Goal: Task Accomplishment & Management: Manage account settings

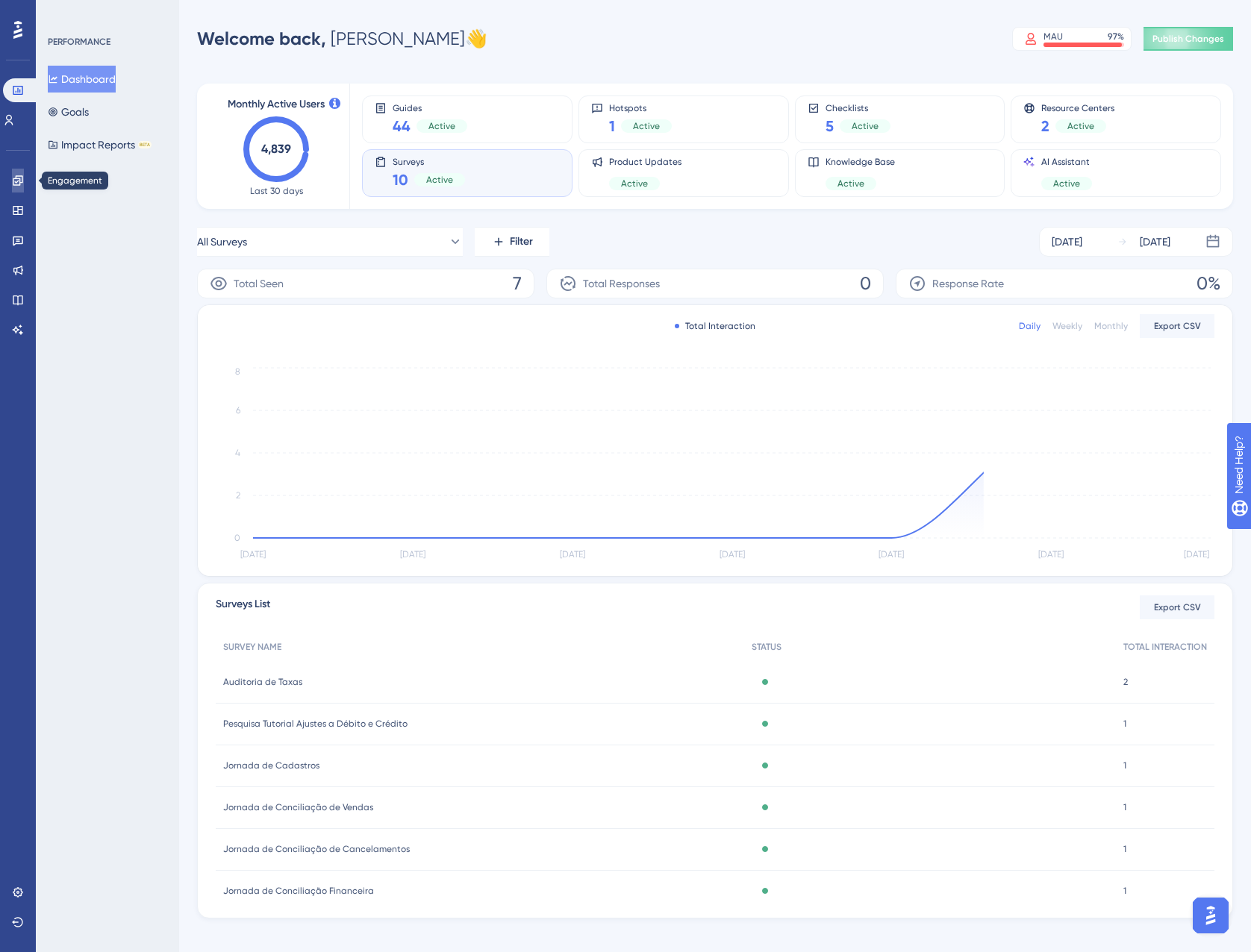
click at [13, 180] on icon at bounding box center [18, 180] width 12 height 12
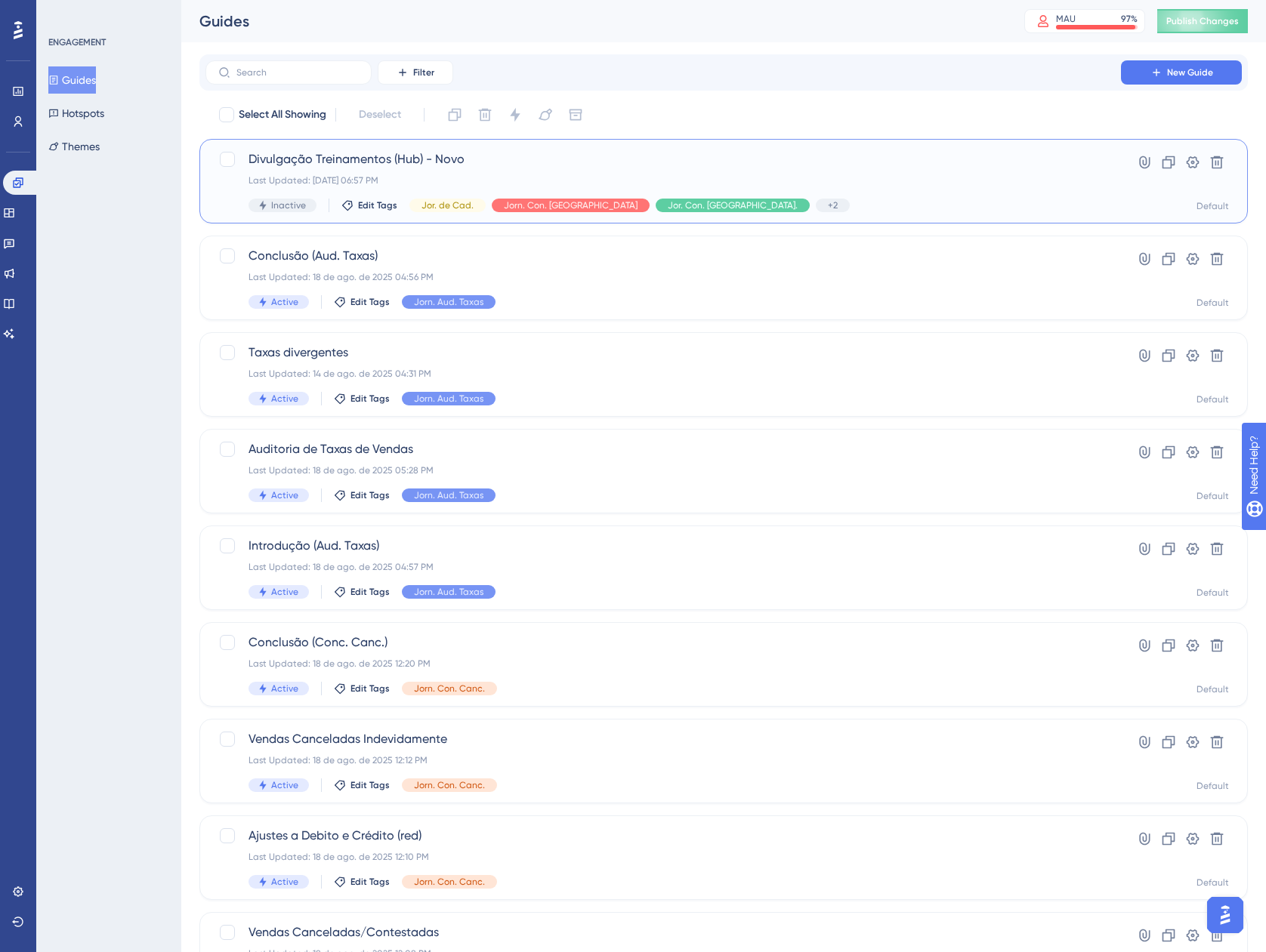
click at [819, 190] on div "Divulgação Treinamentos (Hub) - Novo Last Updated: [DATE] 06:57 PM Inactive Edi…" at bounding box center [663, 181] width 829 height 62
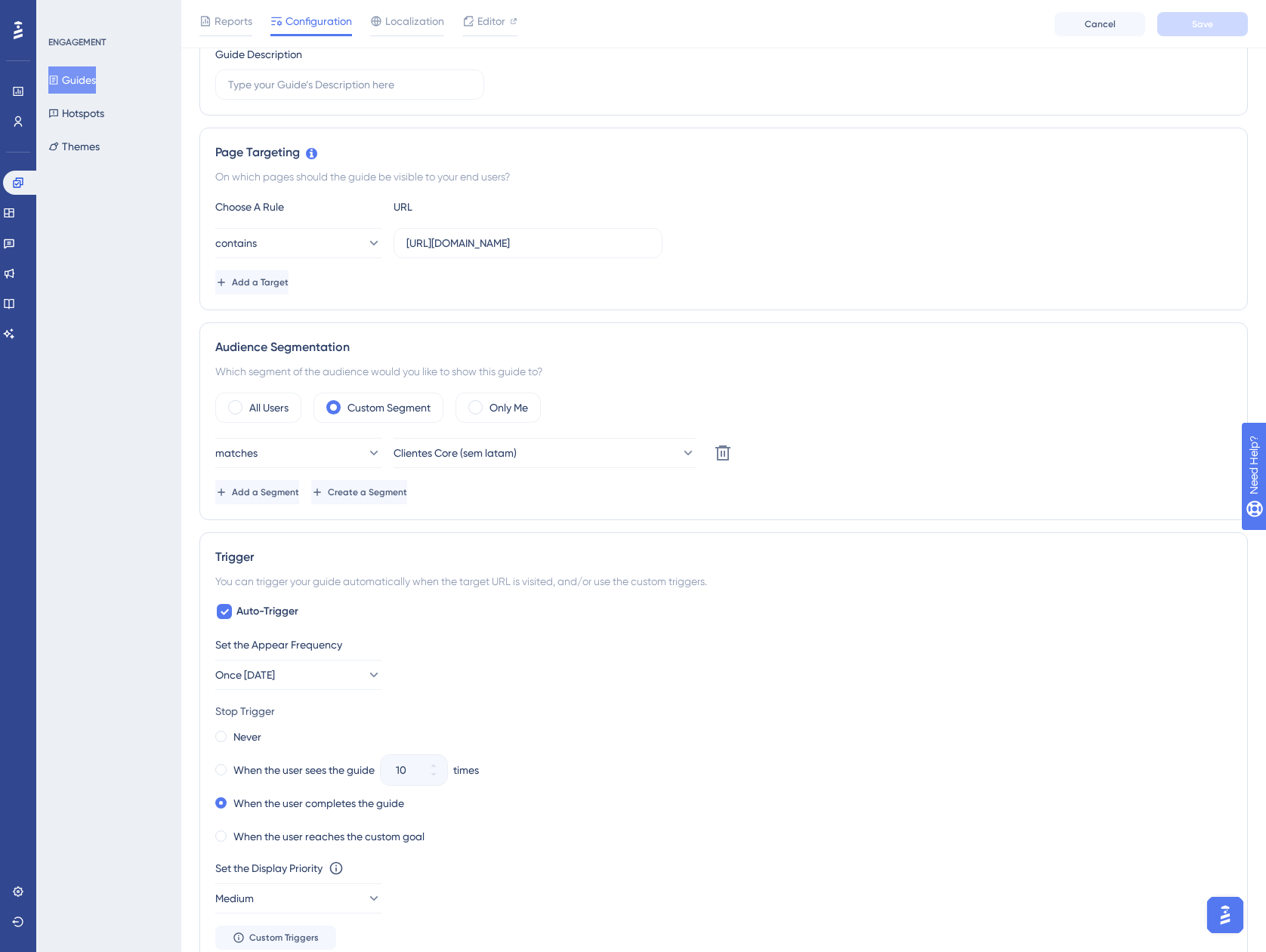
scroll to position [188, 0]
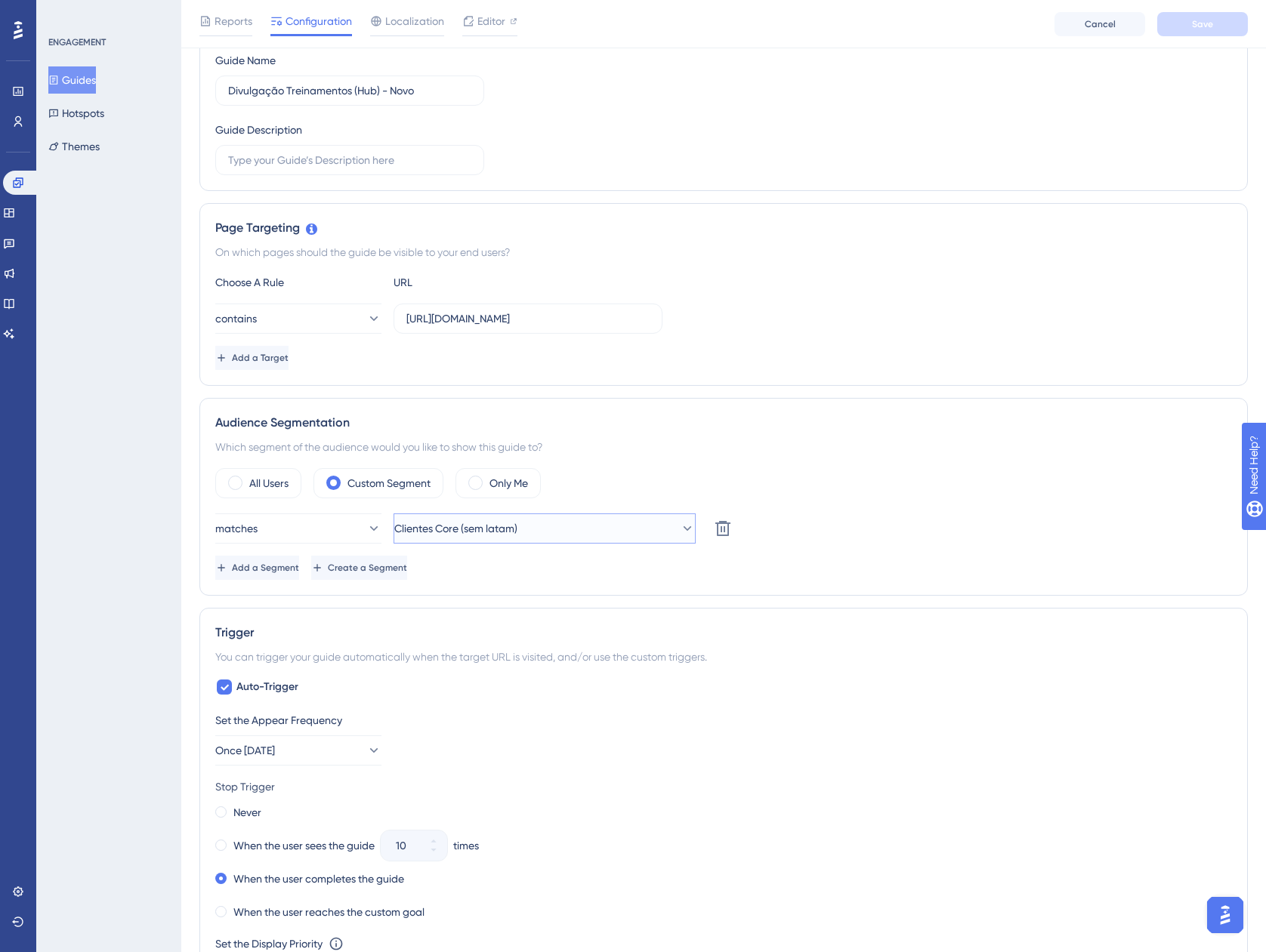
click at [518, 522] on span "Clientes Core (sem latam)" at bounding box center [456, 528] width 123 height 18
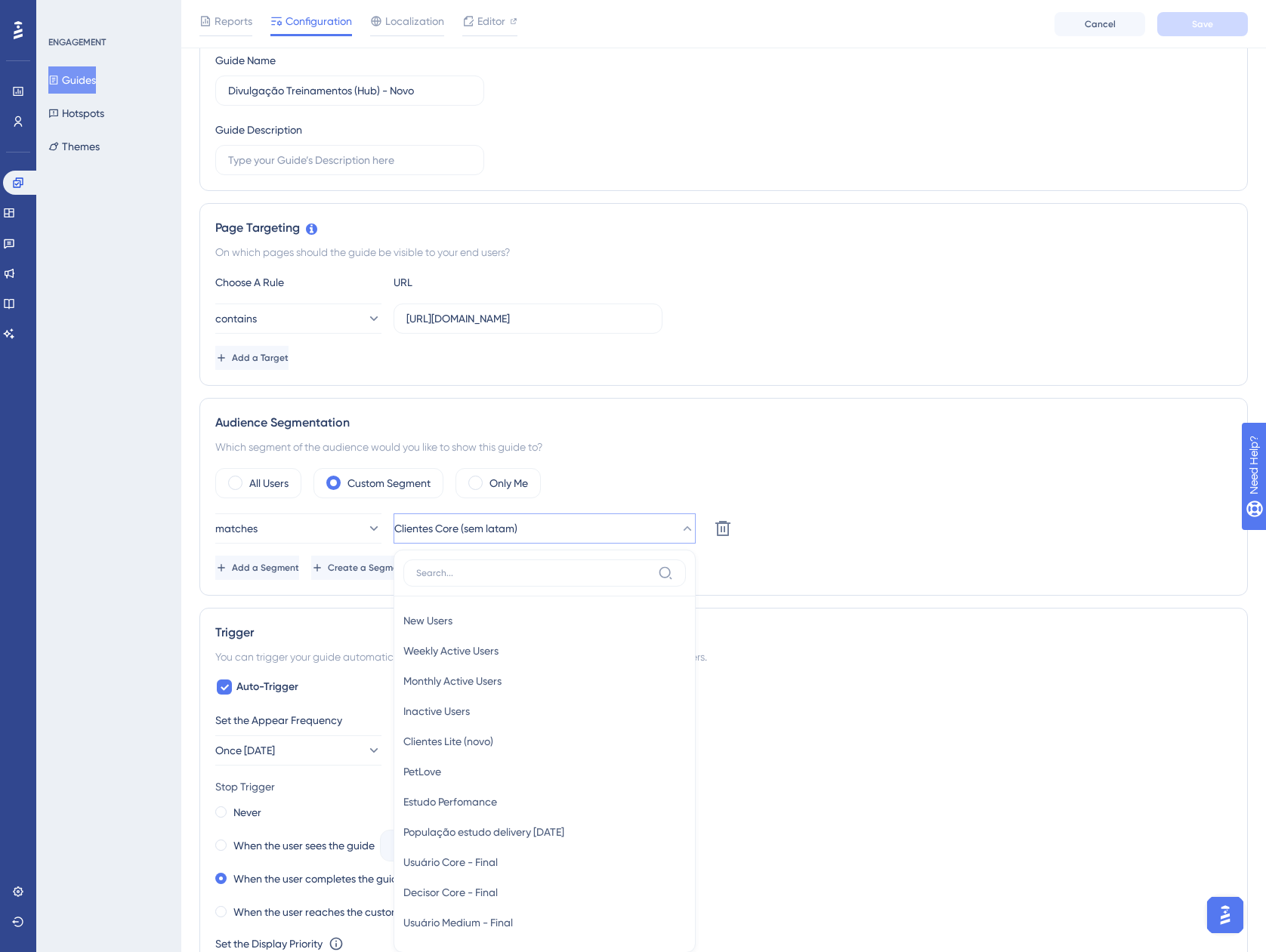
scroll to position [434, 0]
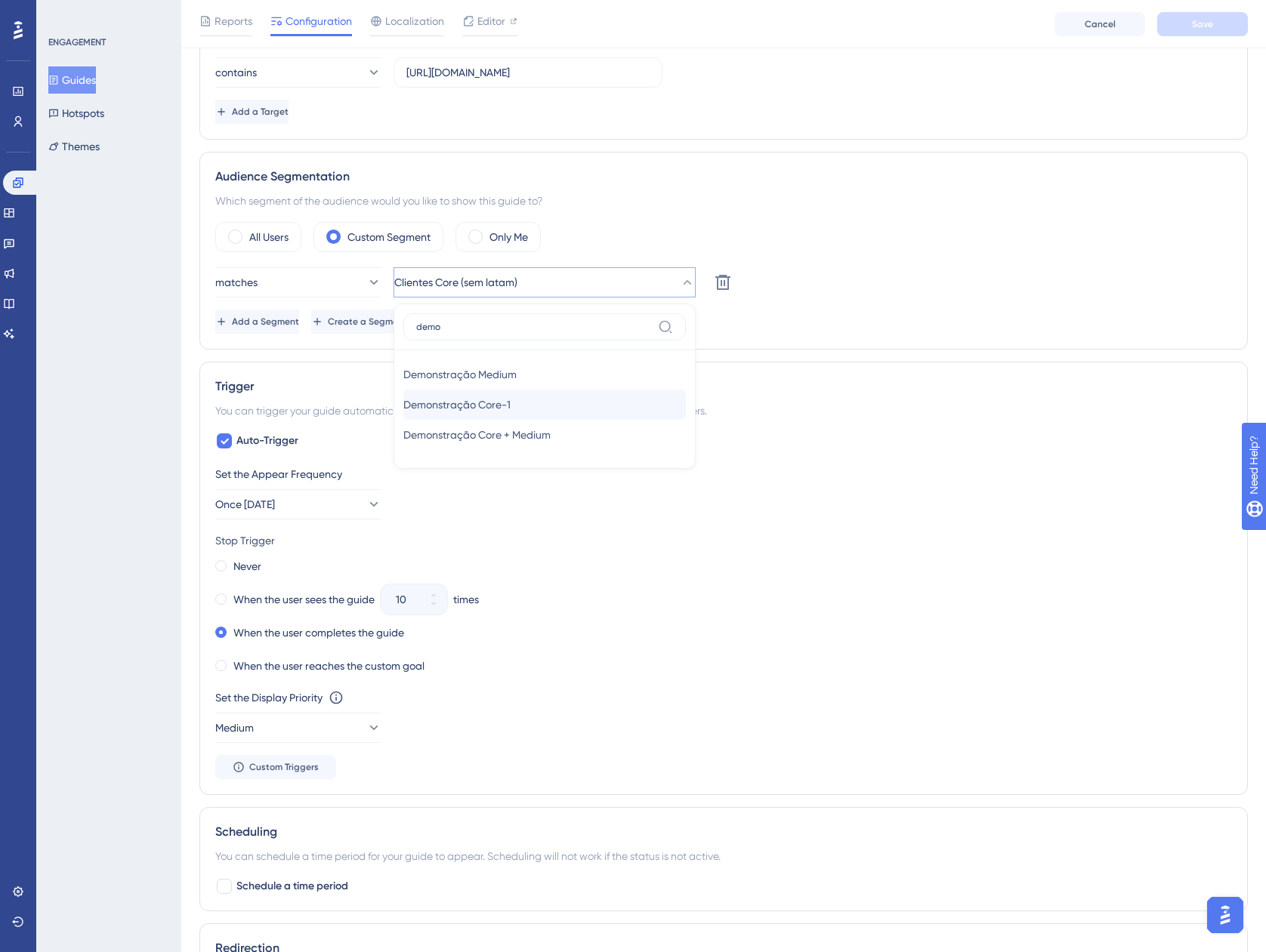
type input "demo"
click at [511, 400] on span "Demonstração Core-1" at bounding box center [457, 404] width 107 height 18
click at [934, 282] on div "matches Demonstração Core-1 Delete" at bounding box center [724, 282] width 1017 height 30
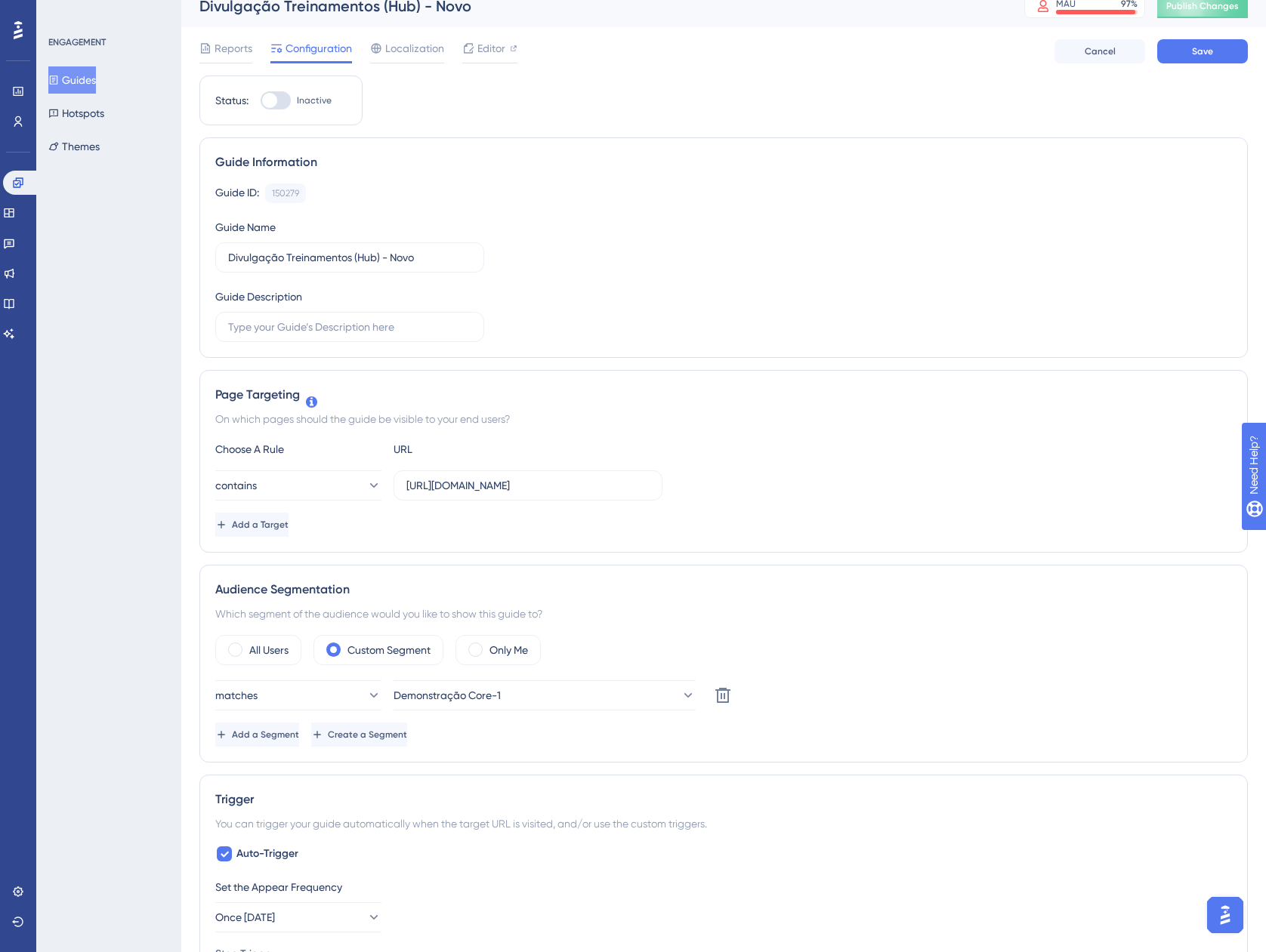
scroll to position [0, 0]
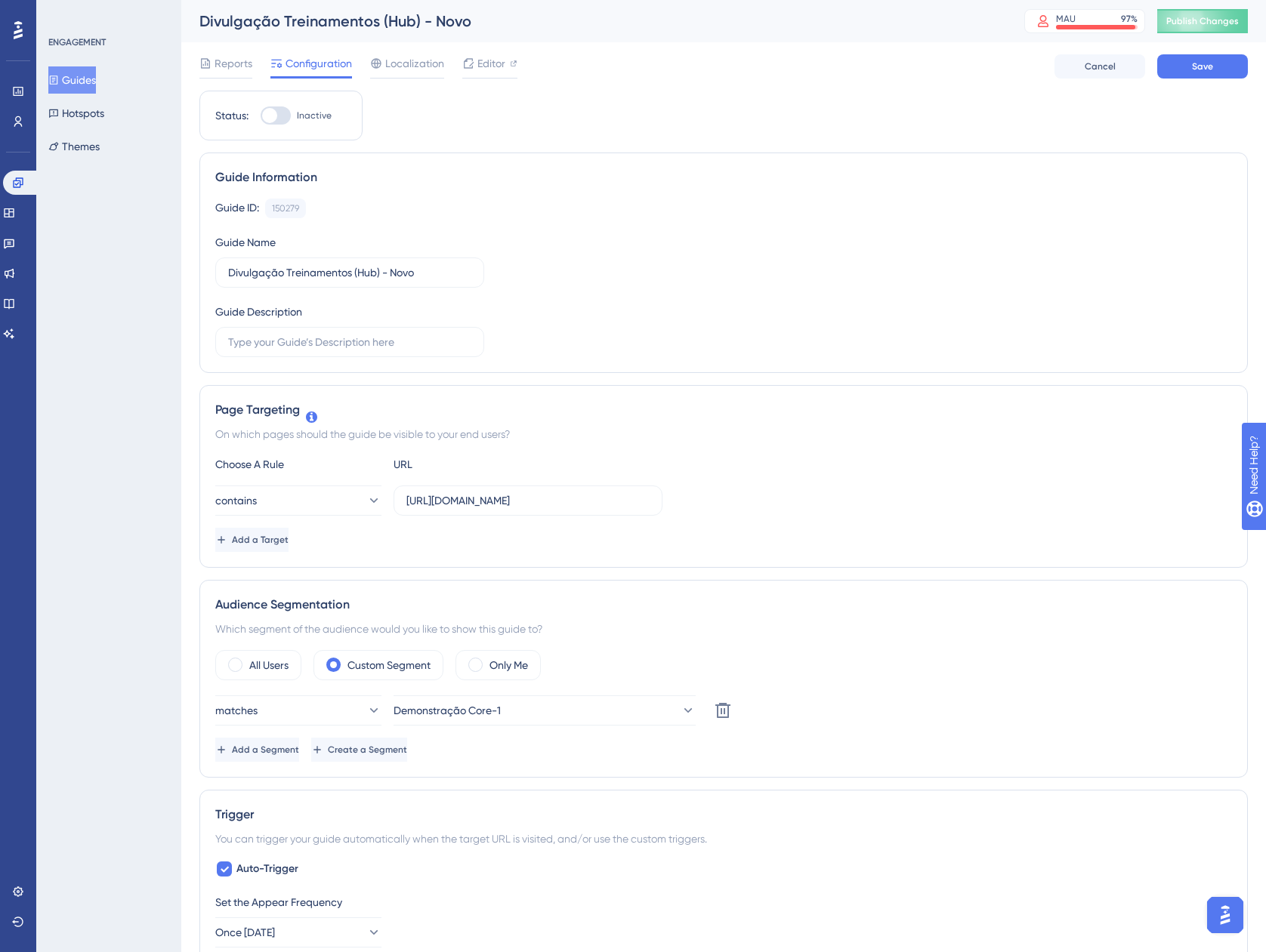
click at [276, 113] on div at bounding box center [269, 115] width 15 height 15
click at [261, 116] on input "Inactive" at bounding box center [260, 116] width 1 height 1
checkbox input "true"
click at [1176, 73] on button "Save" at bounding box center [1203, 66] width 91 height 24
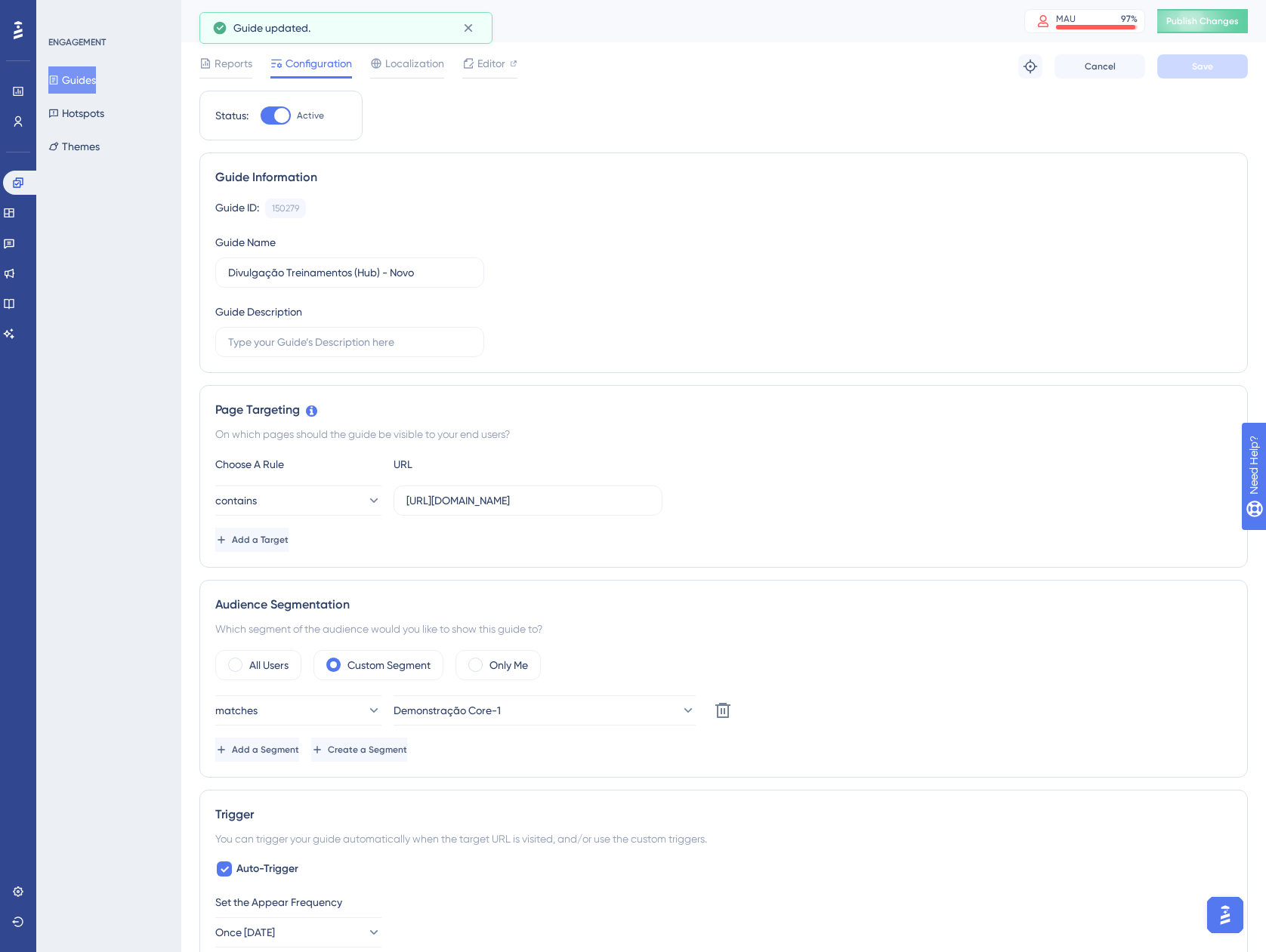
click at [1207, 35] on div "Divulgação Treinamentos (Hub) - Novo MAU 97 % Click to see add-on and upgrade o…" at bounding box center [724, 21] width 1085 height 42
click at [1207, 31] on button "Publish Changes" at bounding box center [1203, 21] width 91 height 24
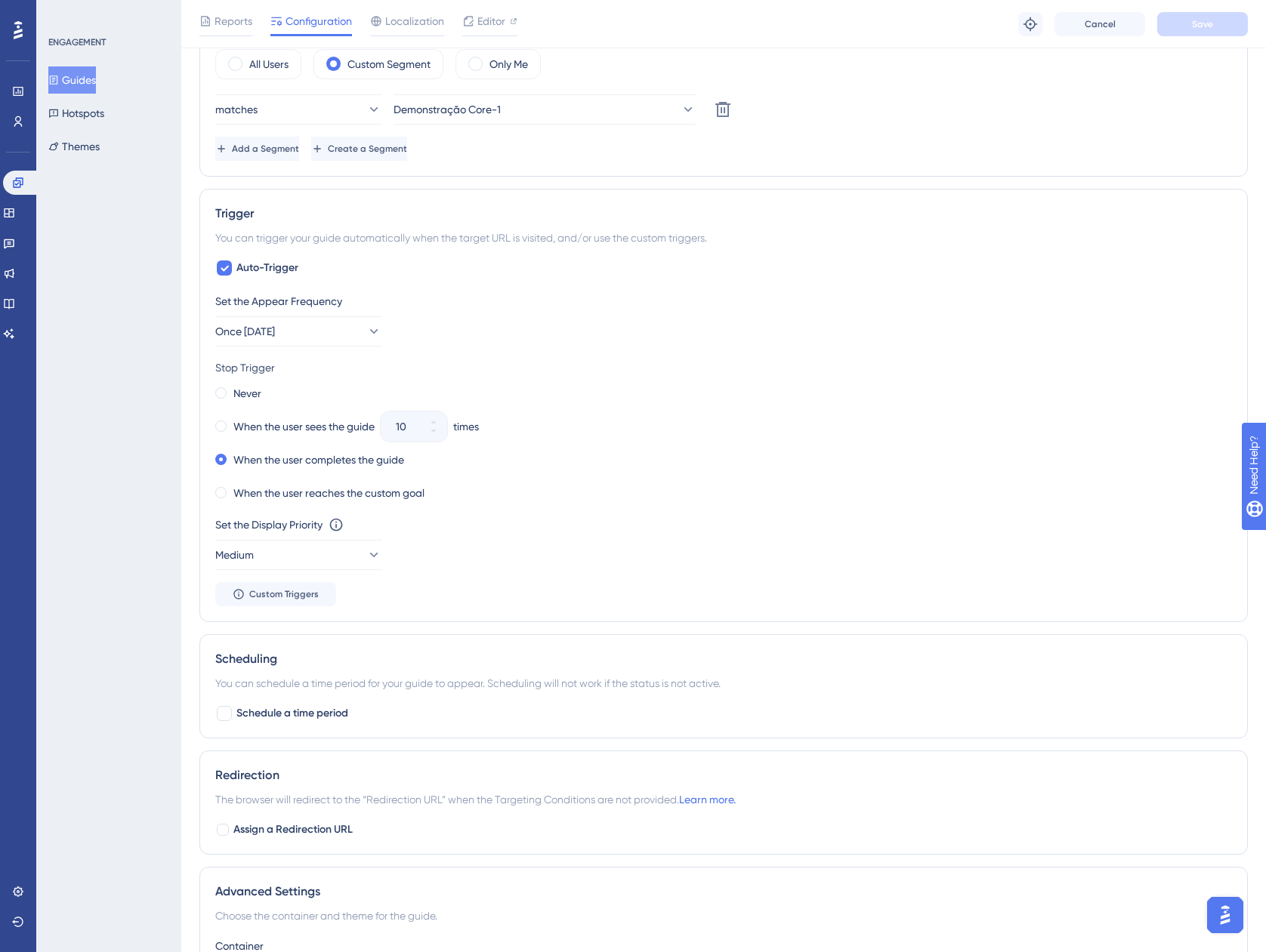
scroll to position [453, 0]
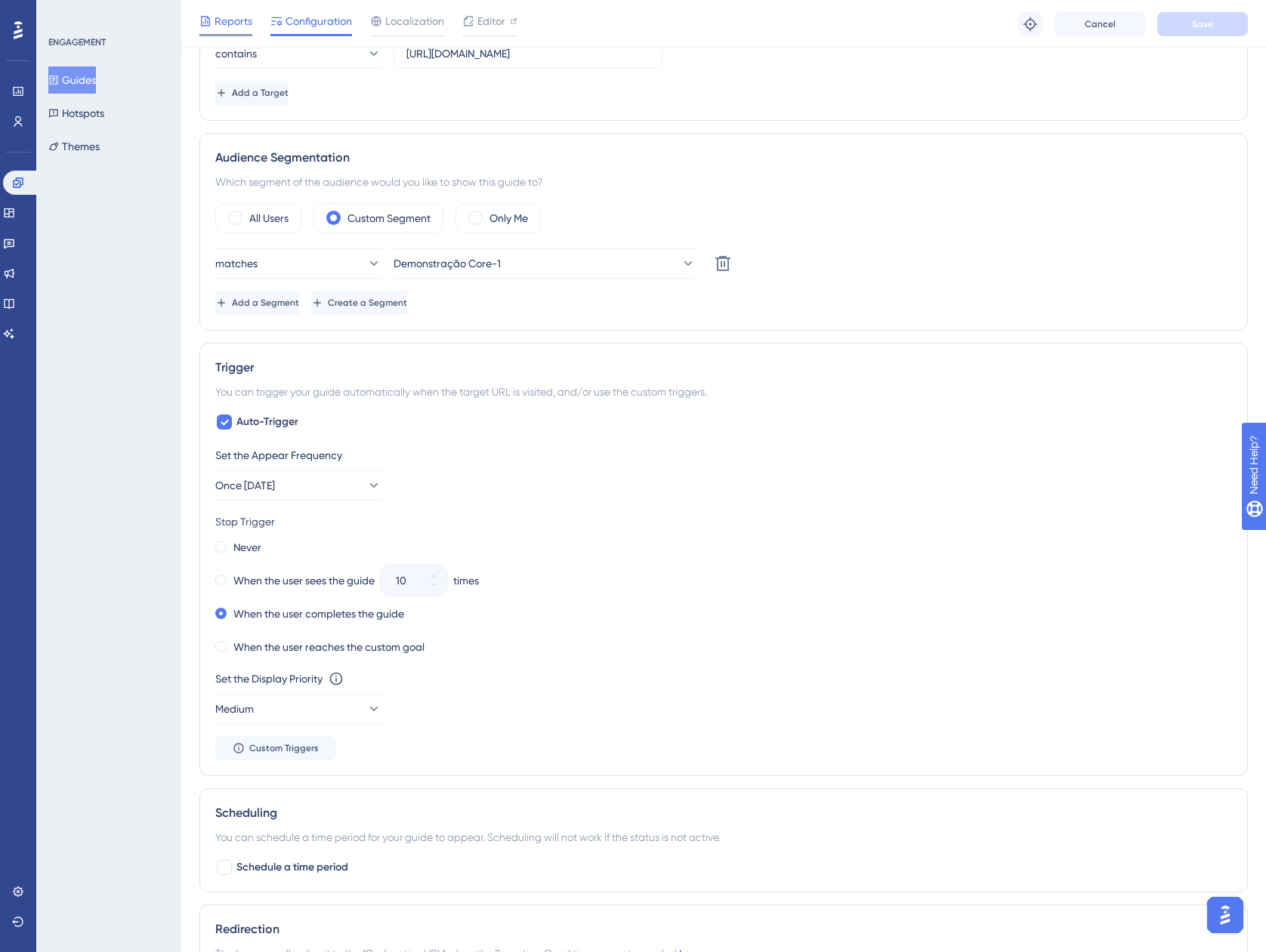
click at [219, 19] on span "Reports" at bounding box center [233, 21] width 38 height 18
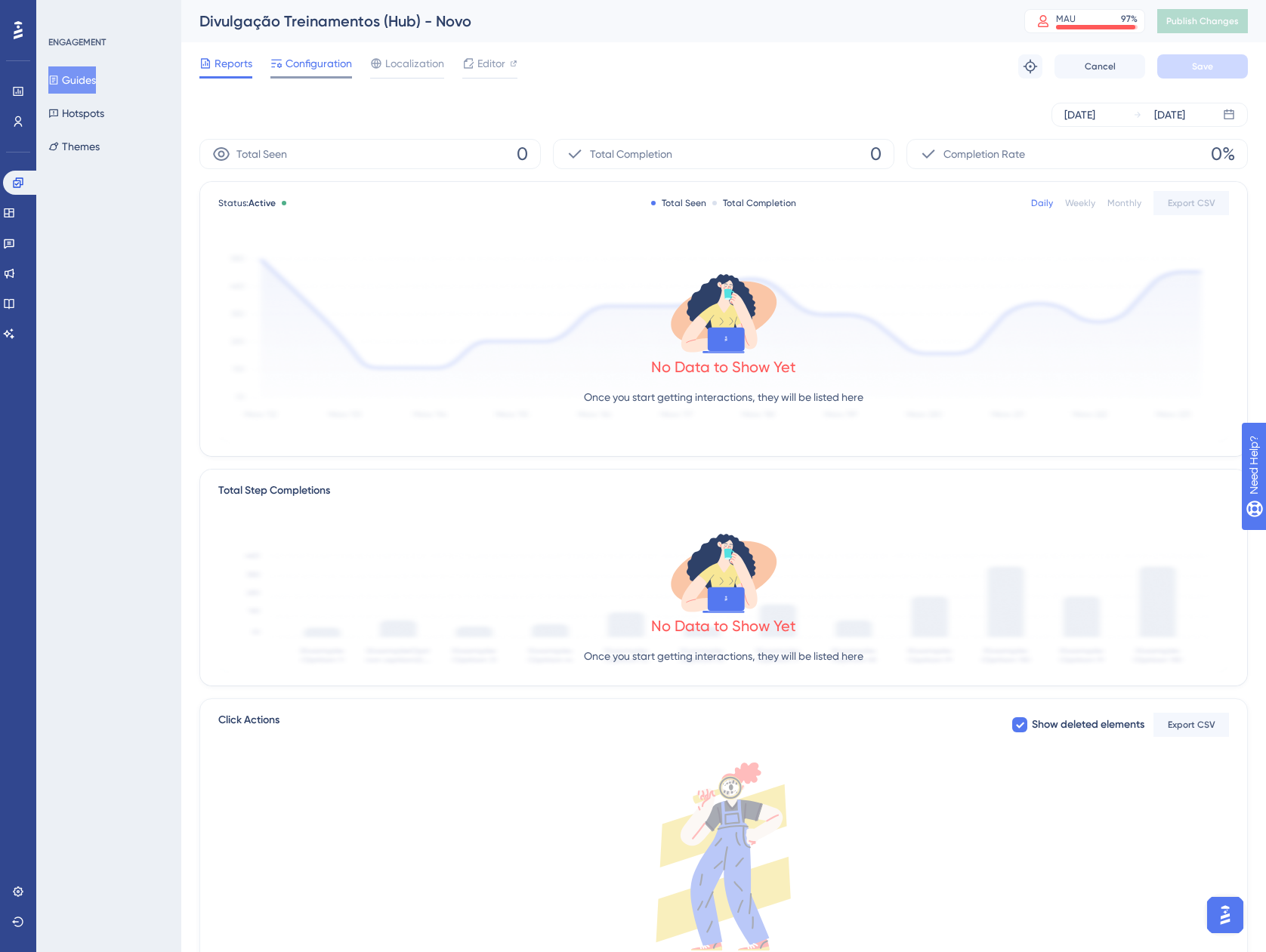
click at [307, 58] on span "Configuration" at bounding box center [319, 63] width 66 height 18
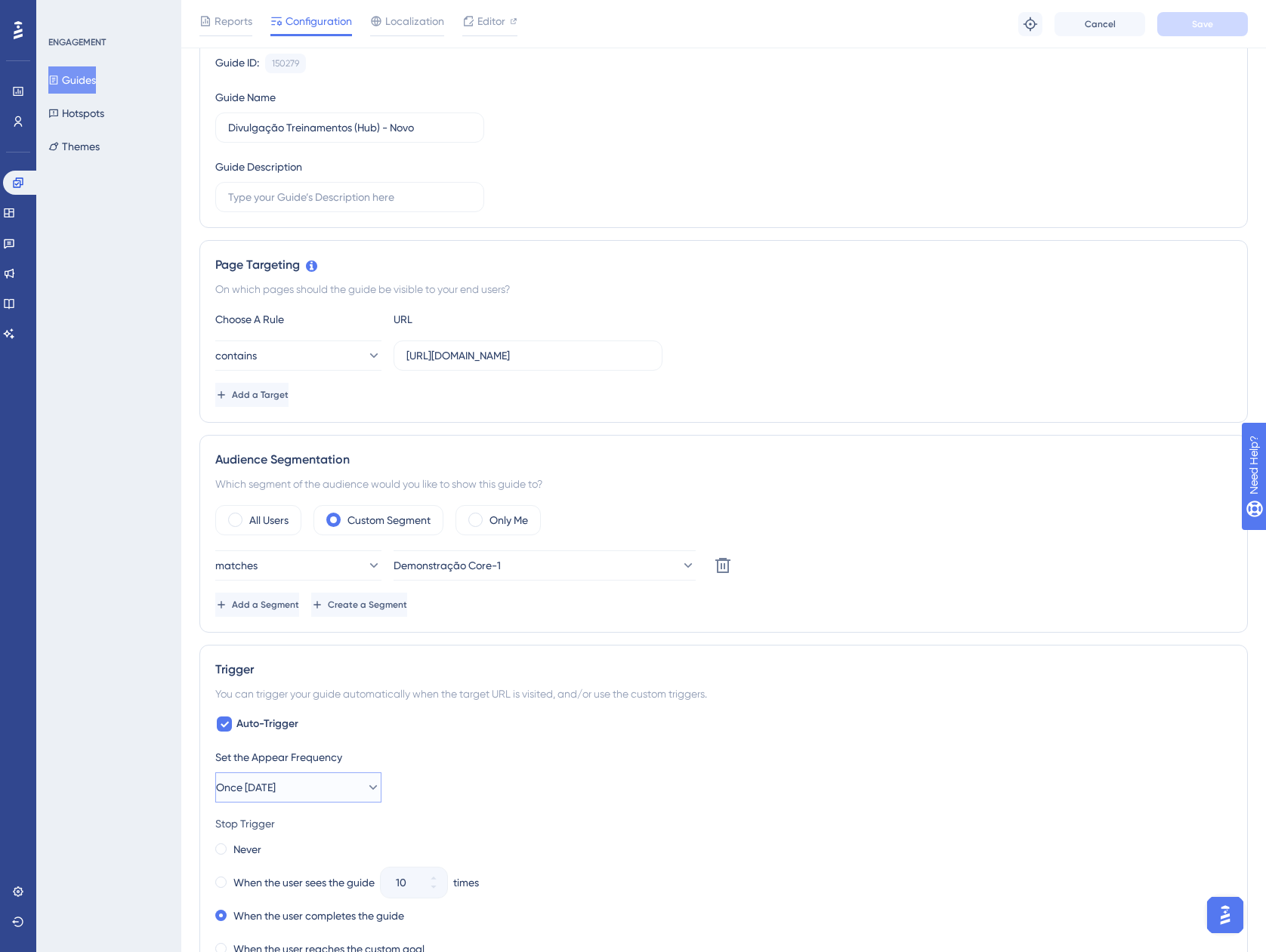
click at [273, 792] on span "Once [DATE]" at bounding box center [246, 788] width 60 height 18
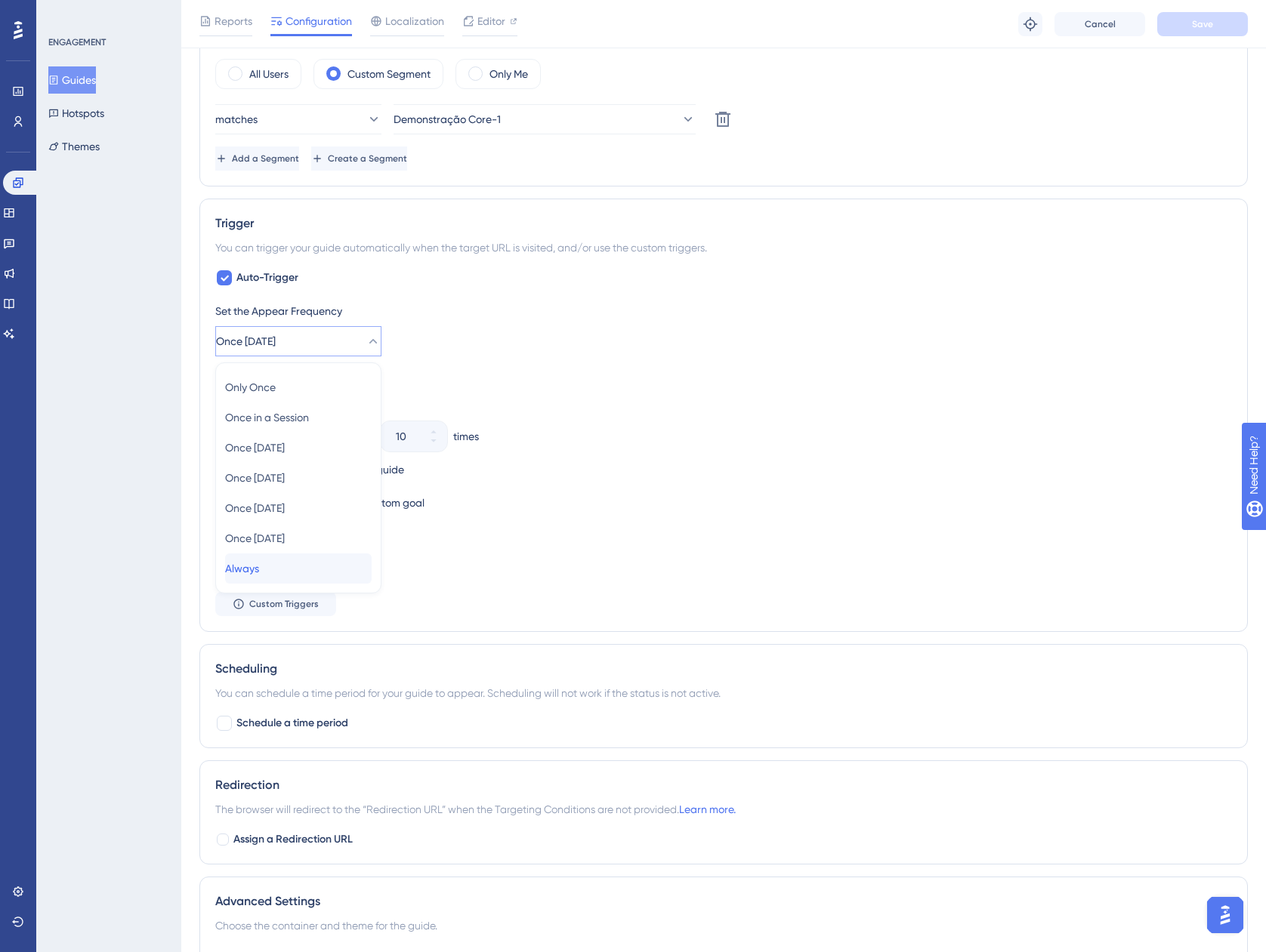
click at [295, 555] on div "Always Always" at bounding box center [298, 568] width 147 height 30
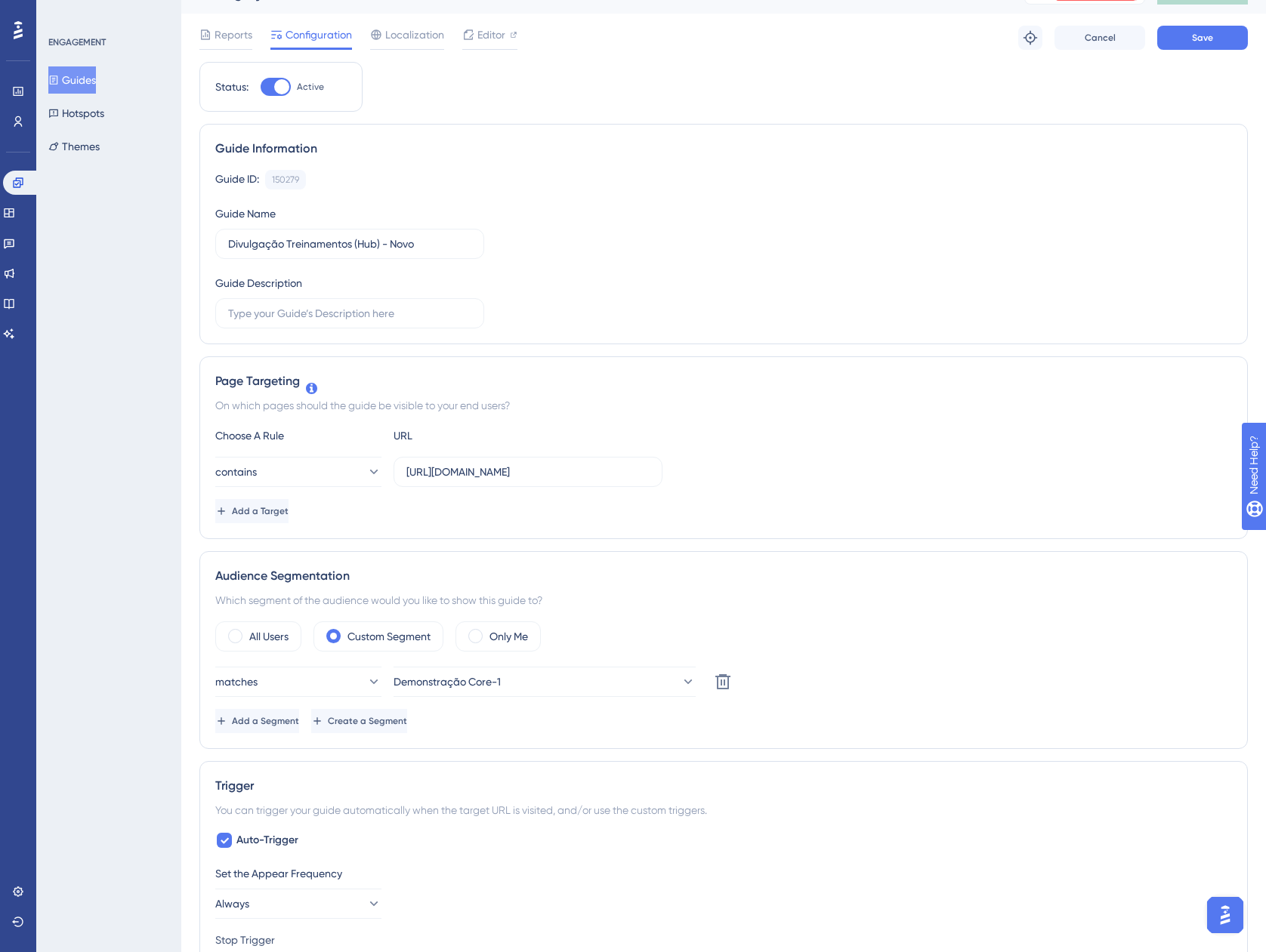
scroll to position [0, 0]
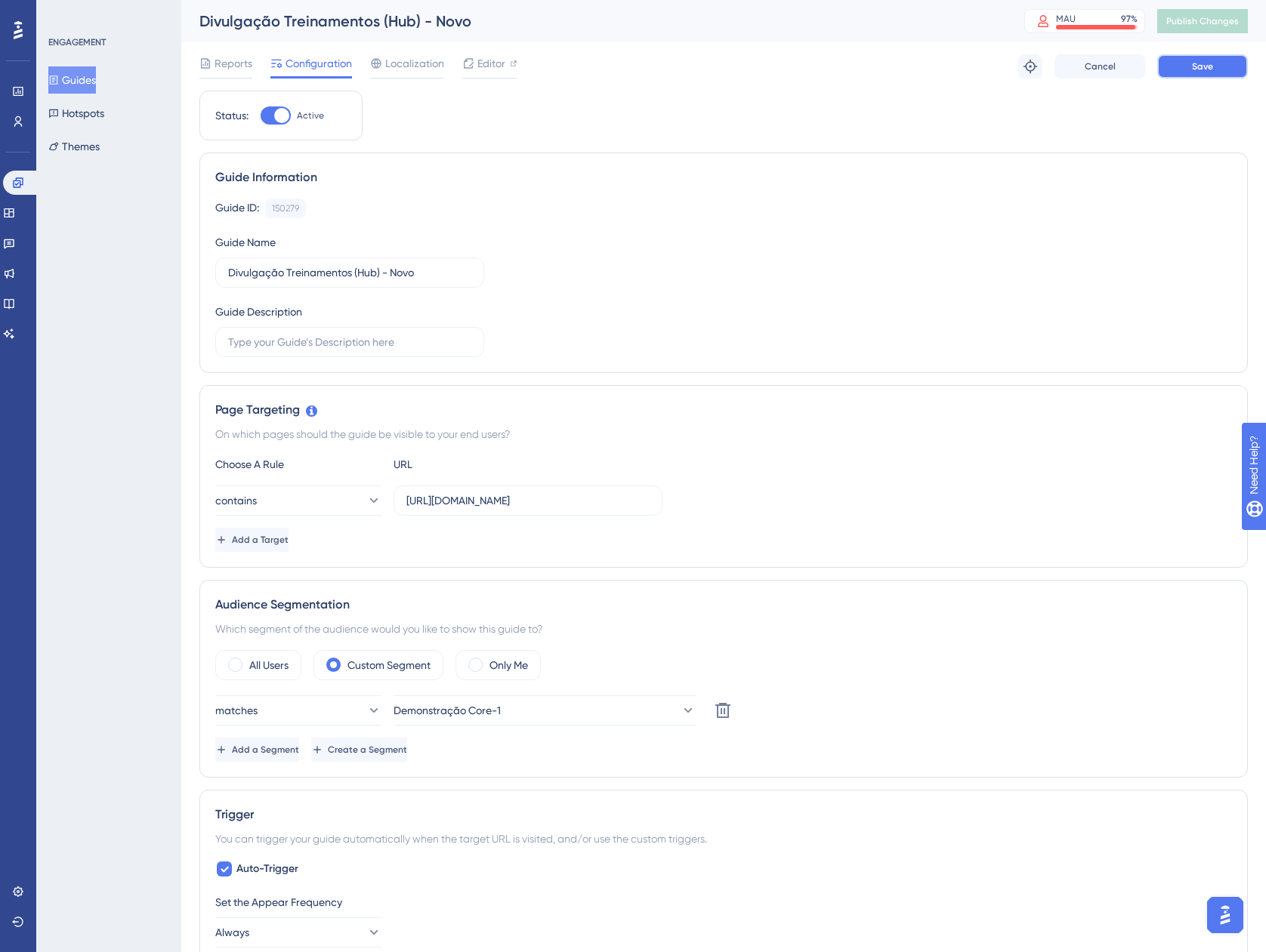
click at [1178, 65] on button "Save" at bounding box center [1203, 66] width 91 height 24
click at [1202, 24] on span "Publish Changes" at bounding box center [1202, 21] width 72 height 12
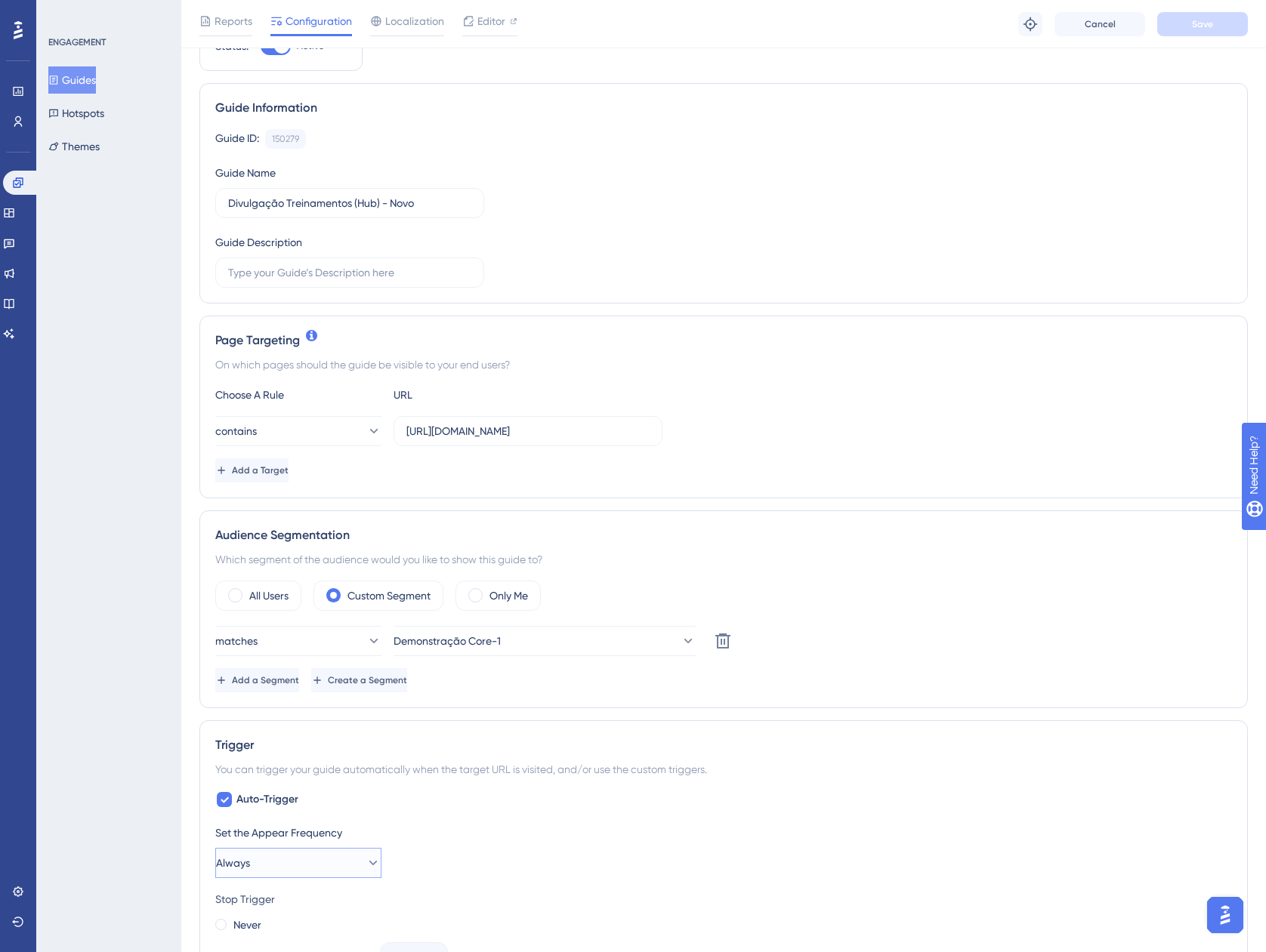
click at [268, 856] on button "Always" at bounding box center [298, 863] width 166 height 30
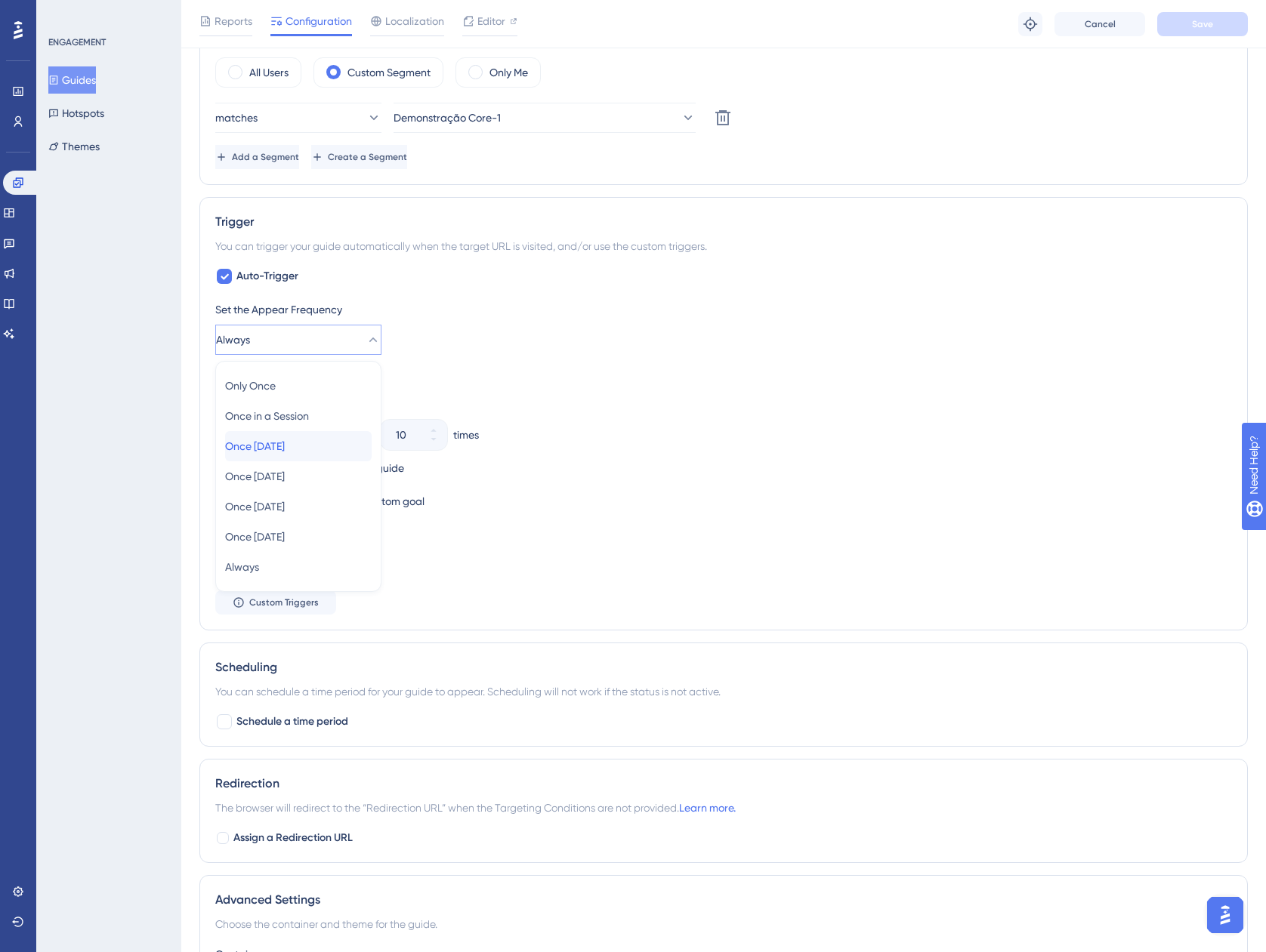
click at [284, 443] on span "Once [DATE]" at bounding box center [255, 446] width 60 height 18
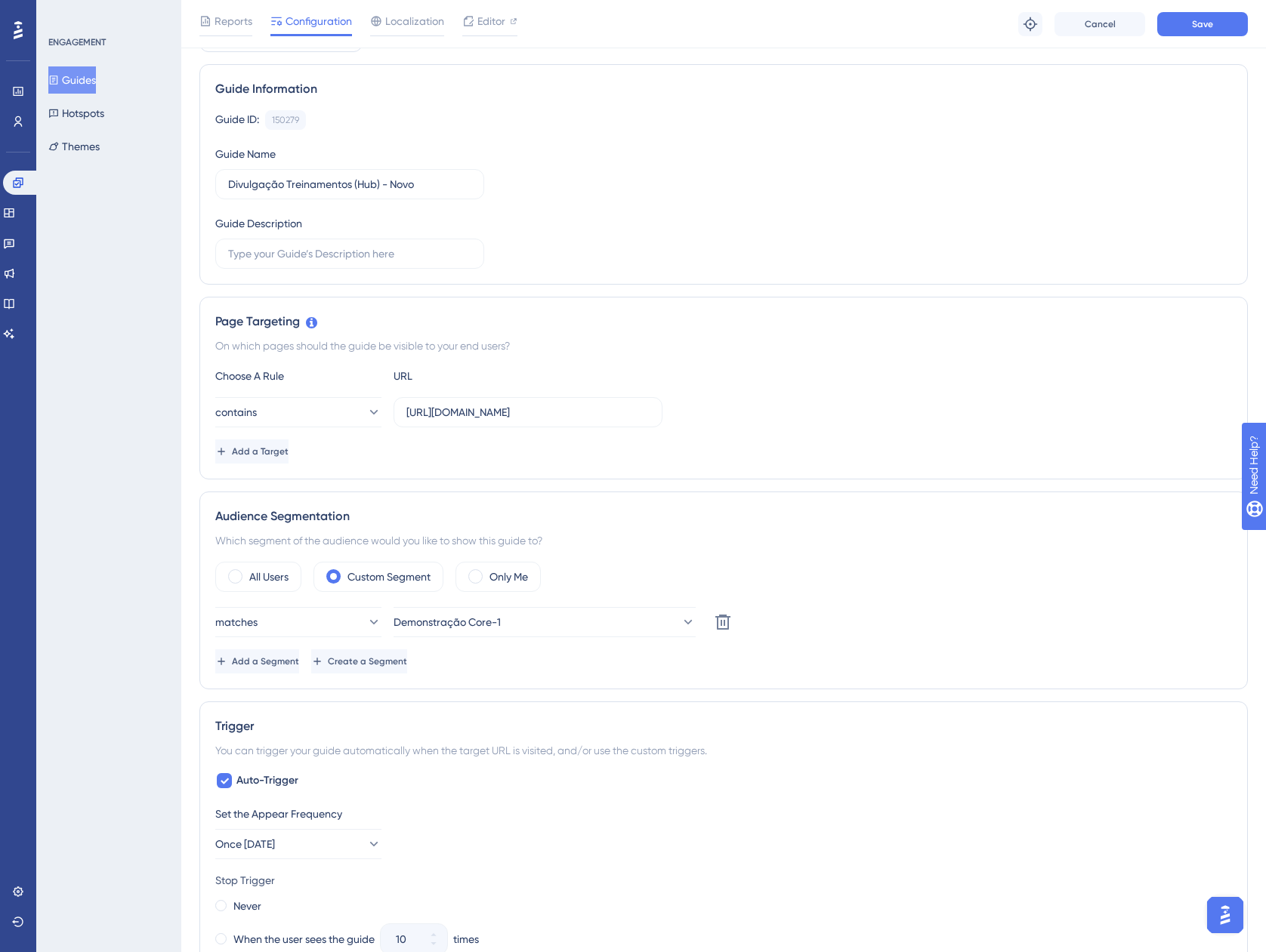
scroll to position [0, 0]
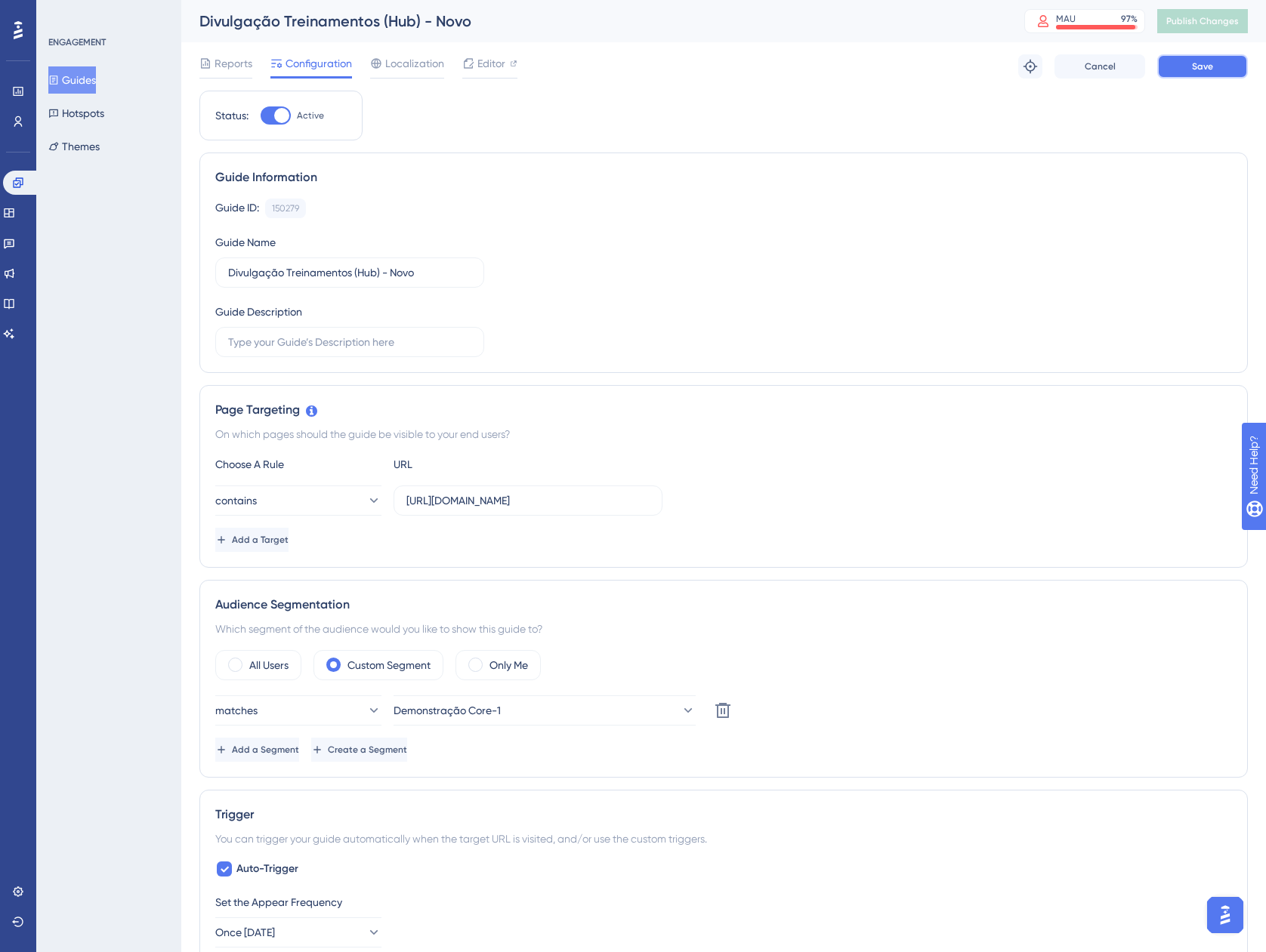
click at [1218, 66] on button "Save" at bounding box center [1203, 66] width 91 height 24
click at [1208, 22] on span "Publish Changes" at bounding box center [1202, 21] width 72 height 12
click at [96, 73] on button "Guides" at bounding box center [72, 80] width 48 height 28
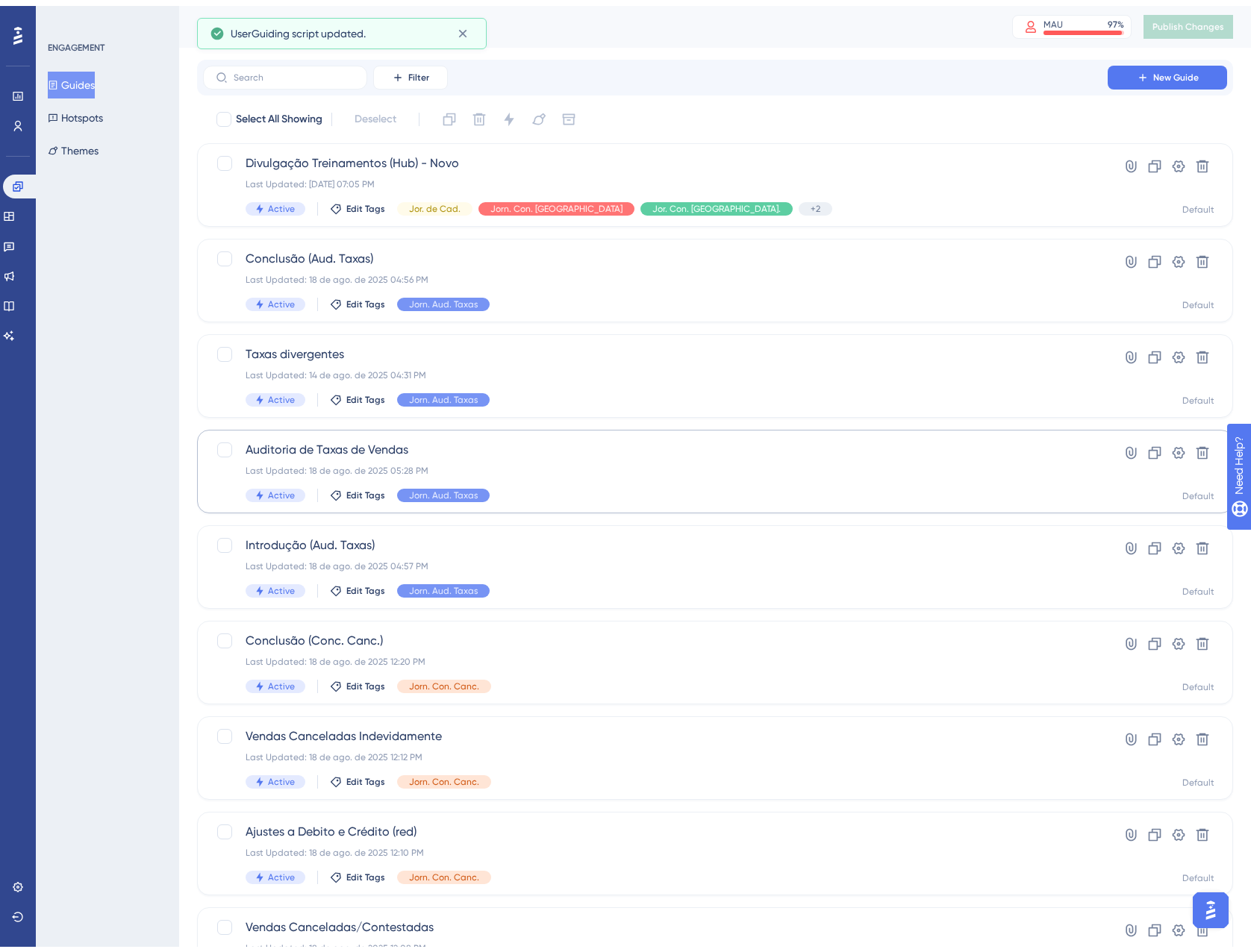
scroll to position [206, 0]
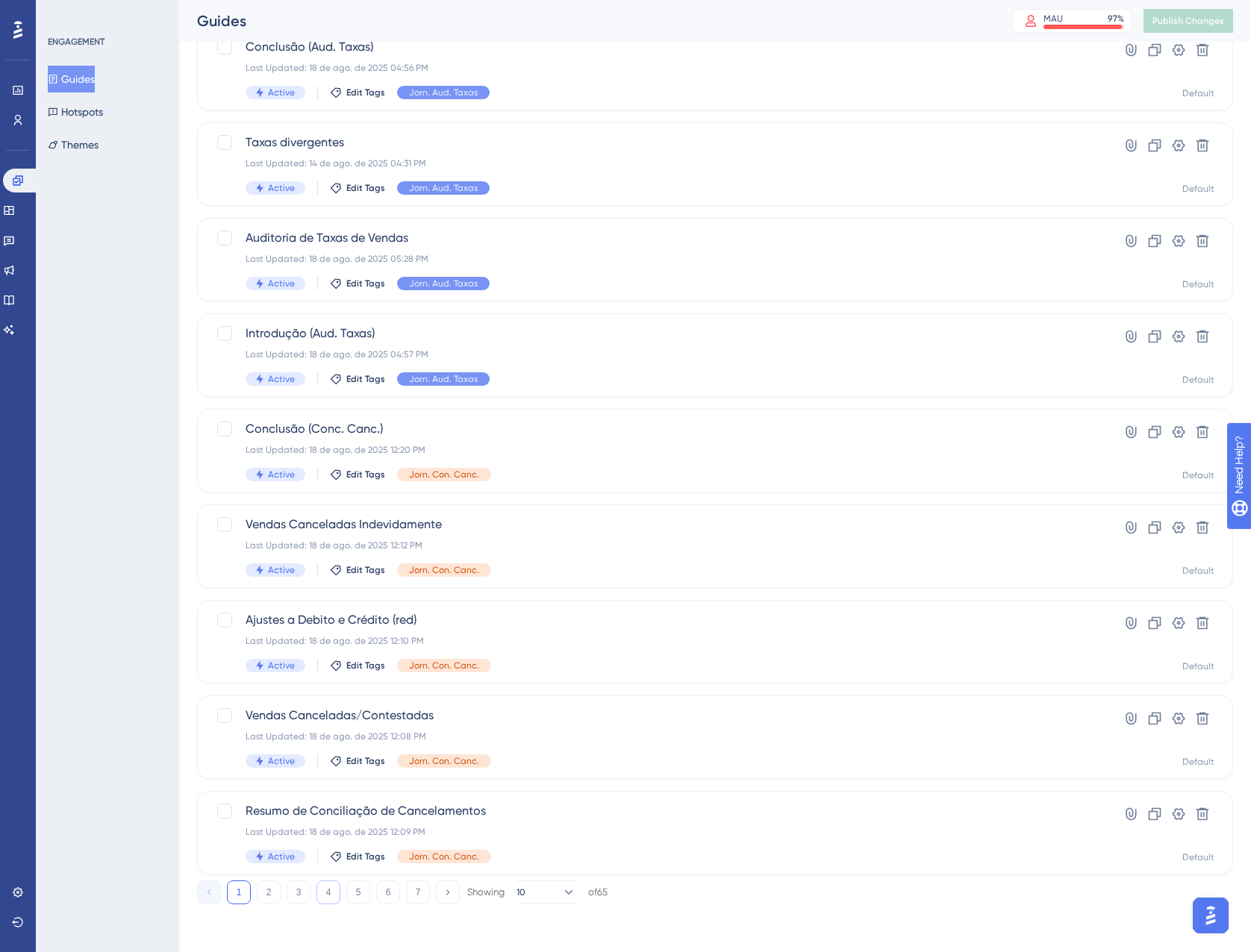
click at [335, 900] on button "4" at bounding box center [328, 893] width 24 height 24
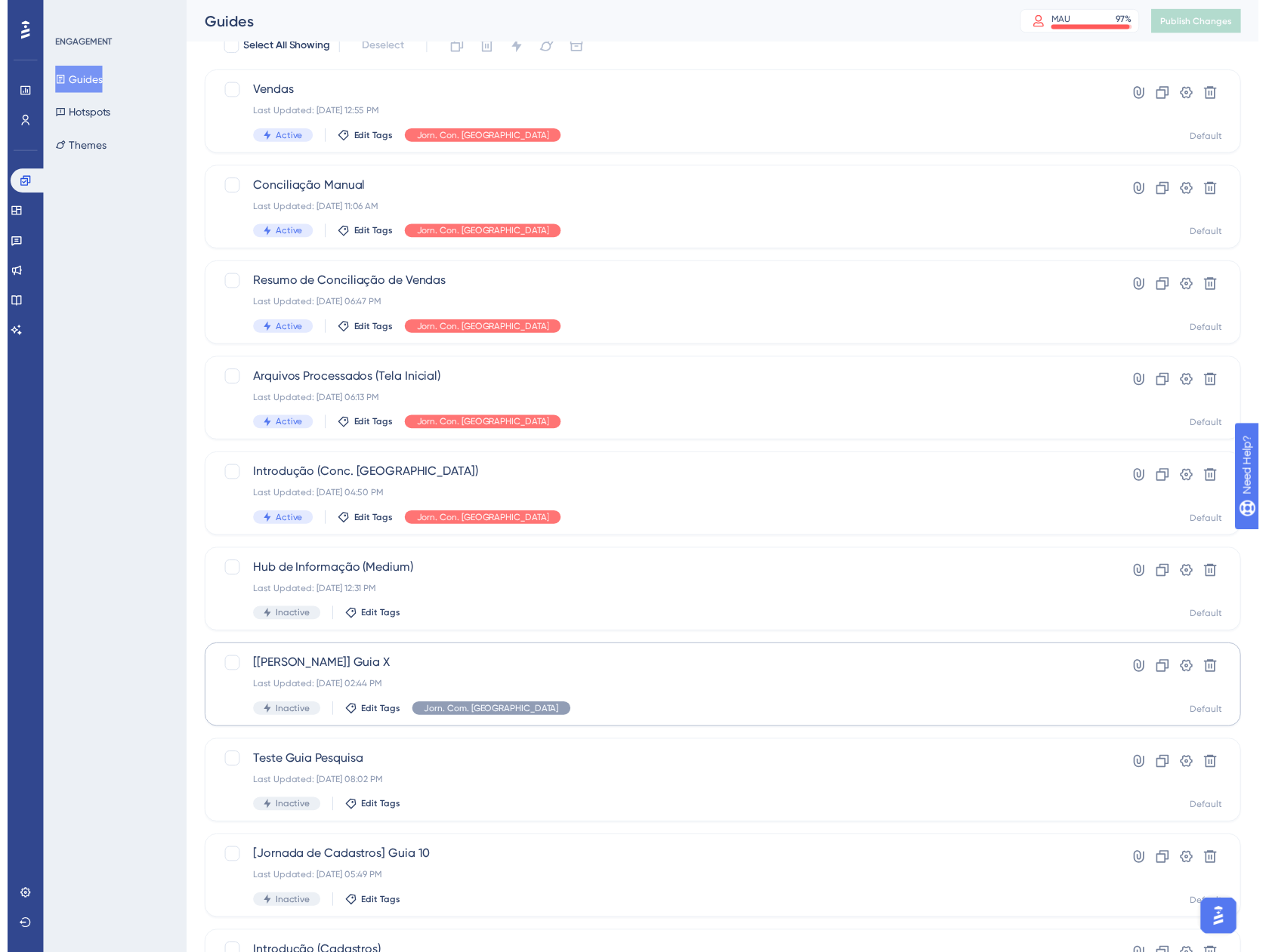
scroll to position [0, 0]
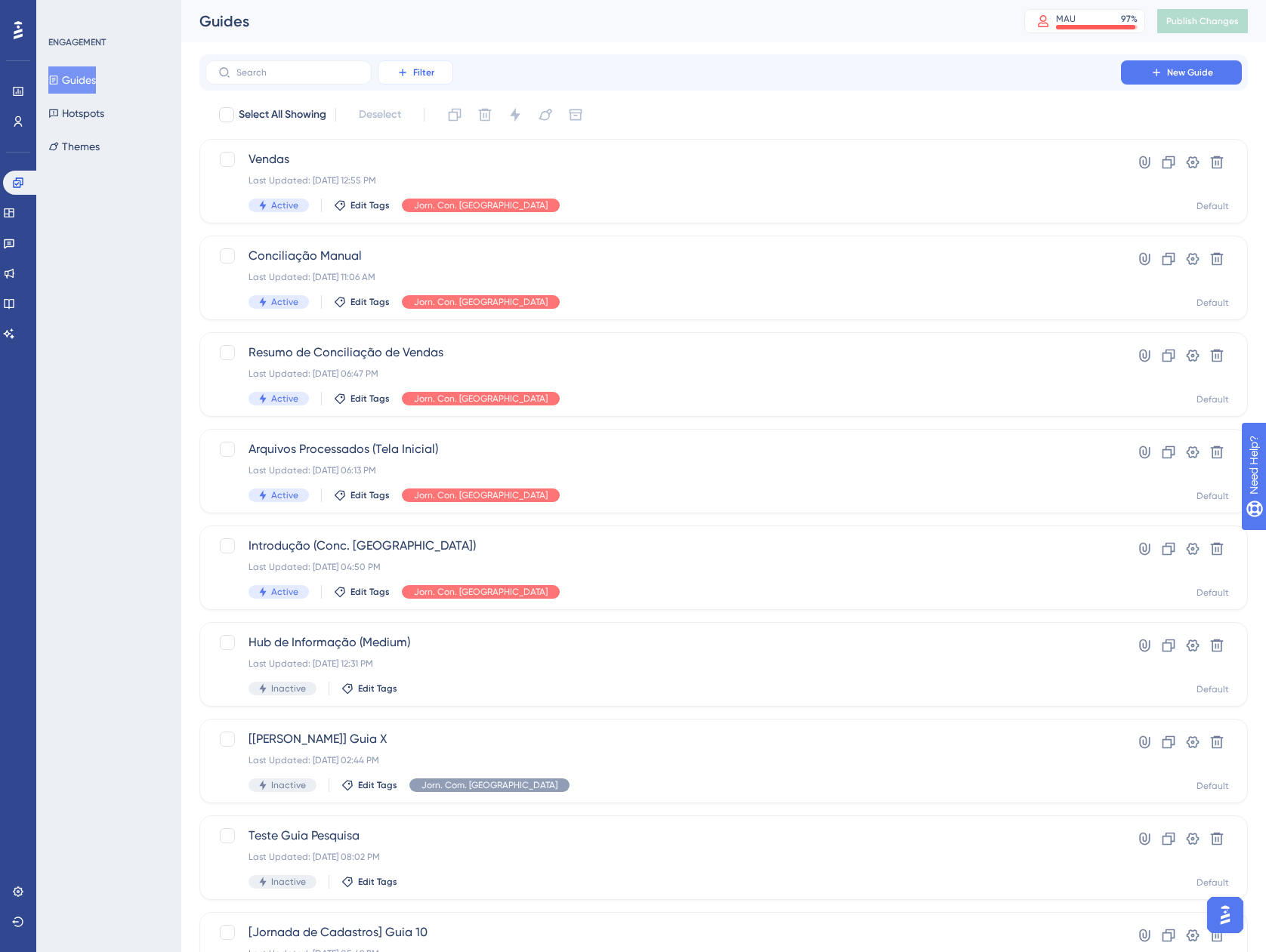
click at [445, 71] on button "Filter" at bounding box center [415, 73] width 75 height 24
click at [411, 115] on span "Tags" at bounding box center [399, 115] width 24 height 18
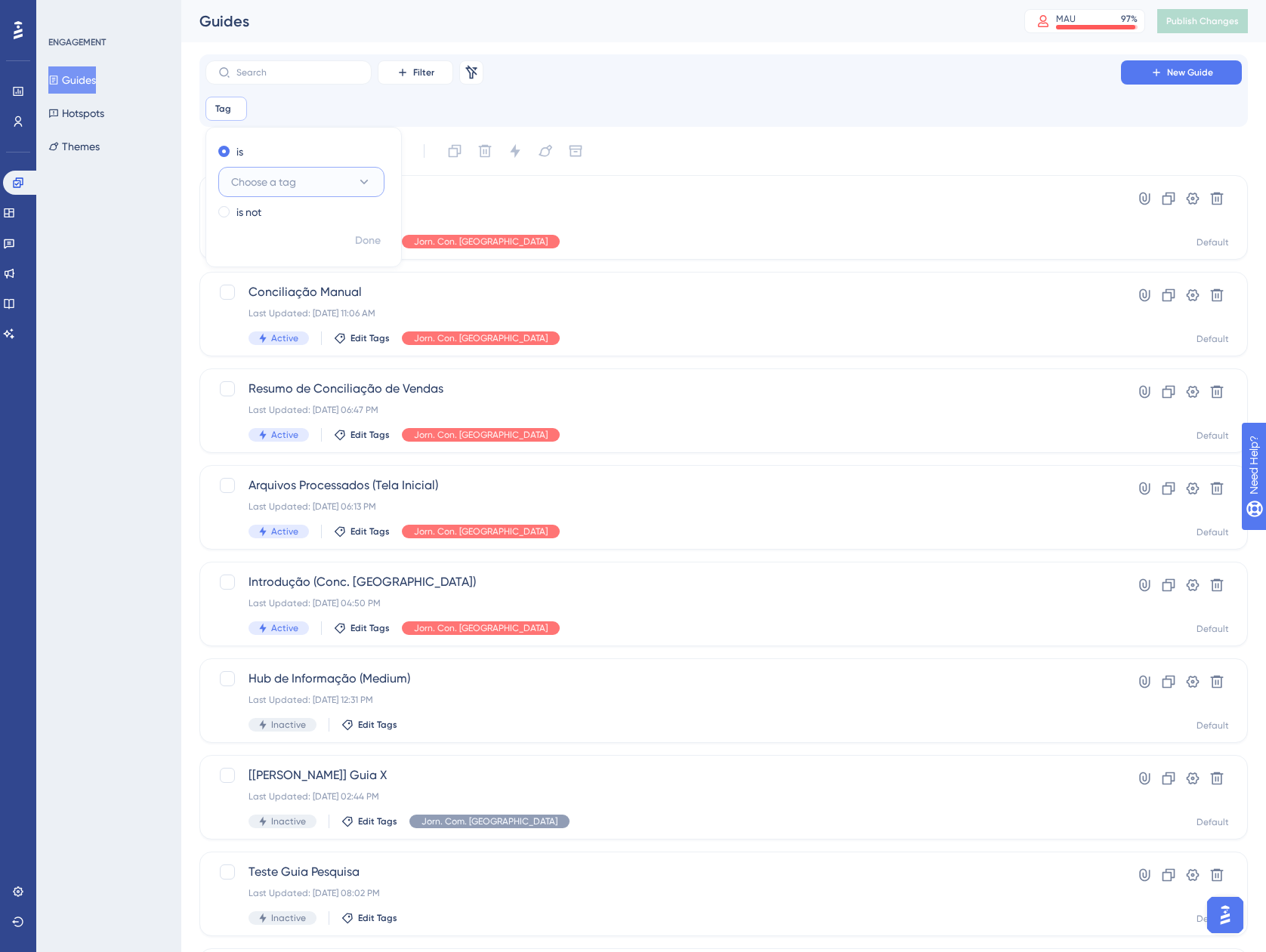
click at [291, 181] on span "Choose a tag" at bounding box center [263, 181] width 65 height 18
click at [296, 333] on span "Jor. Con. [GEOGRAPHIC_DATA]." at bounding box center [302, 335] width 147 height 18
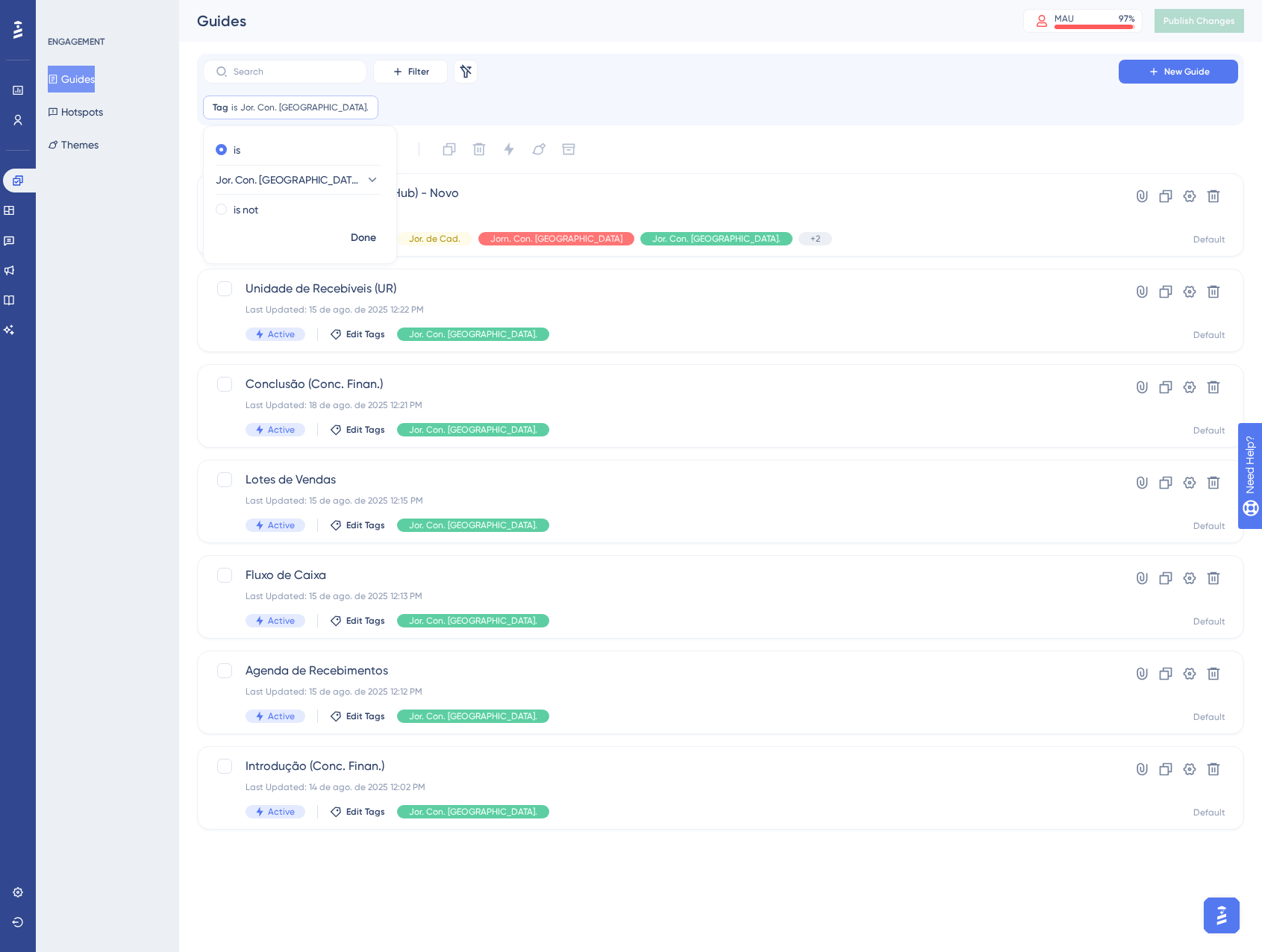
click at [640, 86] on div "Filter Remove Filters New Guide Tag is Jor. Con. [GEOGRAPHIC_DATA]. Jor. Con. […" at bounding box center [721, 90] width 1035 height 60
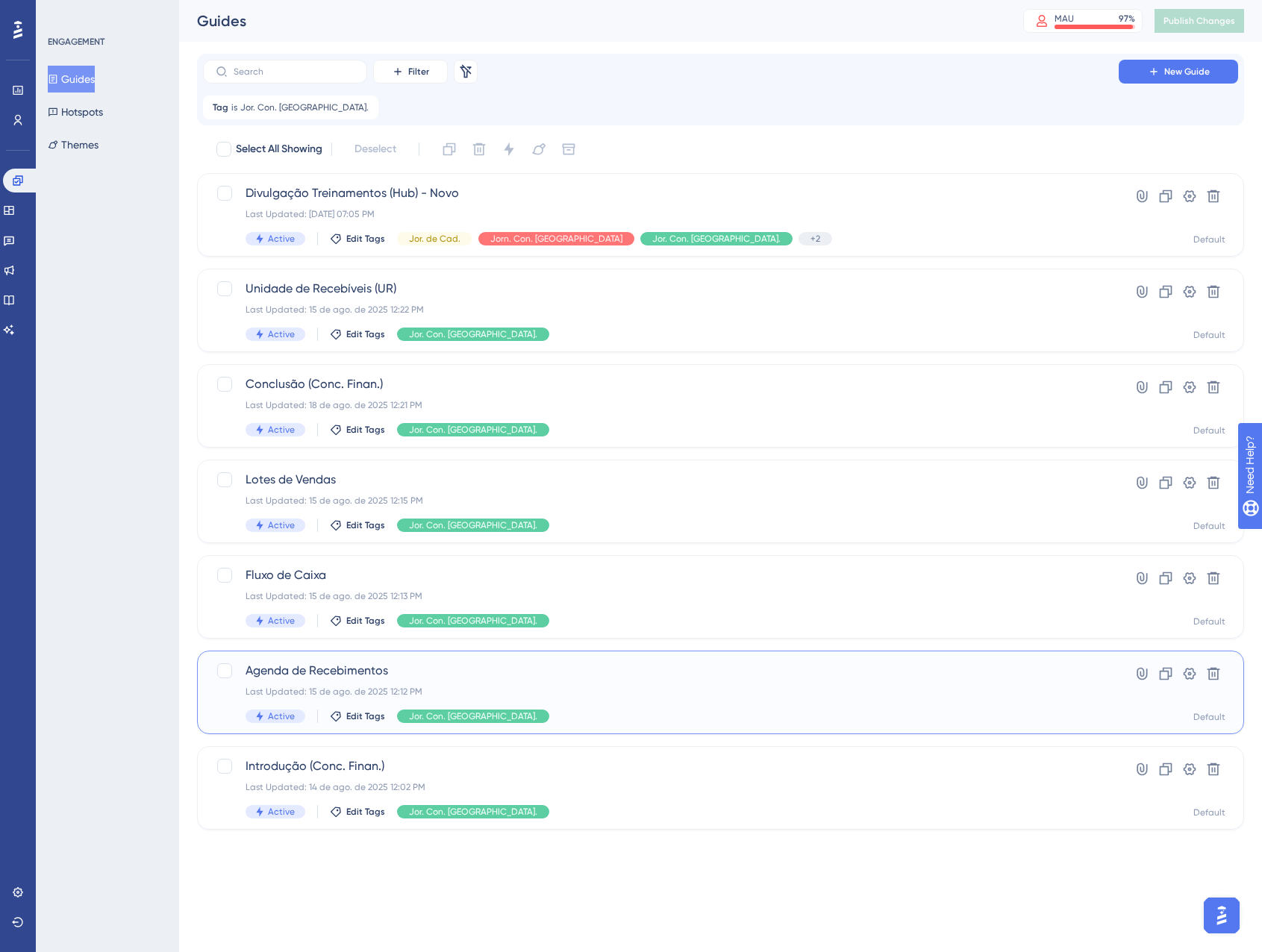
click at [580, 703] on div "Agenda de Recebimentos Last Updated: [DATE] 12:12 PM Active Edit Tags Jor. Con.…" at bounding box center [661, 693] width 830 height 61
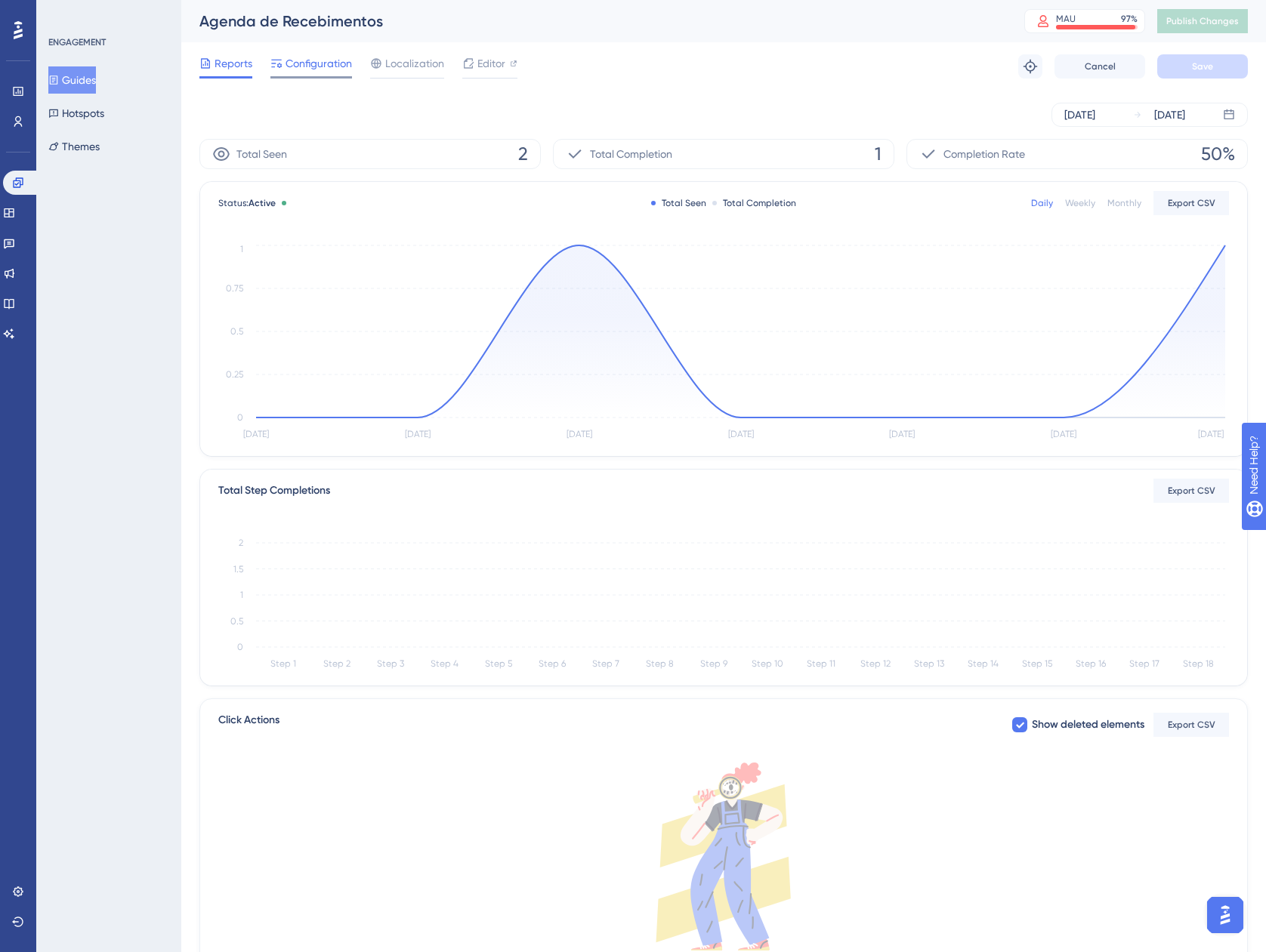
click at [304, 71] on span "Configuration" at bounding box center [319, 63] width 66 height 18
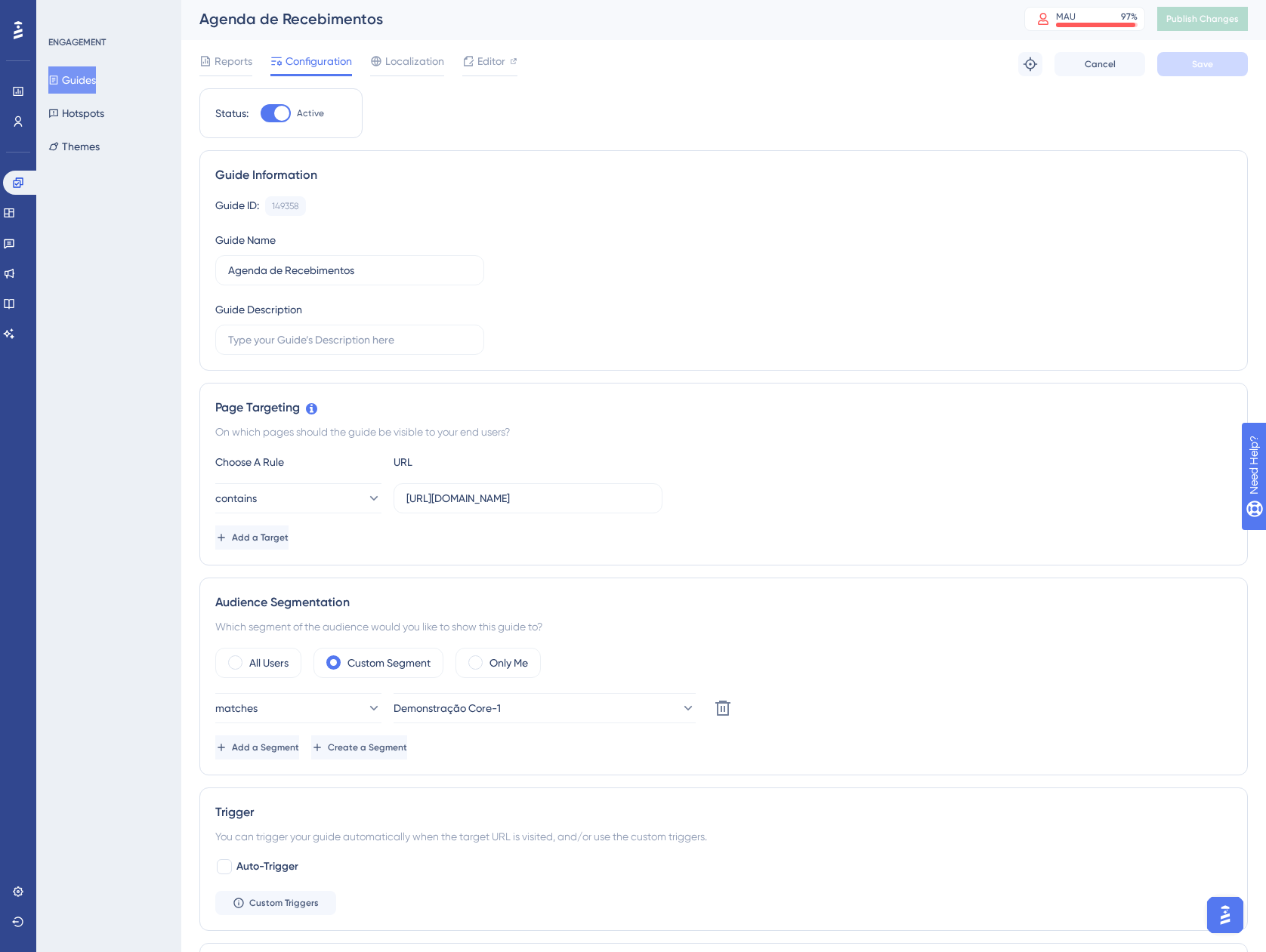
scroll to position [151, 0]
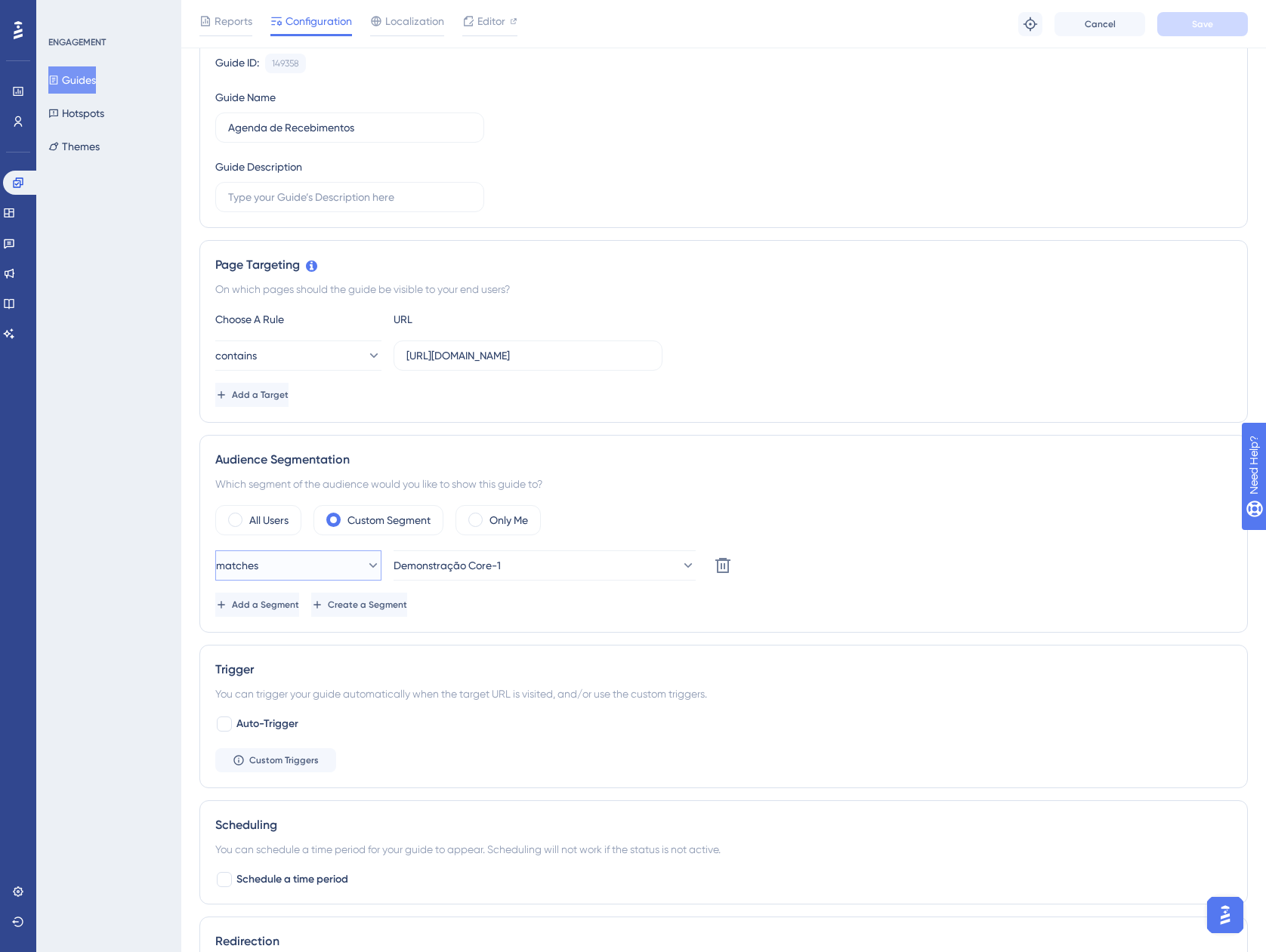
click at [335, 564] on button "matches" at bounding box center [298, 566] width 166 height 30
click at [335, 562] on button "matches" at bounding box center [298, 566] width 166 height 30
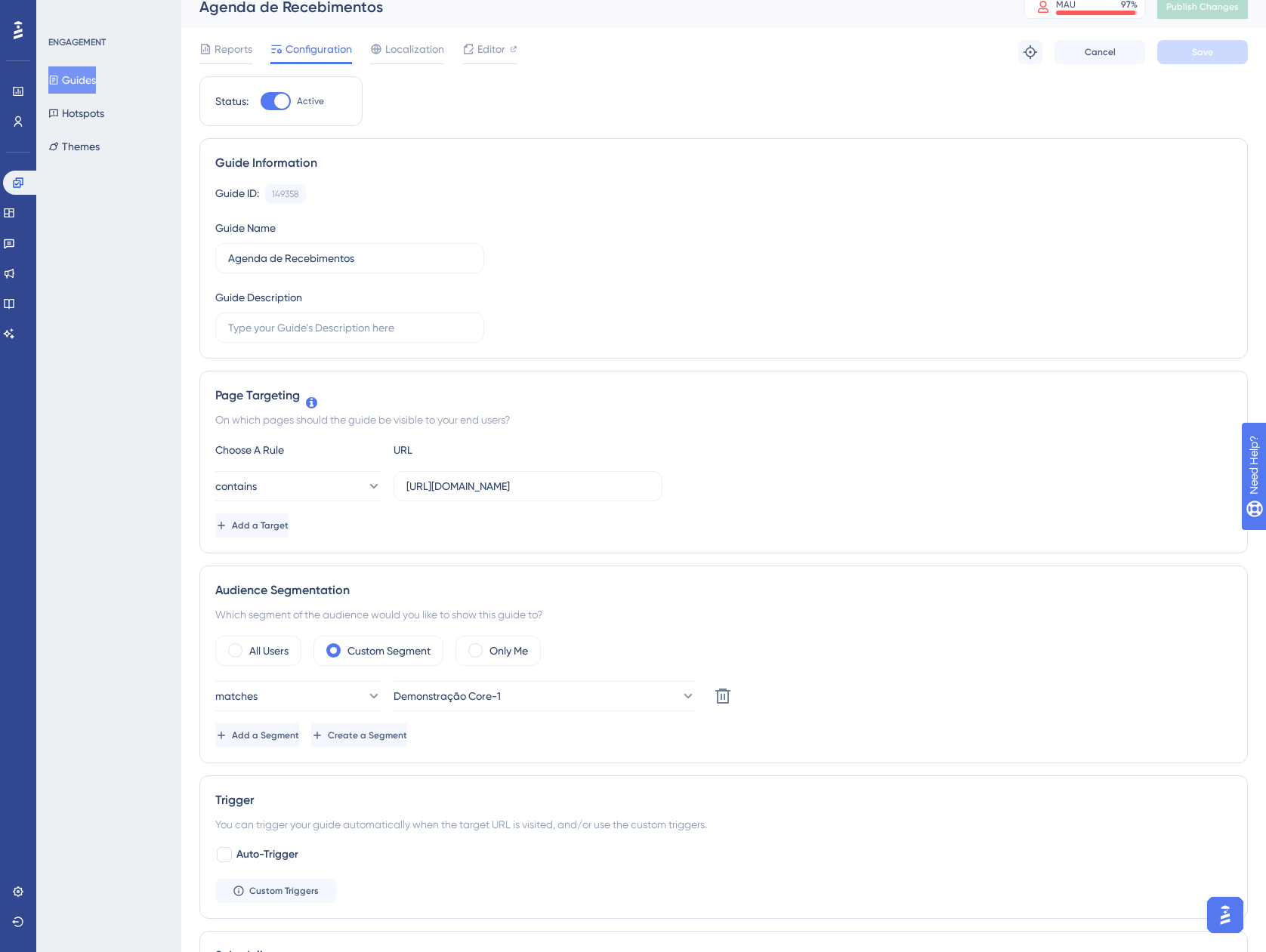
scroll to position [0, 0]
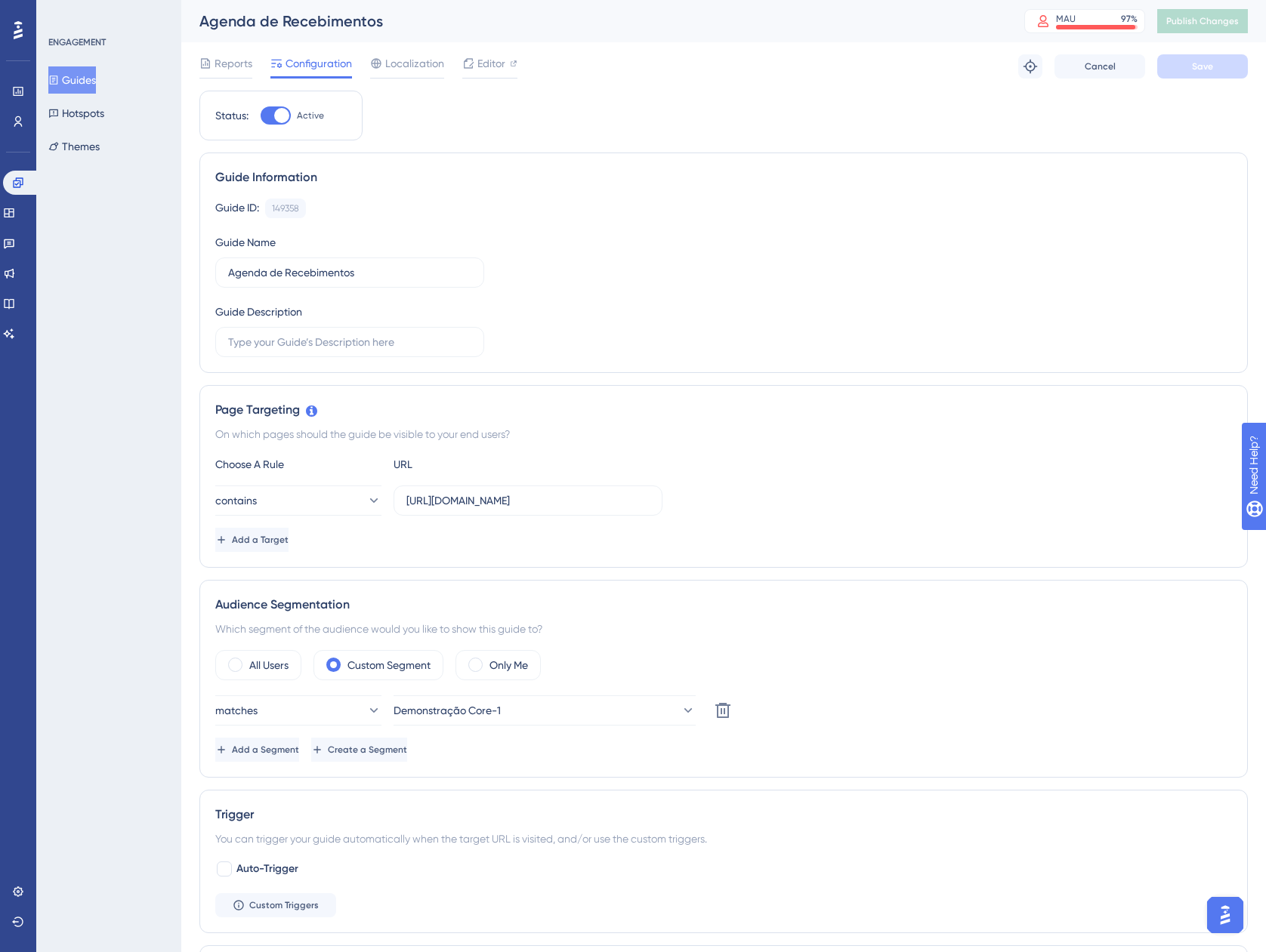
click at [87, 80] on button "Guides" at bounding box center [72, 80] width 48 height 28
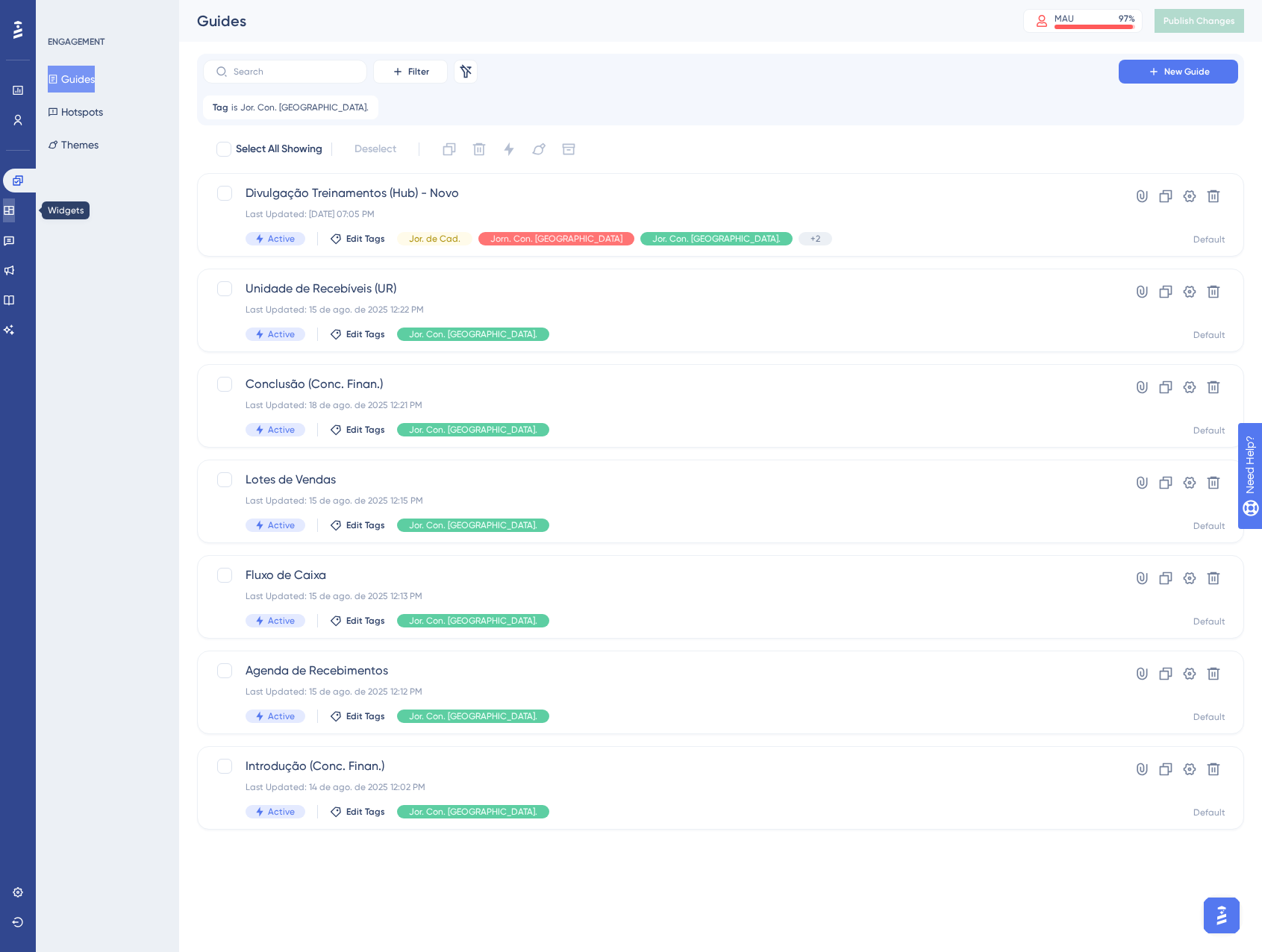
click at [12, 203] on link at bounding box center [9, 211] width 12 height 24
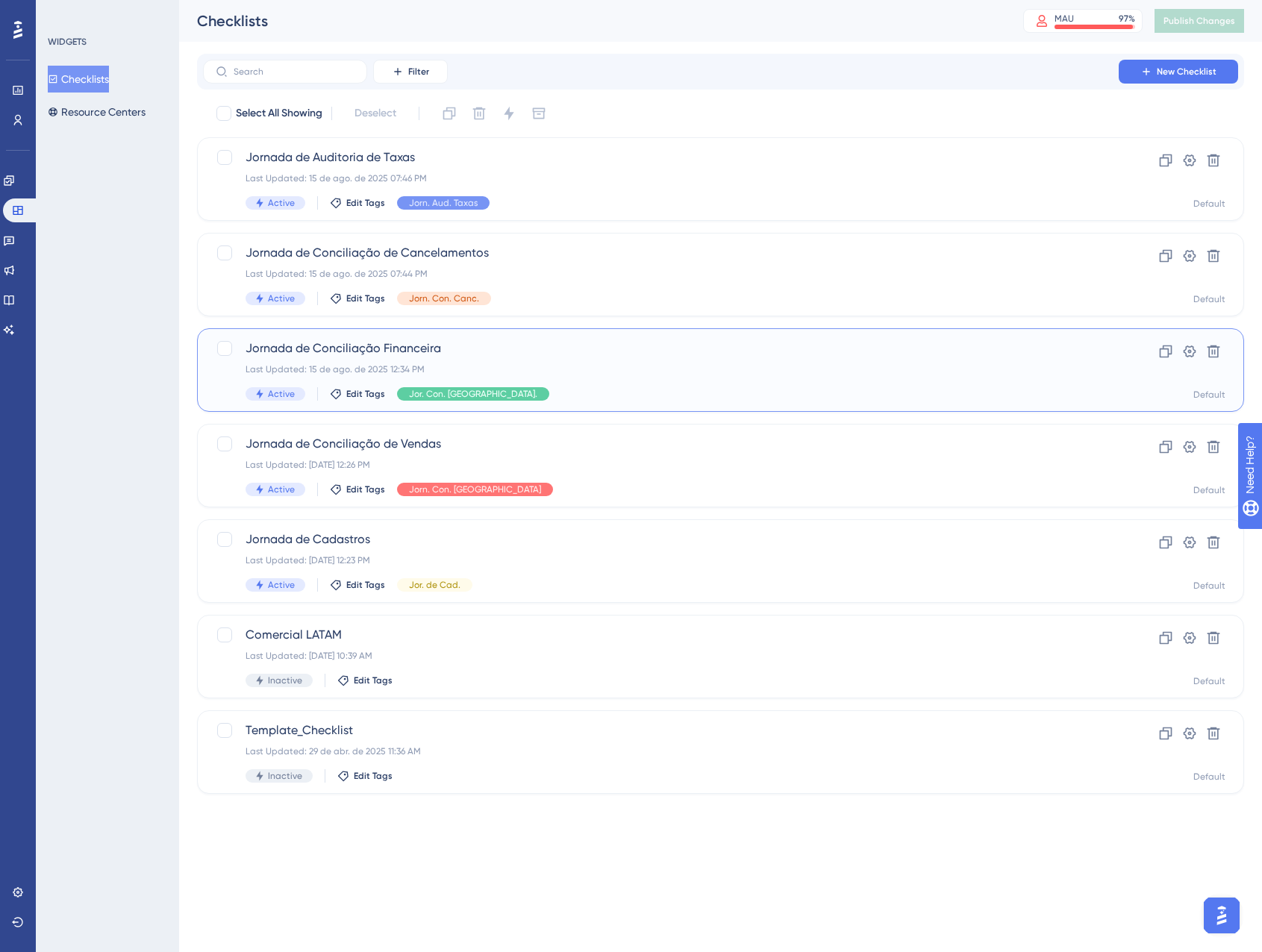
click at [651, 378] on div "Jornada de Conciliação Financeira Last Updated: [DATE] 12:34 PM Active Edit Tag…" at bounding box center [661, 370] width 830 height 61
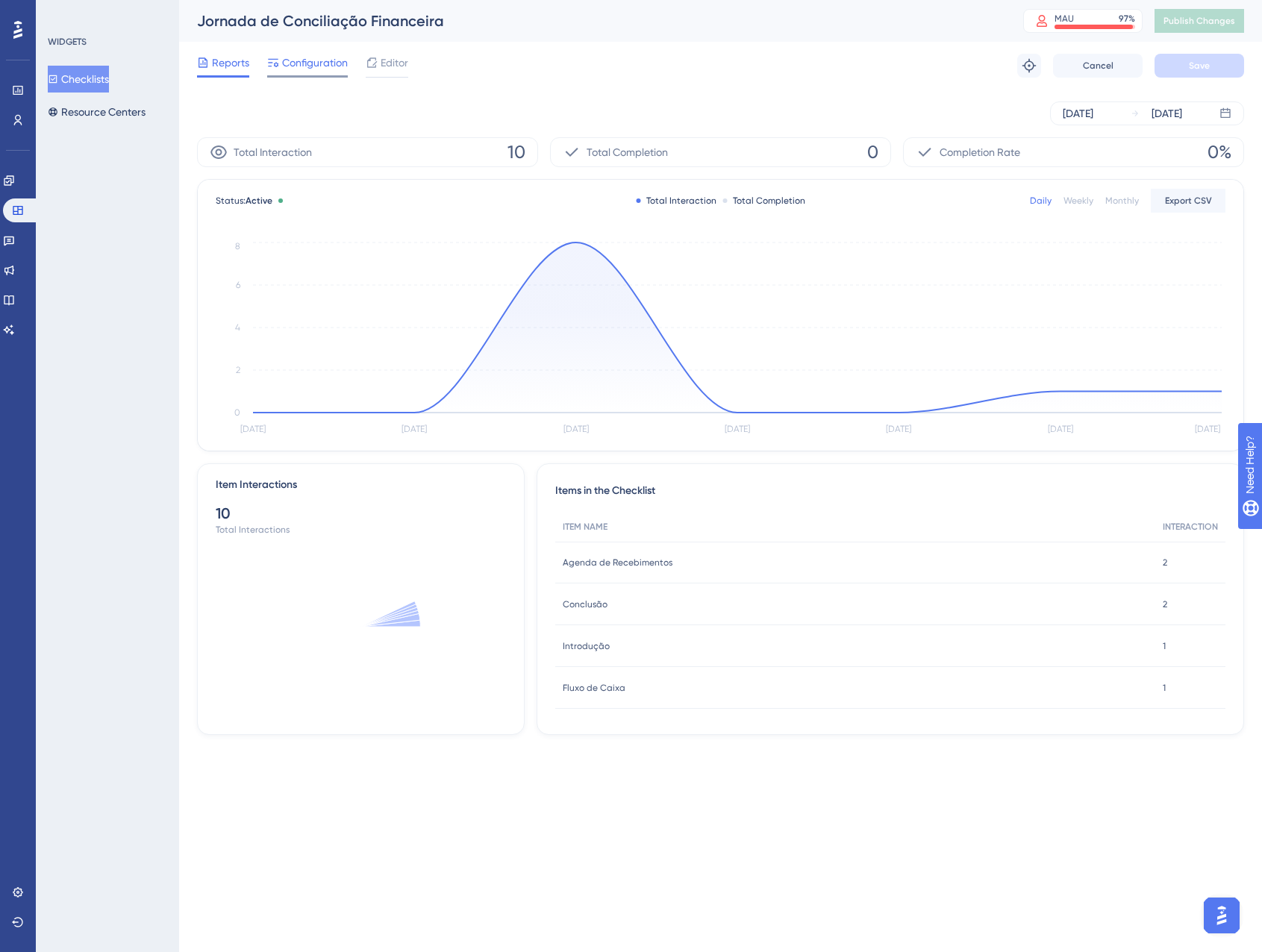
click at [316, 65] on span "Configuration" at bounding box center [315, 62] width 66 height 18
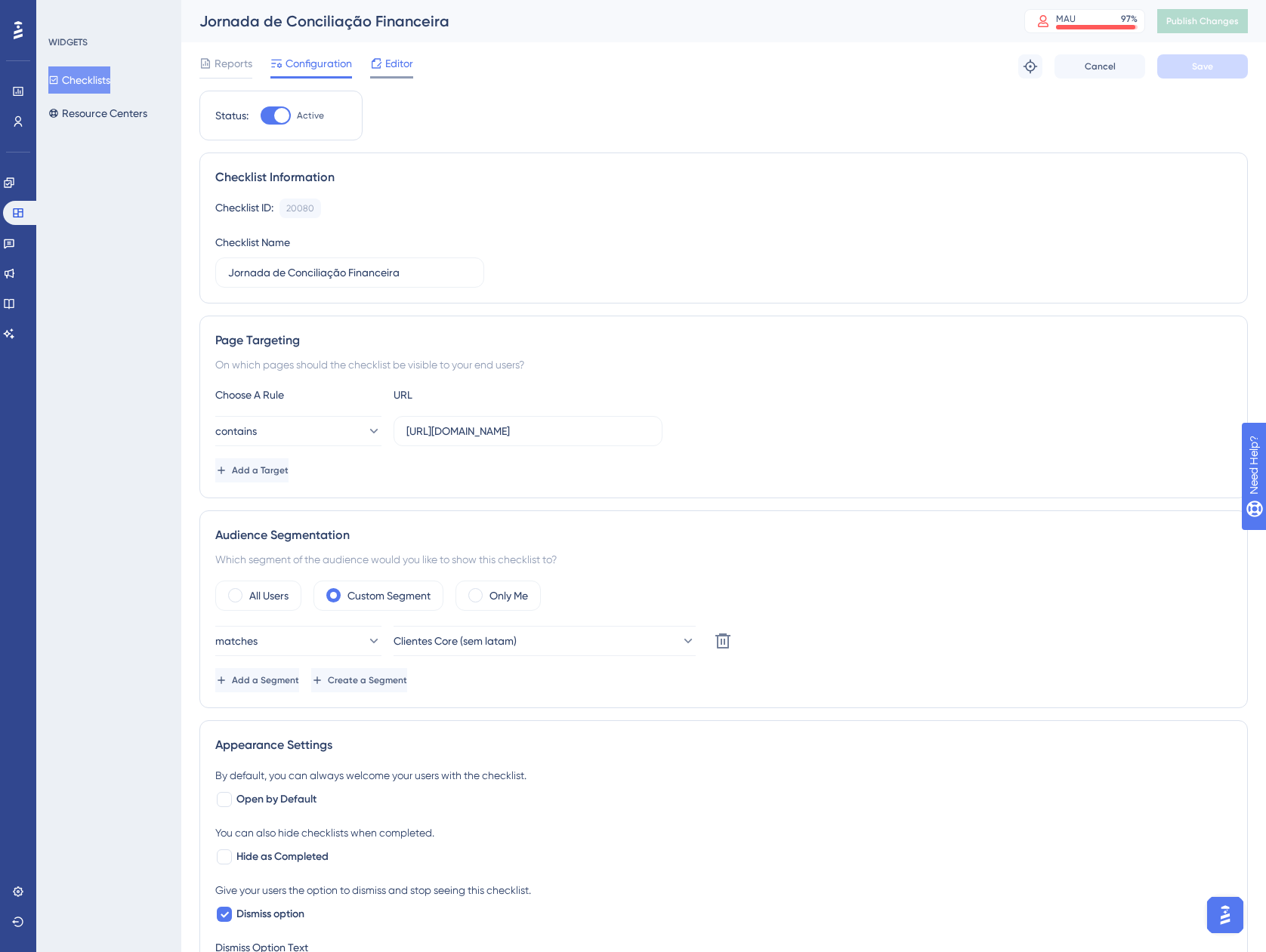
click at [394, 54] on span "Editor" at bounding box center [399, 63] width 28 height 18
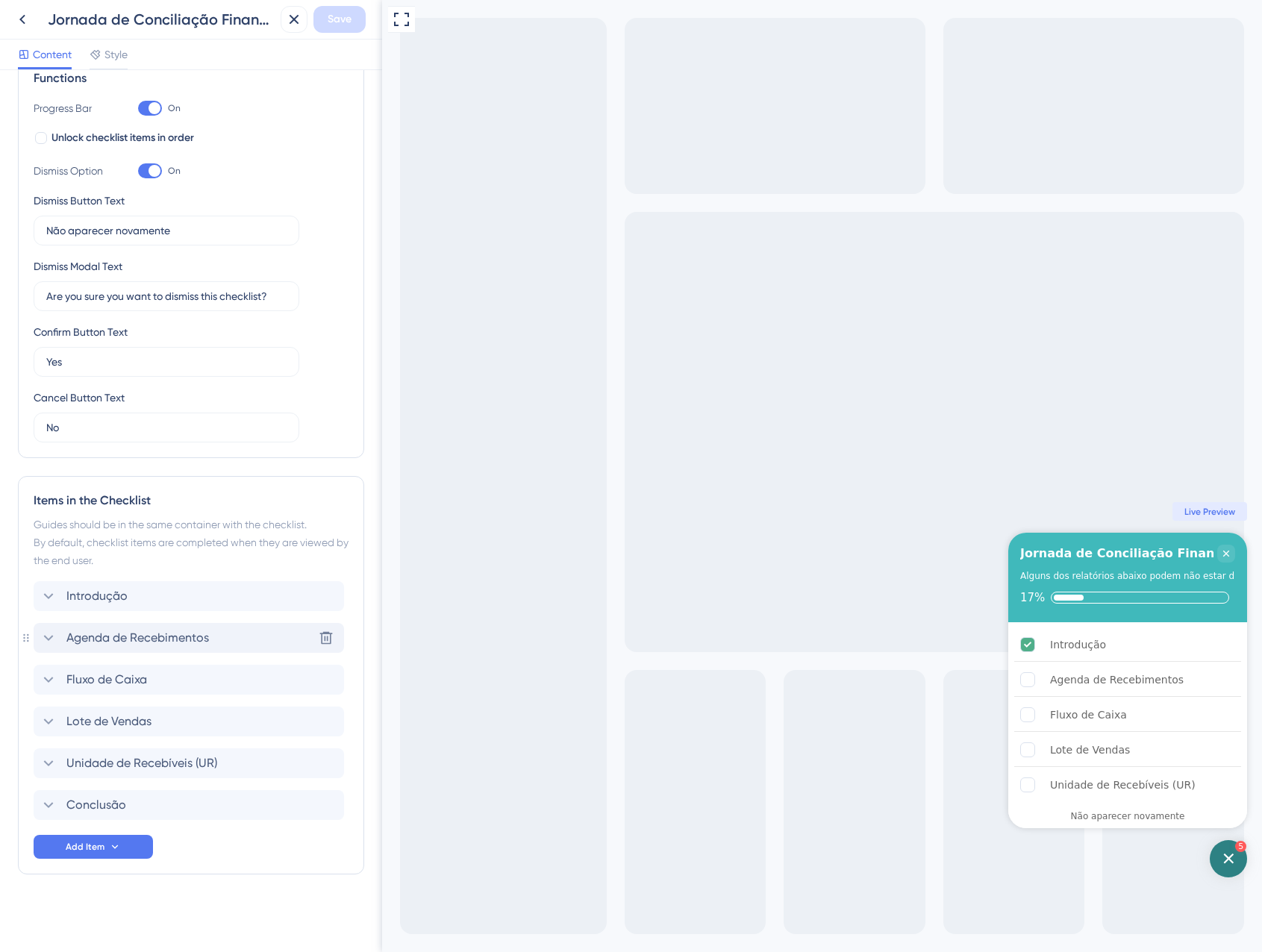
click at [185, 644] on span "Agenda de Recebimentos" at bounding box center [138, 638] width 143 height 18
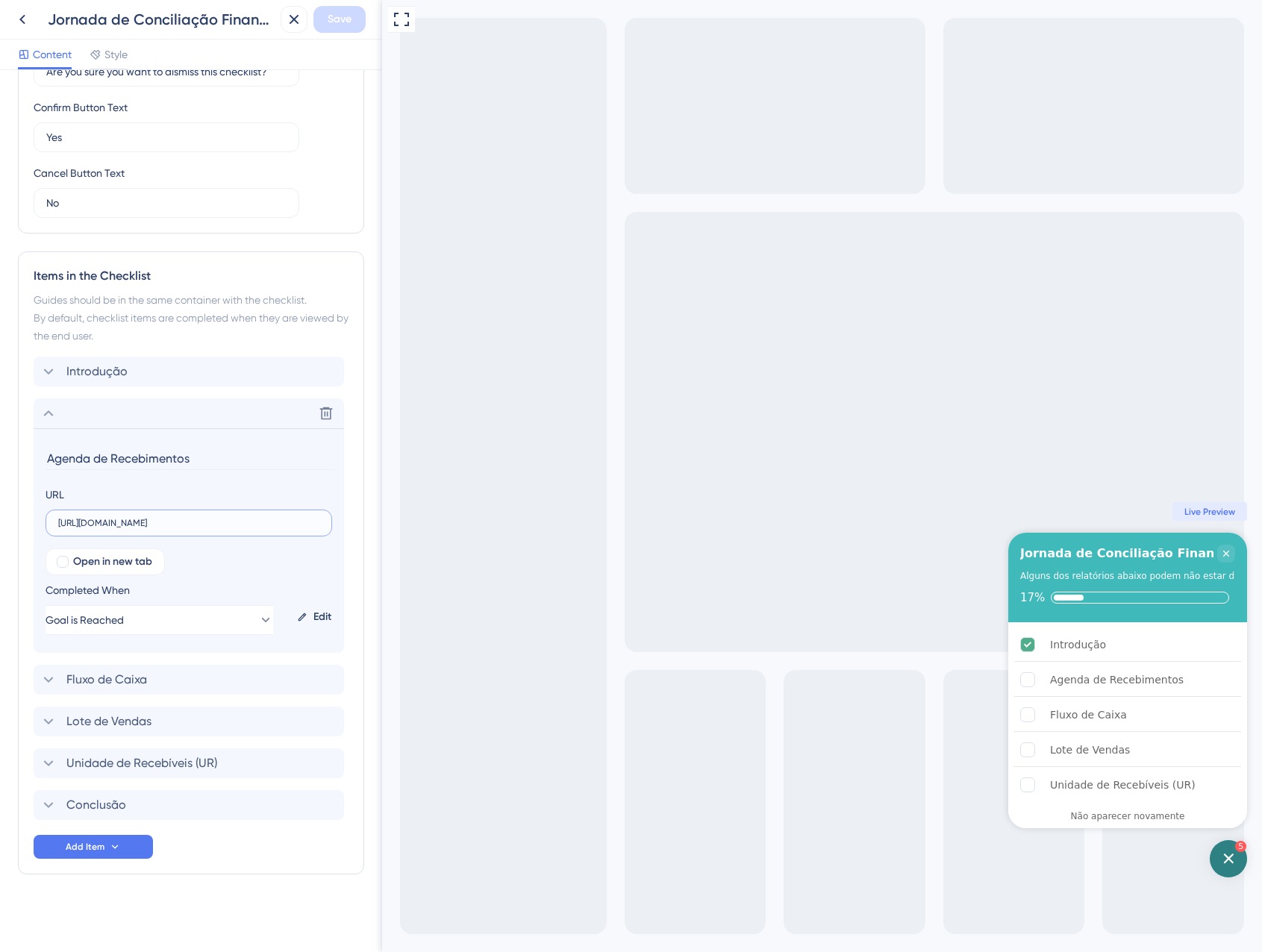
scroll to position [0, 135]
drag, startPoint x: 188, startPoint y: 523, endPoint x: 365, endPoint y: 528, distance: 177.1
click at [365, 528] on div "Checklist Header Title Jornada de Conciliação Financeira Subtitle Alguns dos re…" at bounding box center [191, 512] width 382 height 882
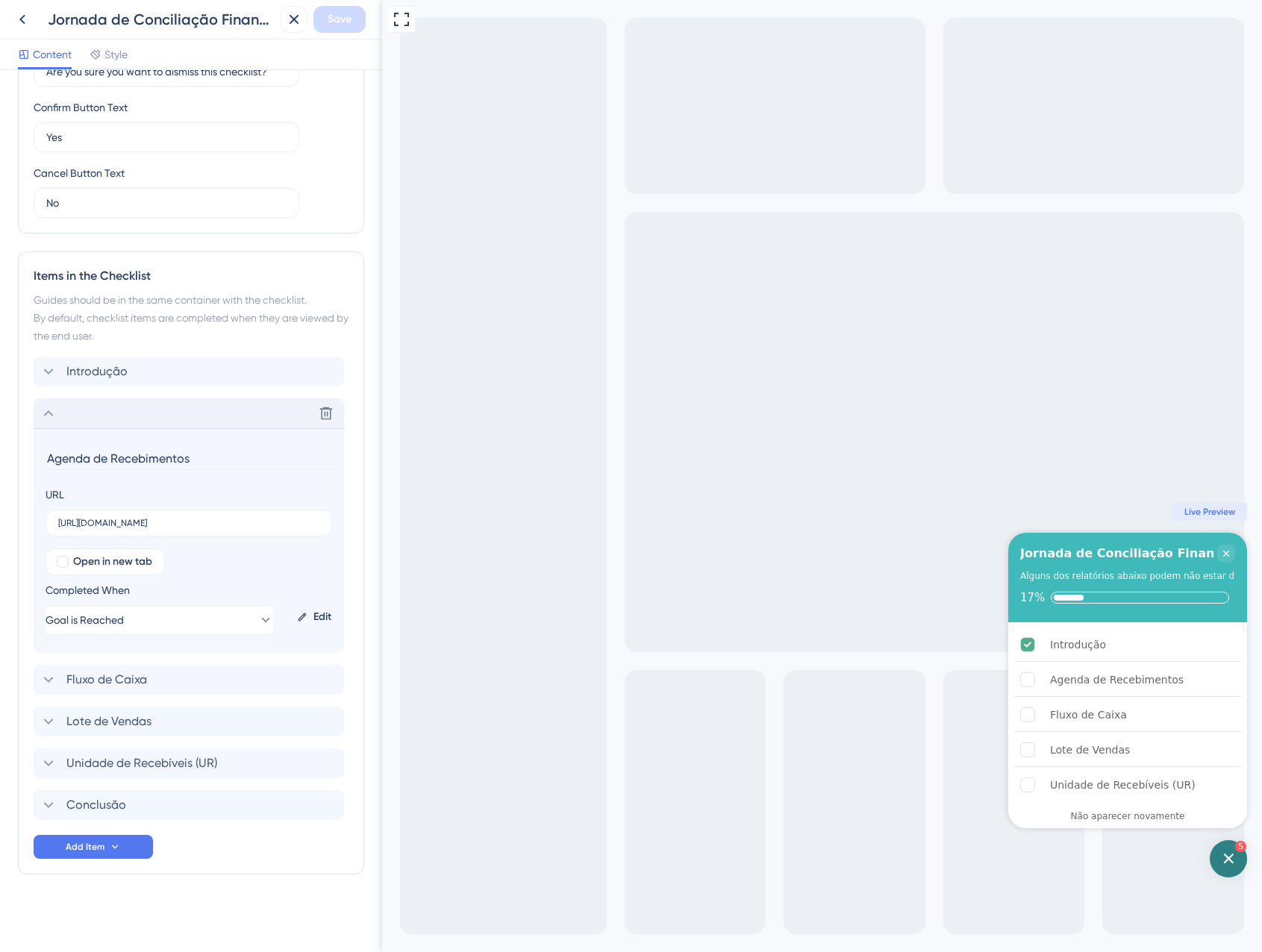
click at [130, 412] on div "Delete" at bounding box center [189, 413] width 311 height 30
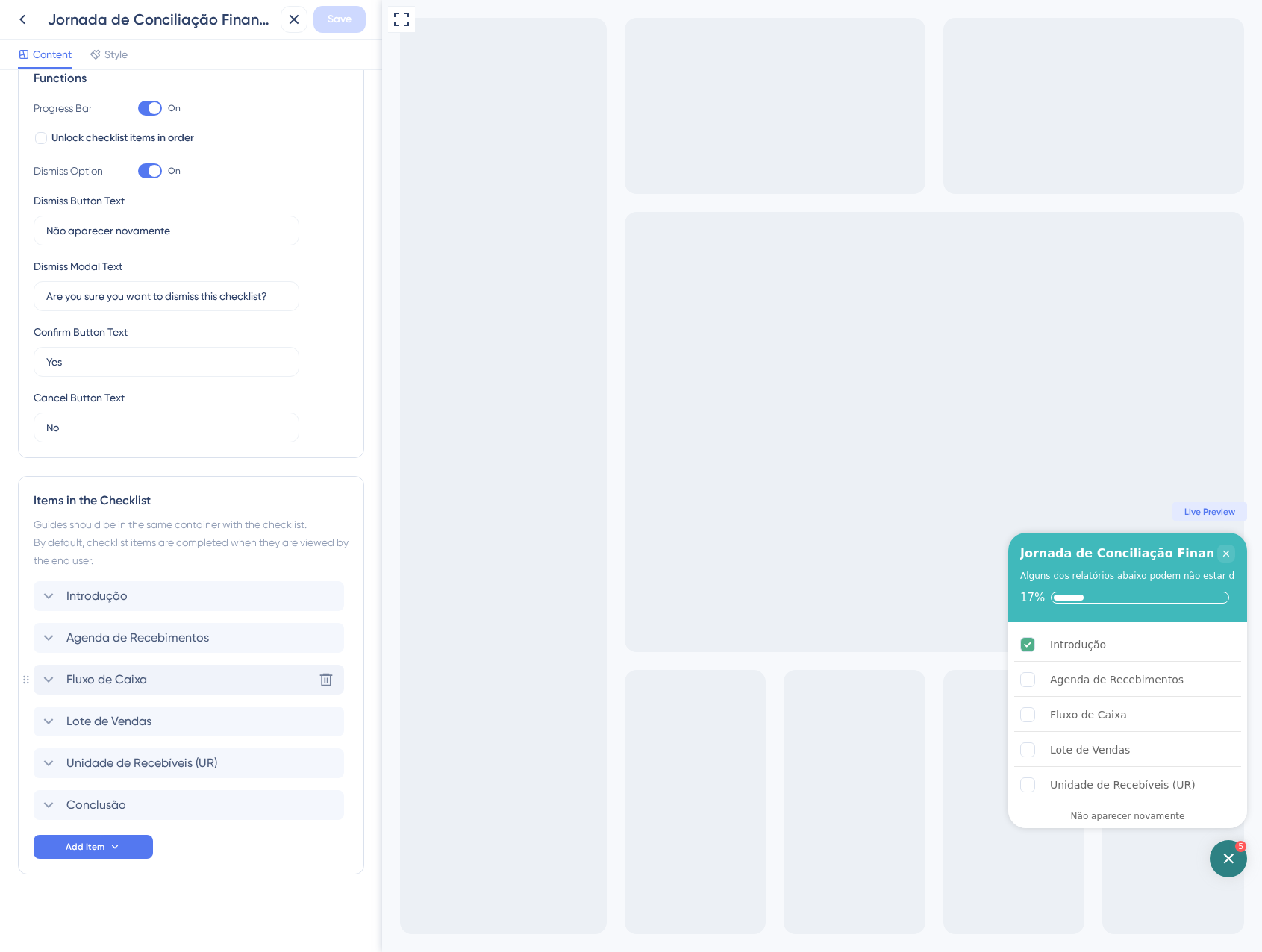
click at [115, 677] on span "Fluxo de Caixa" at bounding box center [107, 680] width 81 height 18
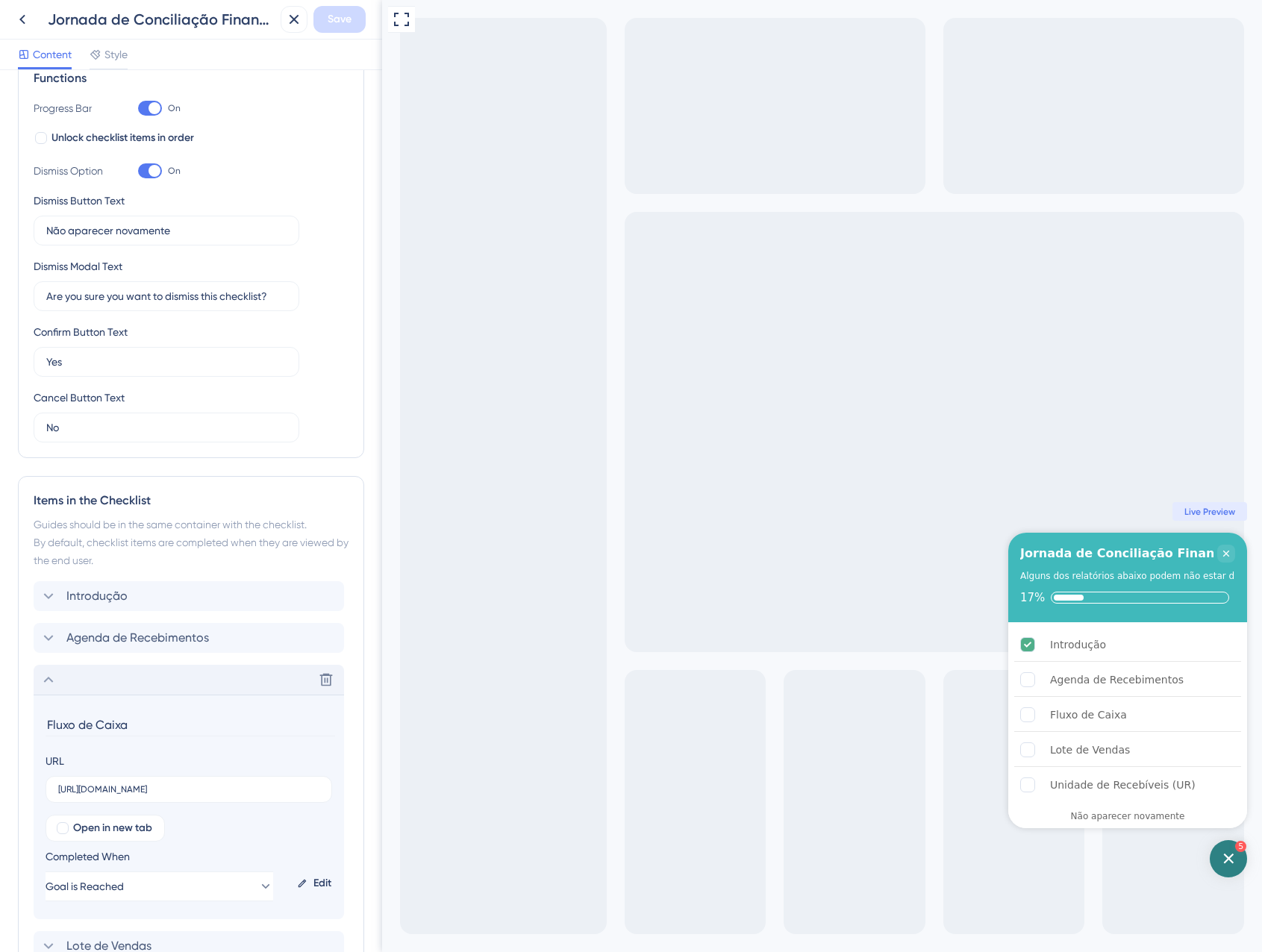
scroll to position [460, 0]
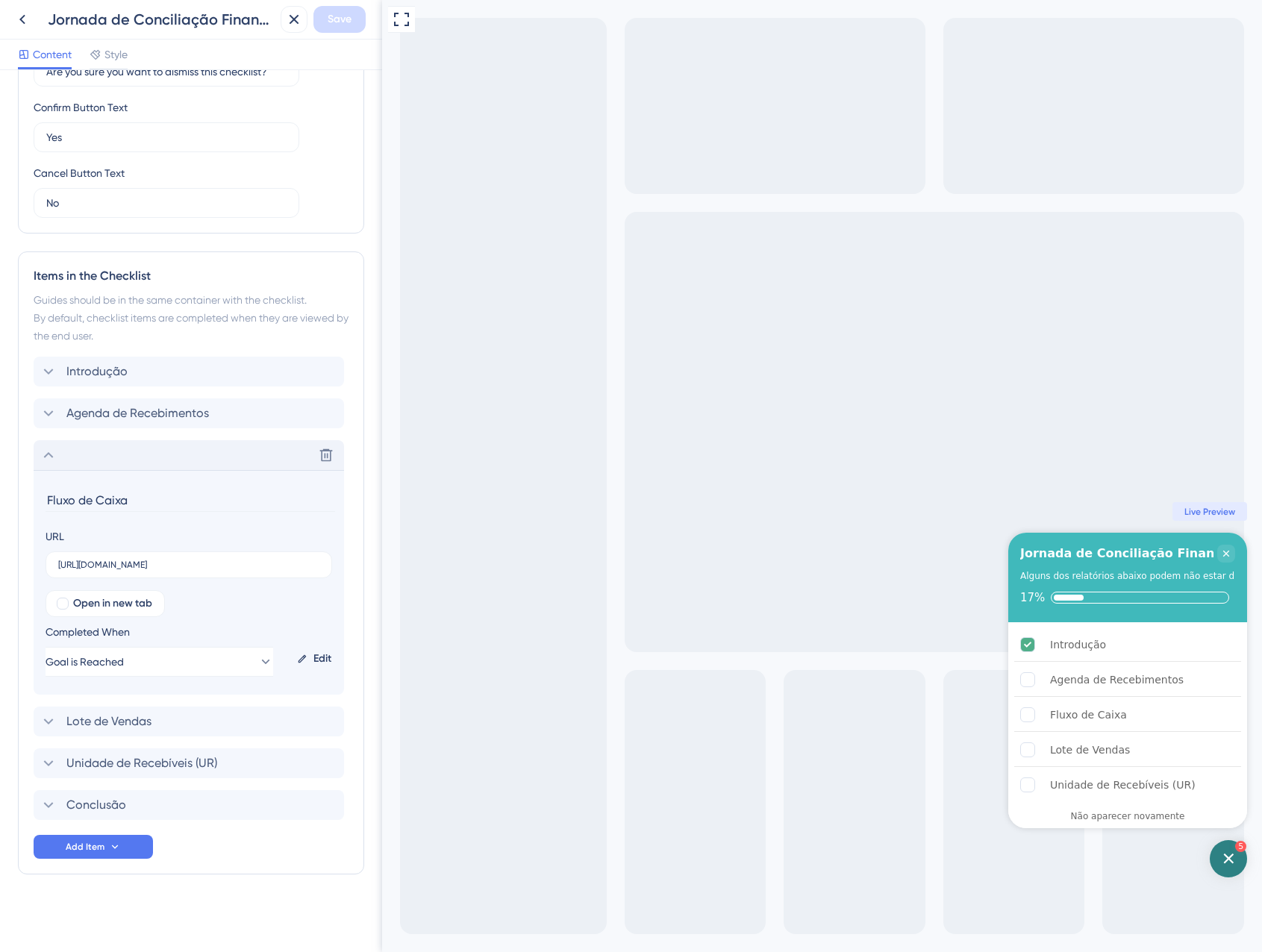
click at [88, 458] on div "Delete" at bounding box center [189, 455] width 311 height 30
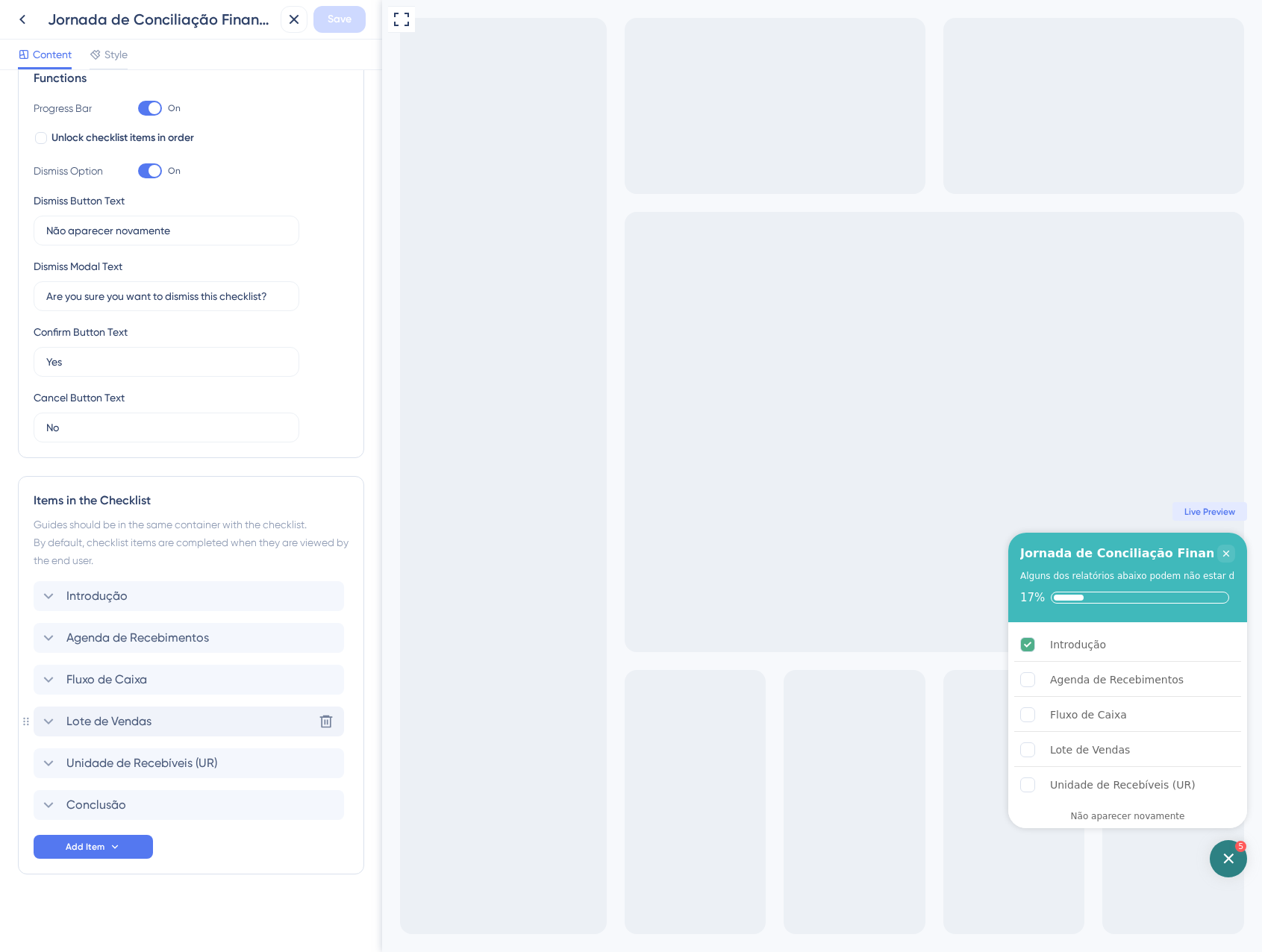
click at [132, 721] on span "Lote de Vendas" at bounding box center [109, 721] width 85 height 18
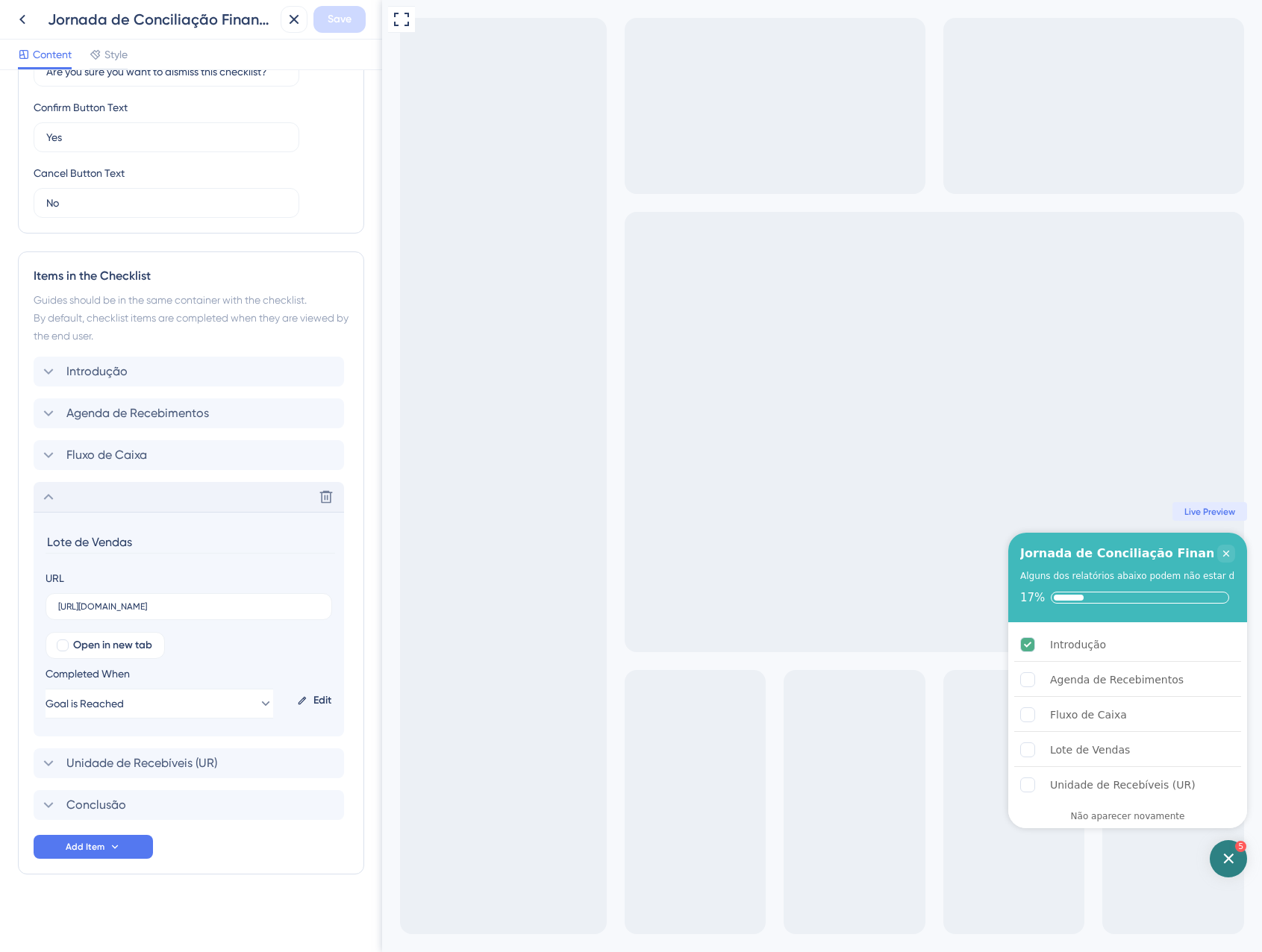
click at [94, 500] on div "Delete" at bounding box center [189, 496] width 311 height 30
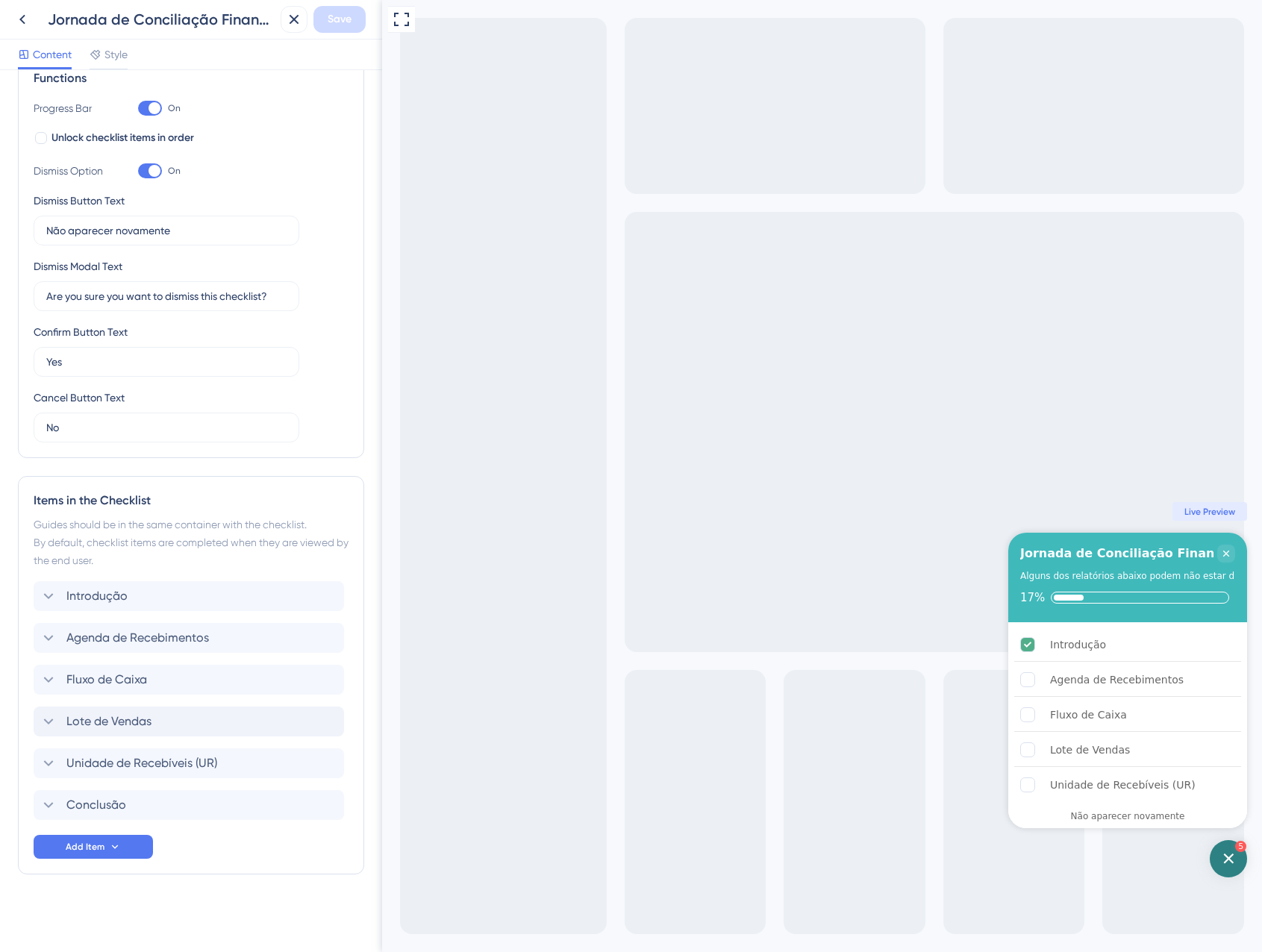
scroll to position [236, 0]
click at [126, 756] on span "Unidade de Recebíveis (UR)" at bounding box center [142, 763] width 151 height 18
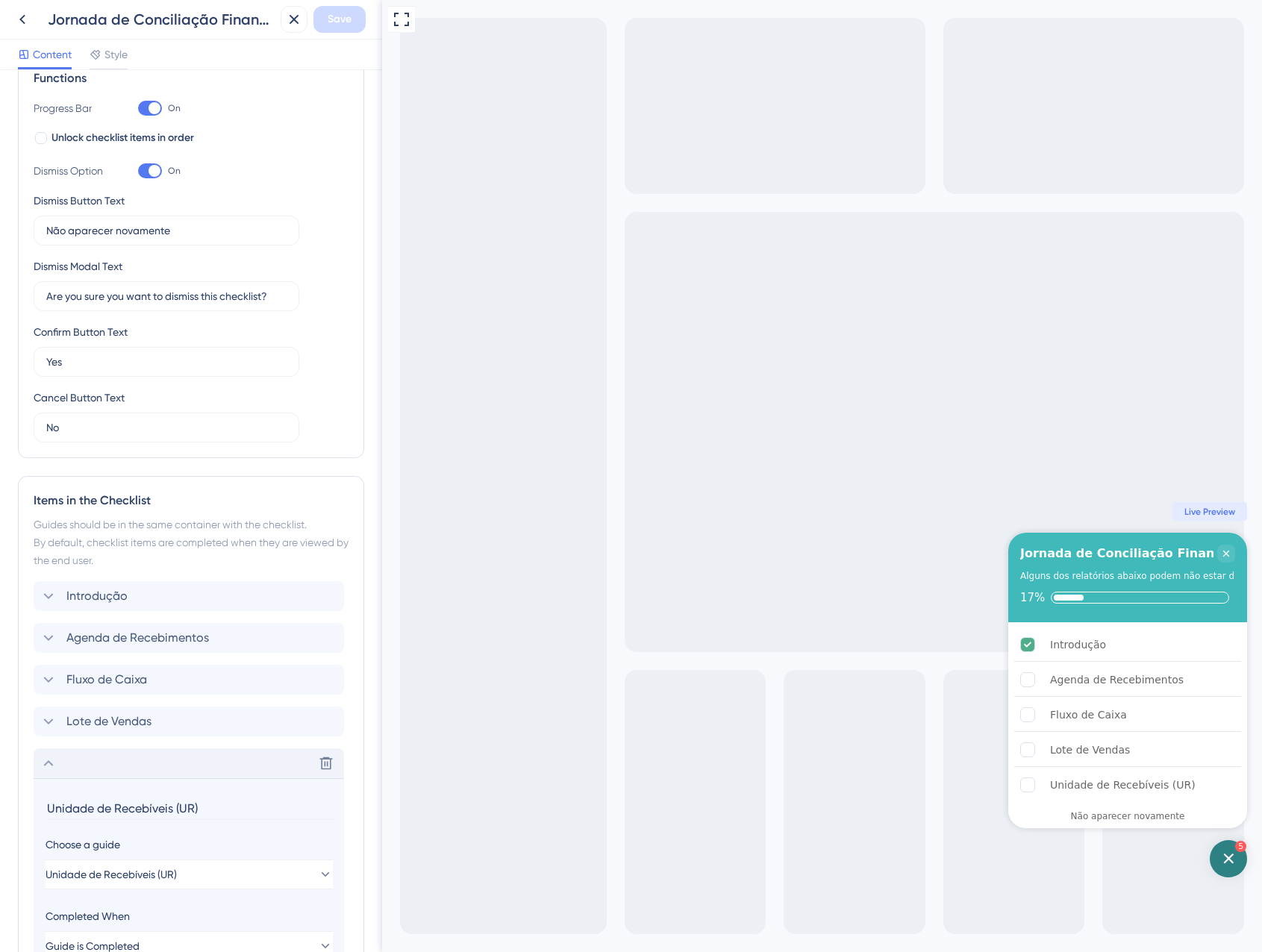
scroll to position [436, 0]
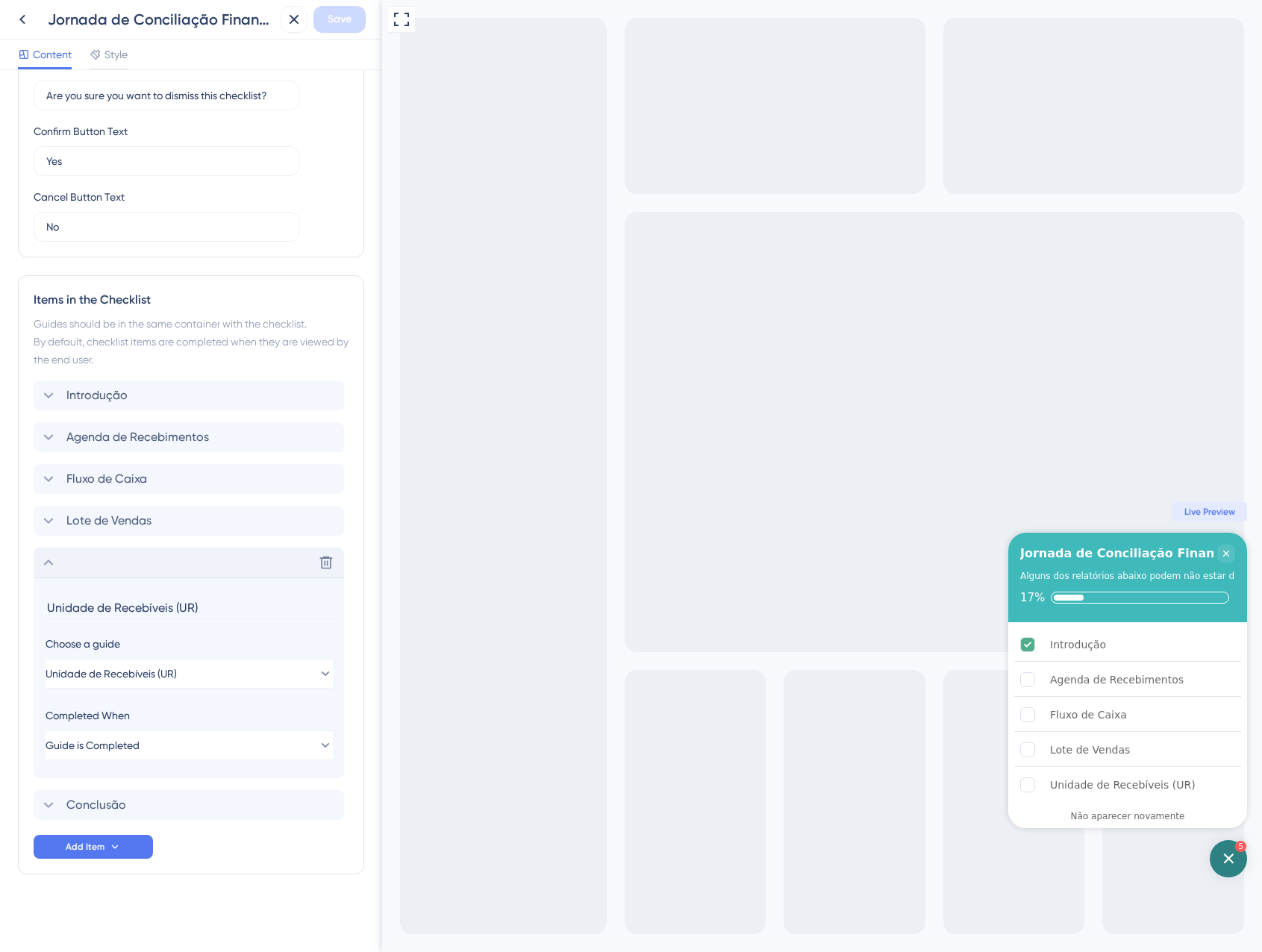
click at [94, 560] on div "Delete" at bounding box center [189, 562] width 311 height 30
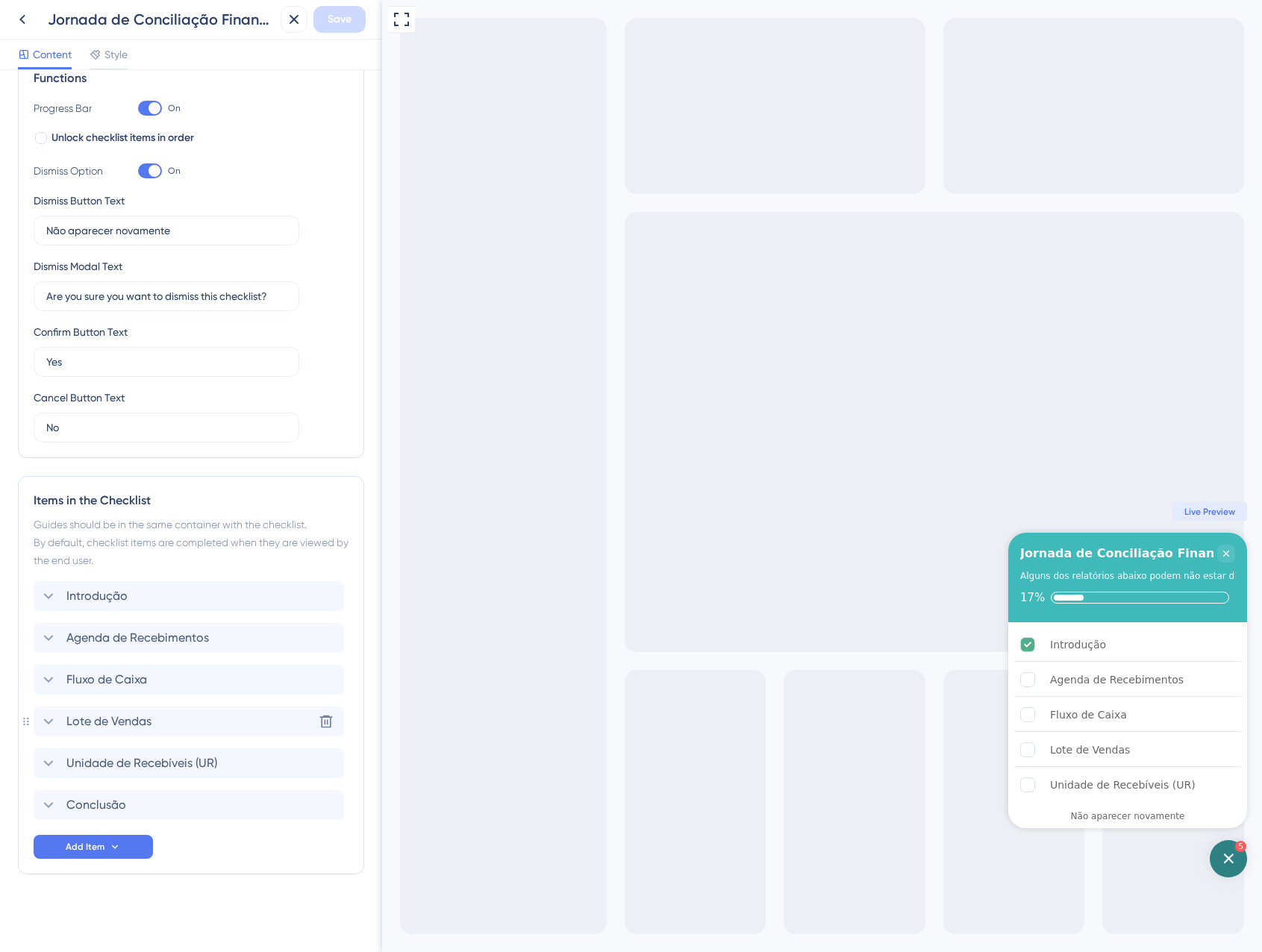
click at [98, 715] on span "Lote de Vendas" at bounding box center [109, 721] width 85 height 18
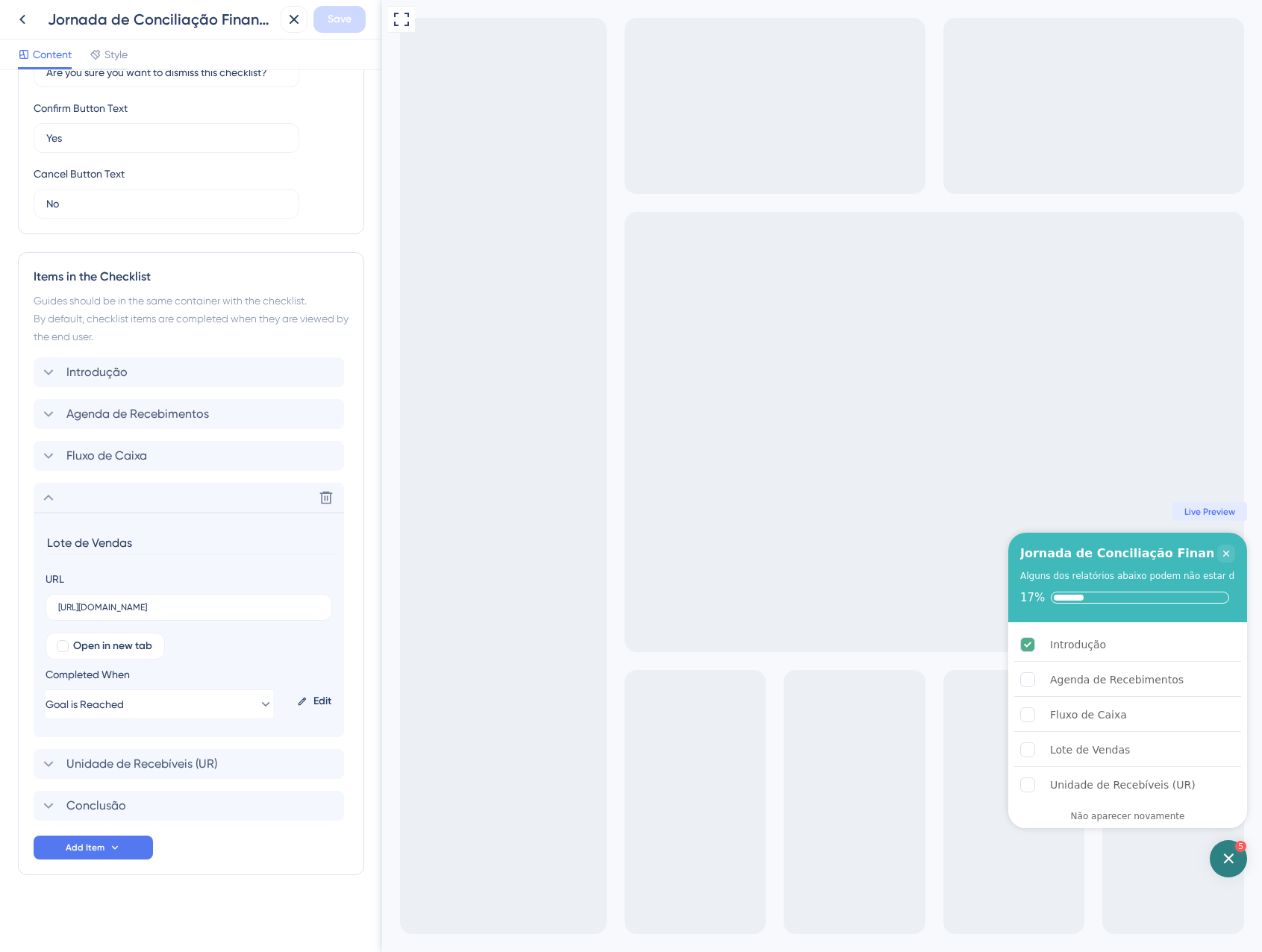
scroll to position [460, 0]
click at [89, 488] on div "Delete" at bounding box center [189, 496] width 311 height 30
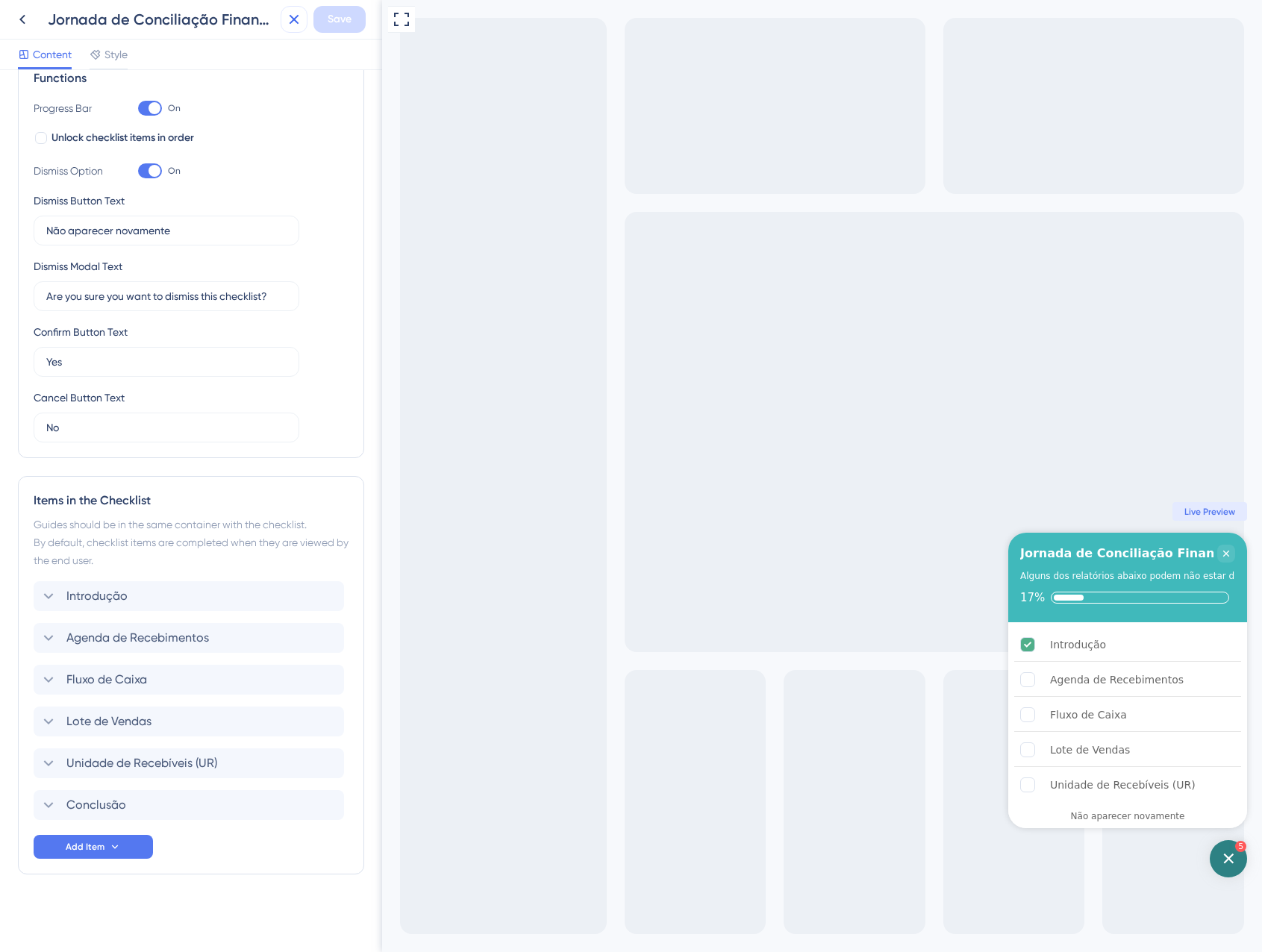
click at [295, 25] on icon at bounding box center [294, 19] width 18 height 18
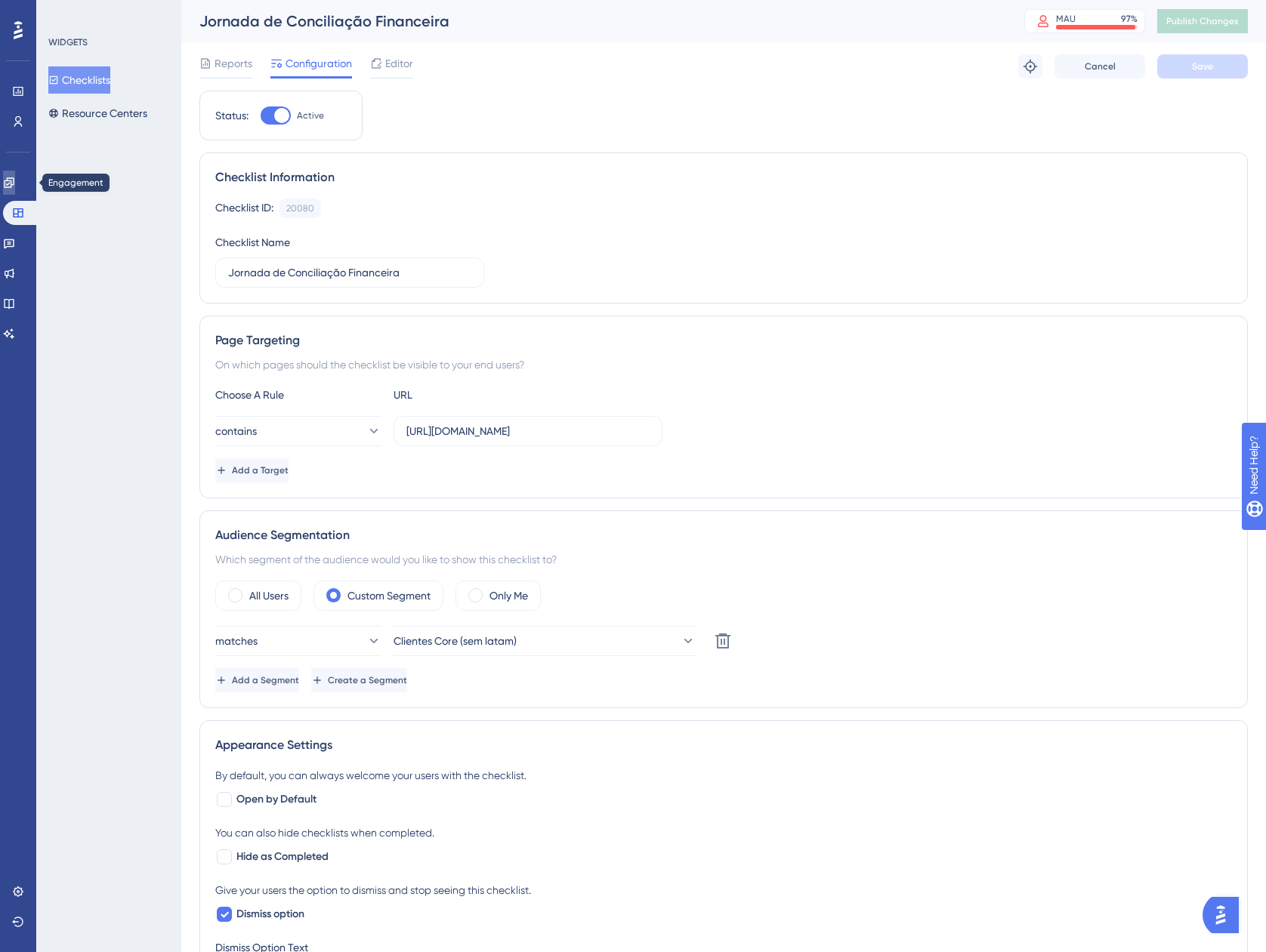
click at [14, 177] on icon at bounding box center [9, 182] width 12 height 12
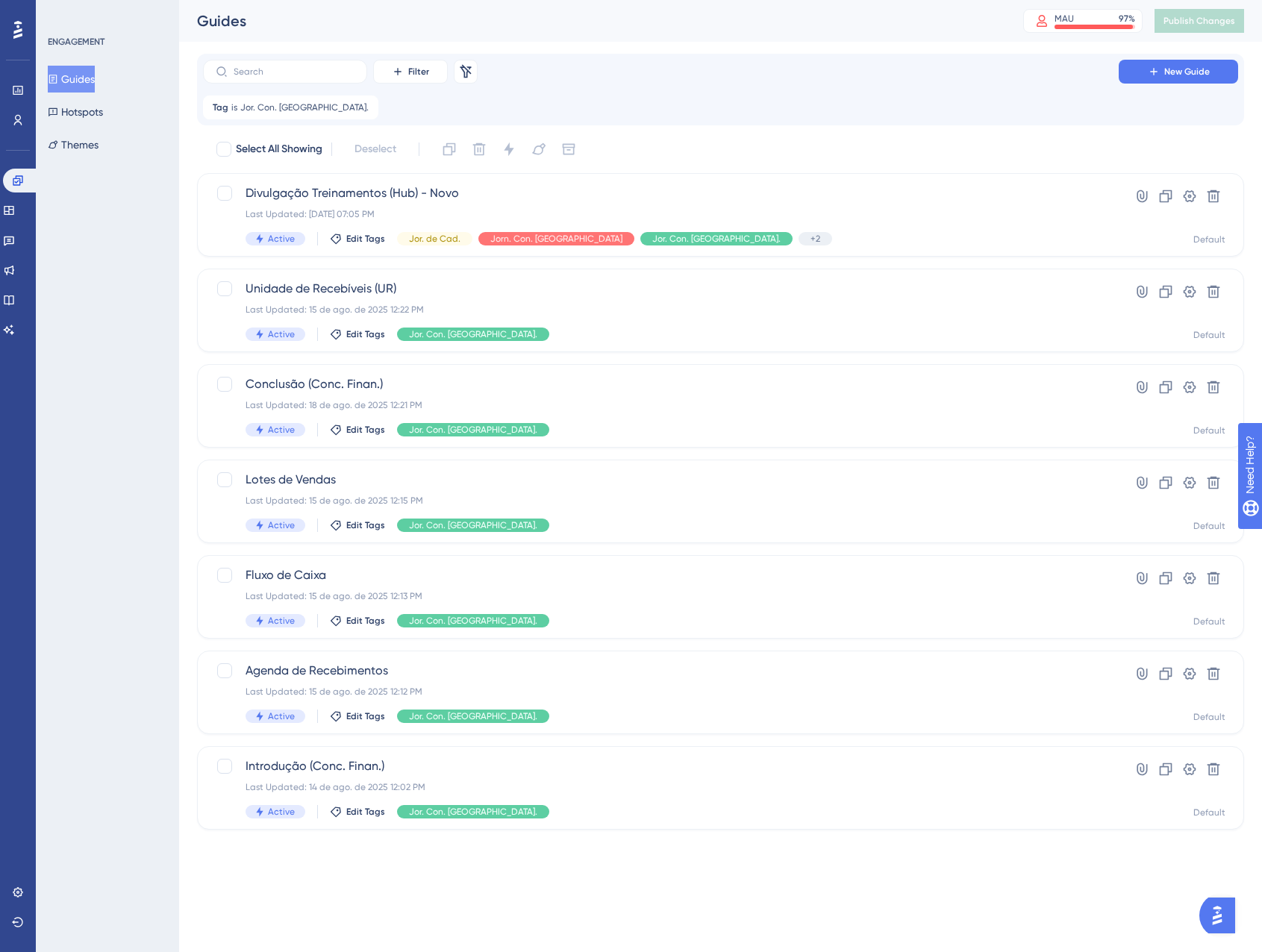
click at [86, 74] on button "Guides" at bounding box center [71, 79] width 47 height 27
click at [363, 110] on icon at bounding box center [367, 107] width 9 height 9
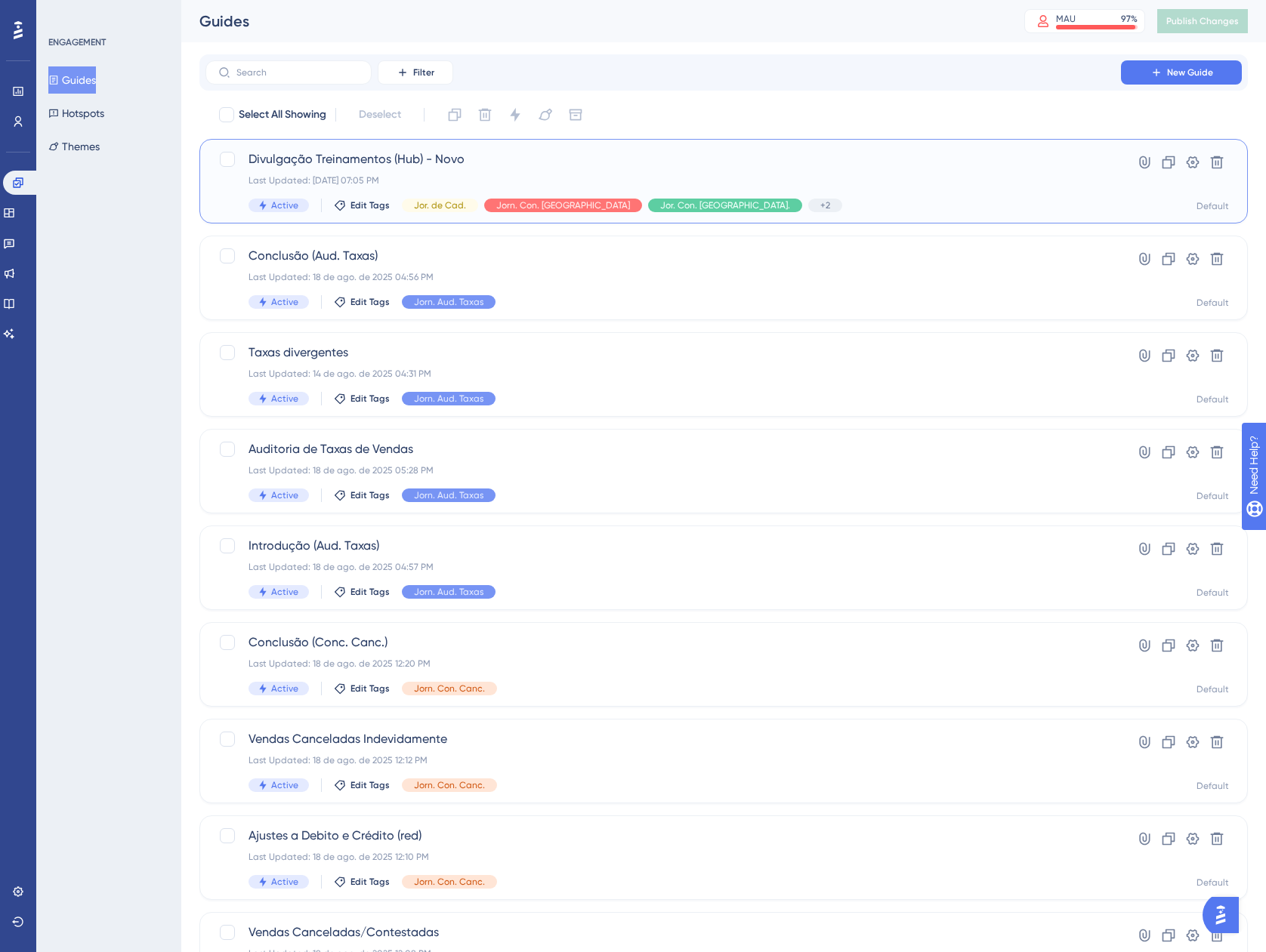
click at [533, 166] on span "Divulgação Treinamentos (Hub) - Novo" at bounding box center [663, 159] width 829 height 18
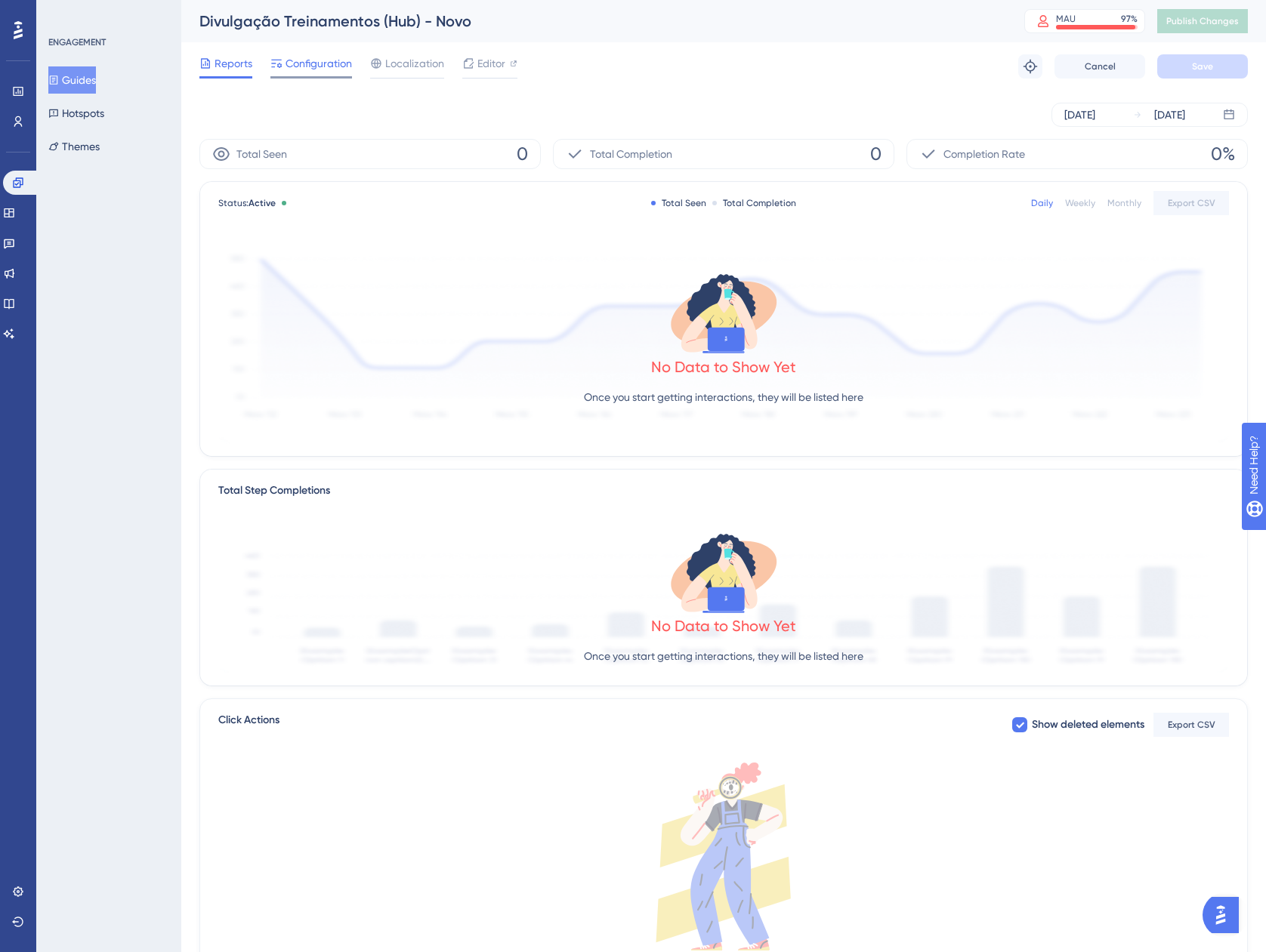
click at [320, 64] on span "Configuration" at bounding box center [319, 63] width 66 height 18
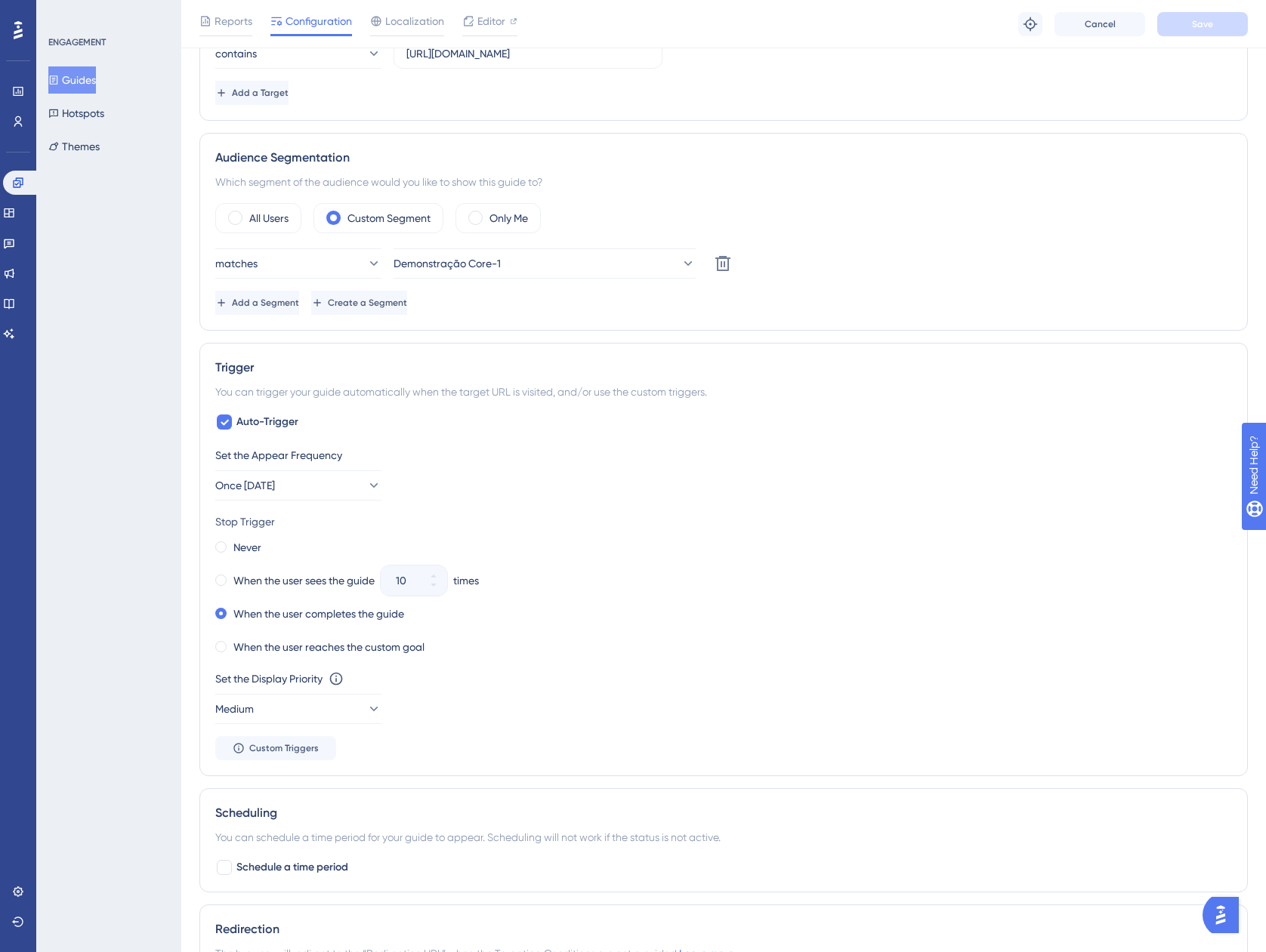
scroll to position [528, 0]
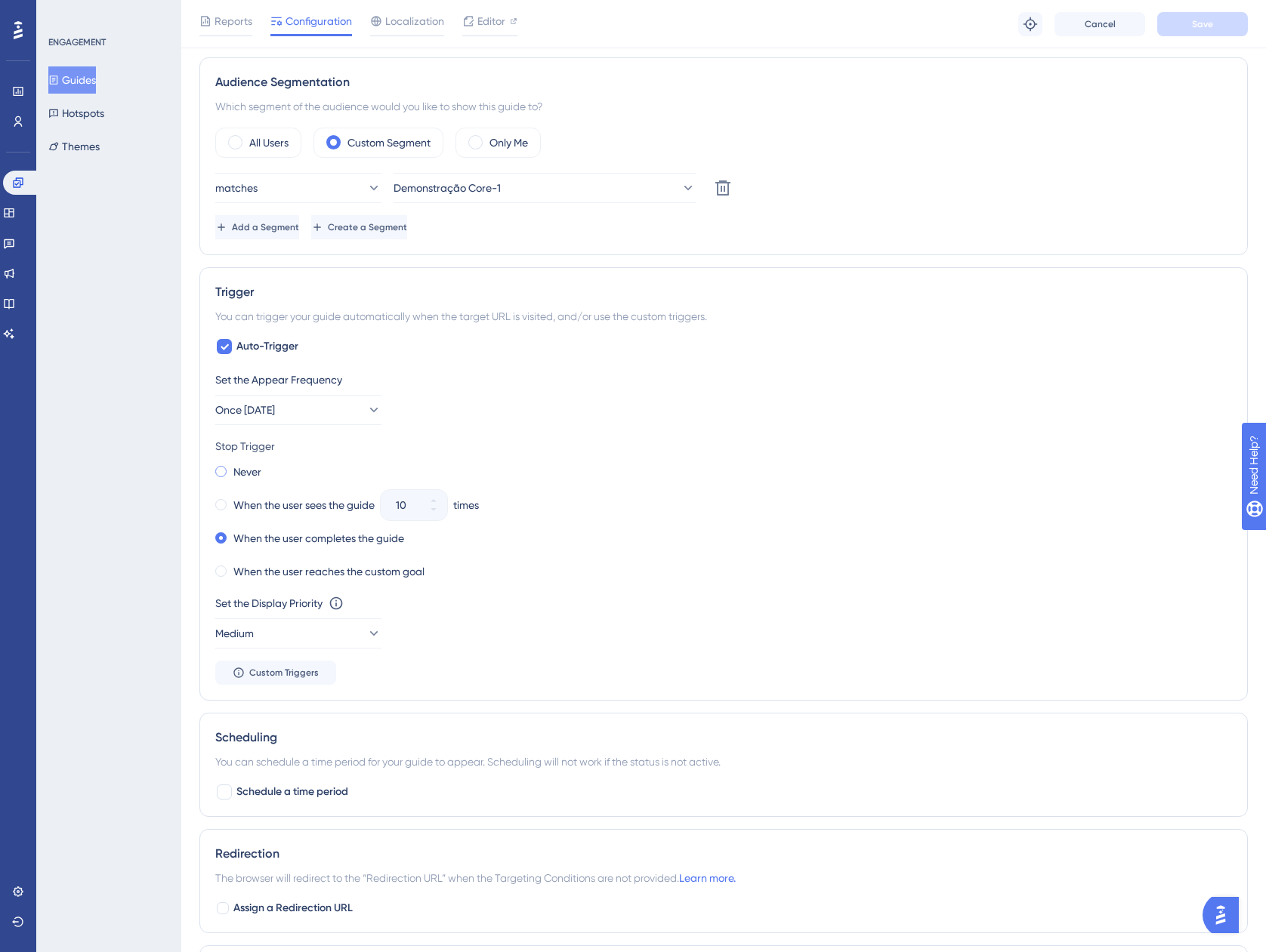
click at [242, 473] on label "Never" at bounding box center [247, 472] width 28 height 18
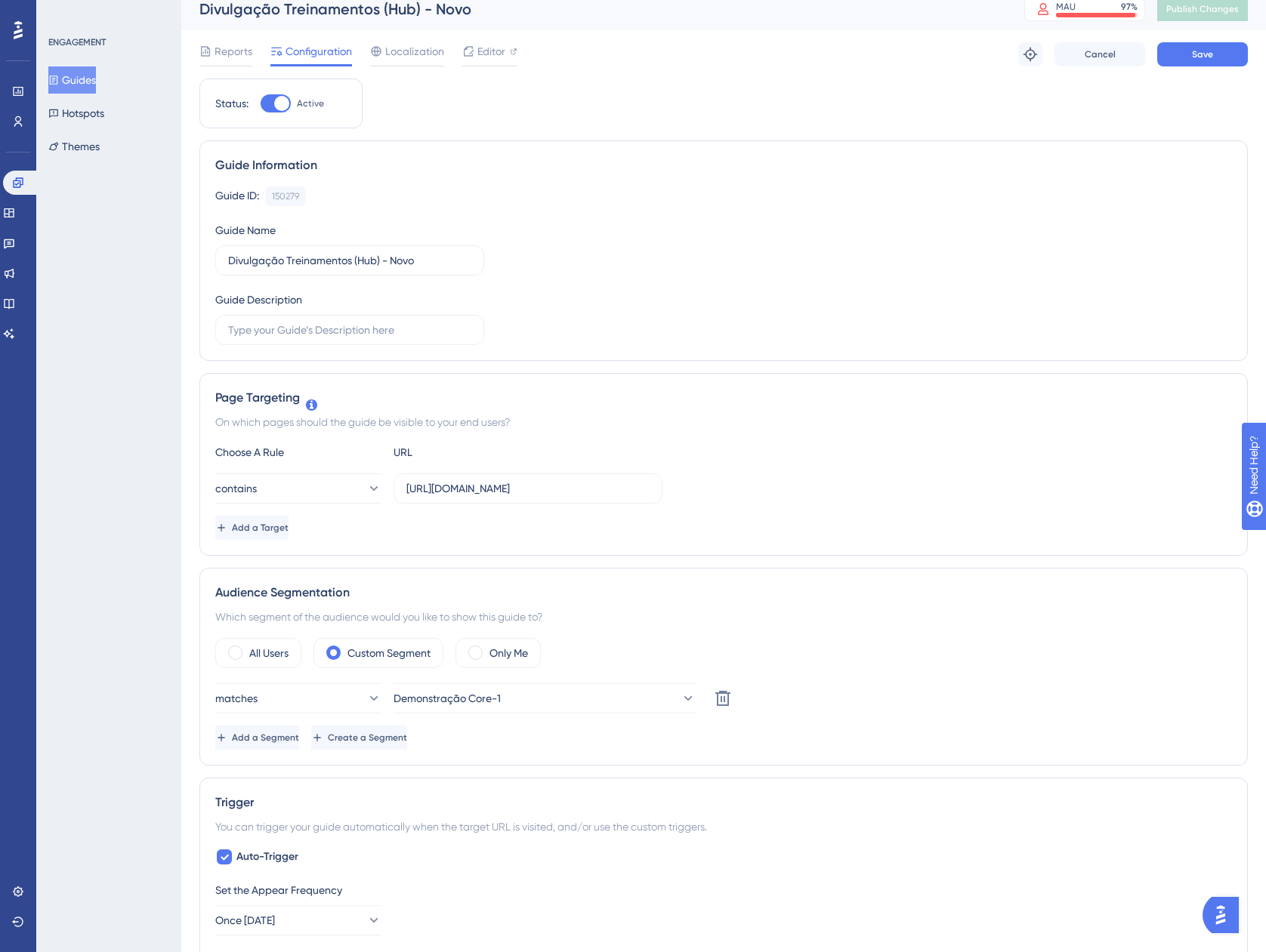
scroll to position [0, 0]
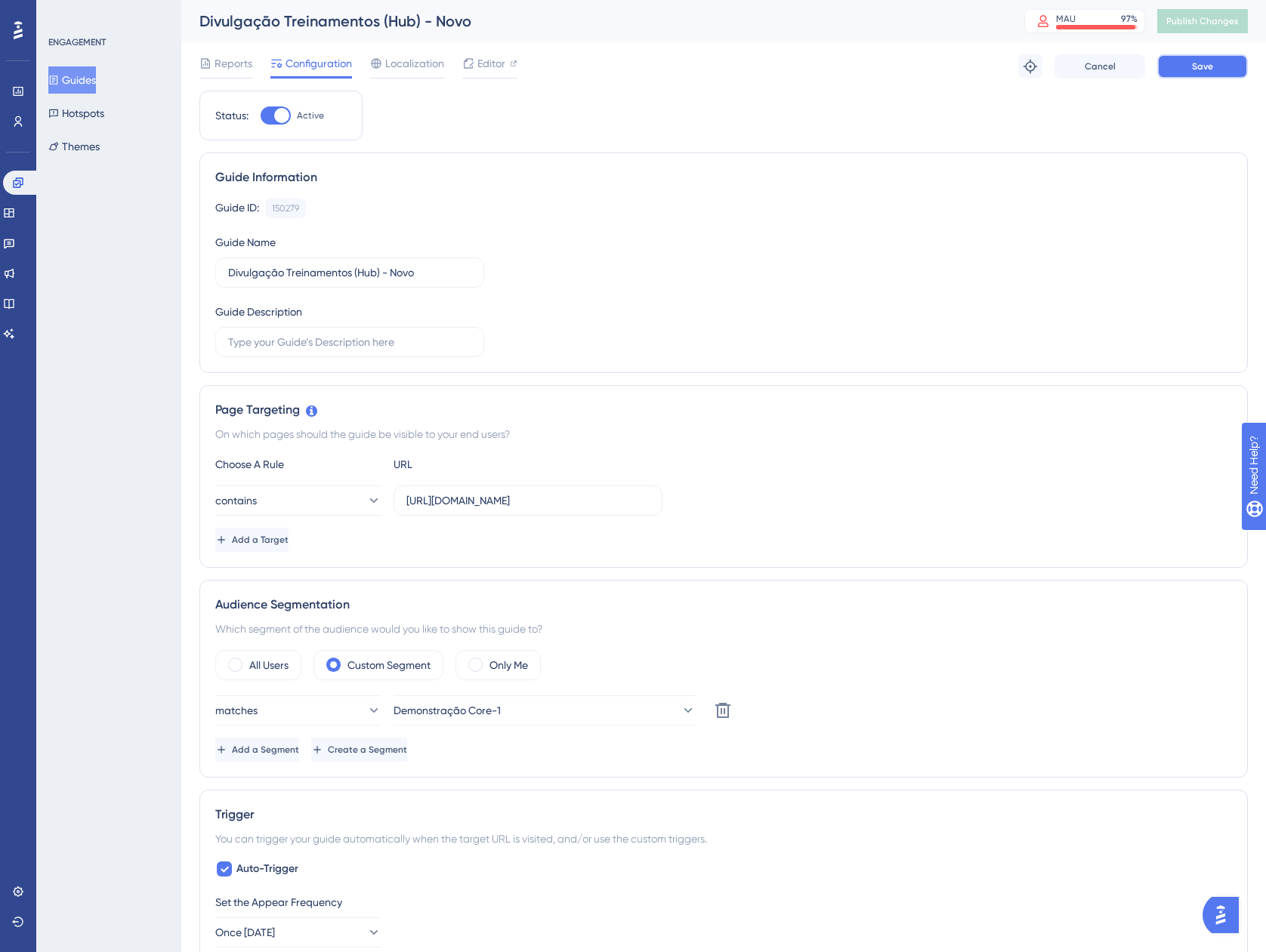
click at [1175, 68] on button "Save" at bounding box center [1203, 66] width 91 height 24
click at [1201, 28] on button "Publish Changes" at bounding box center [1203, 21] width 91 height 24
click at [1195, 22] on span "Publish Changes" at bounding box center [1202, 21] width 72 height 12
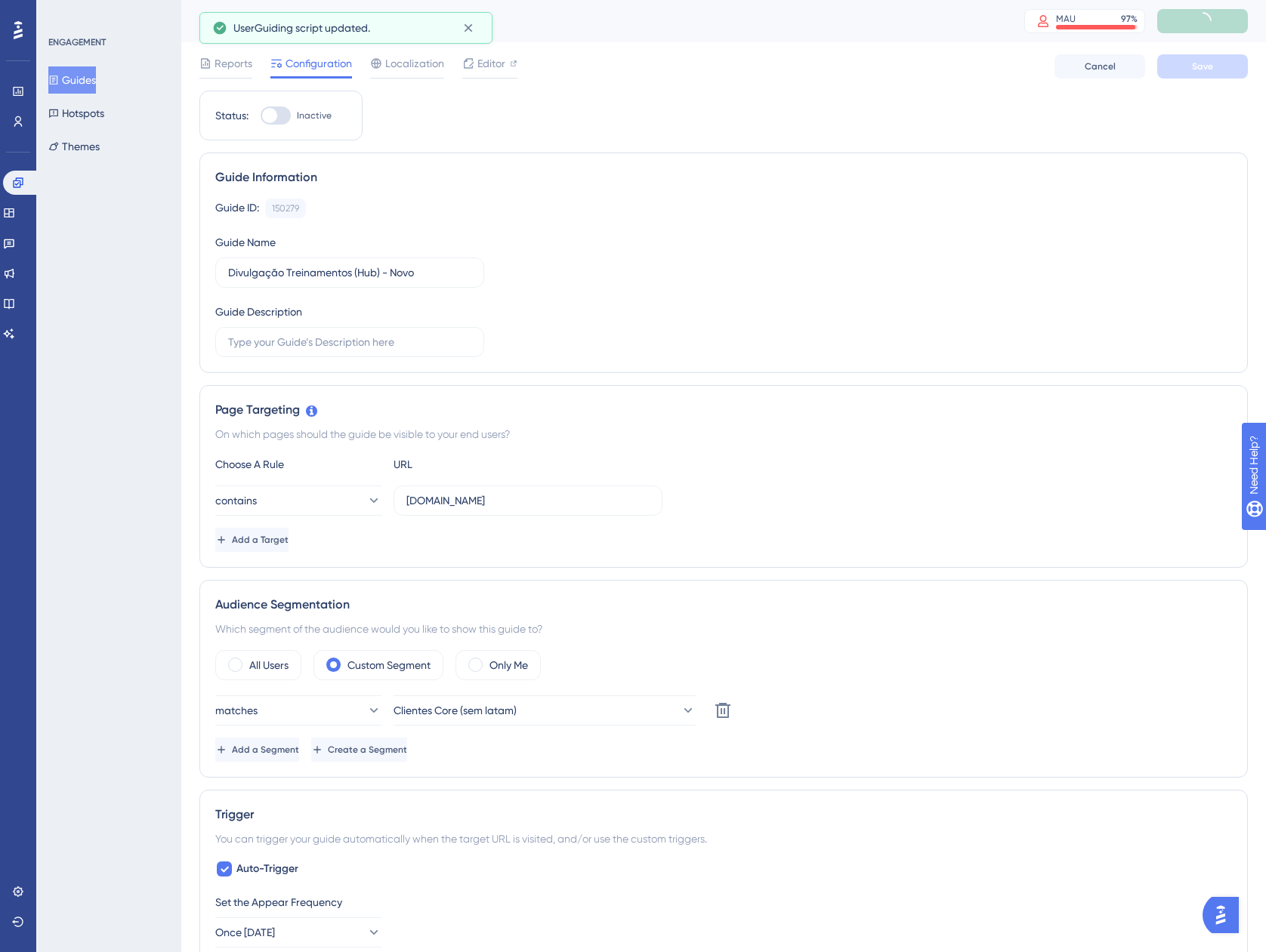
click at [268, 116] on div at bounding box center [269, 115] width 15 height 15
click at [261, 116] on input "Inactive" at bounding box center [260, 116] width 1 height 1
checkbox input "true"
click at [1213, 62] on button "Save" at bounding box center [1203, 66] width 91 height 24
click at [1213, 17] on span "Publish Changes" at bounding box center [1202, 21] width 72 height 12
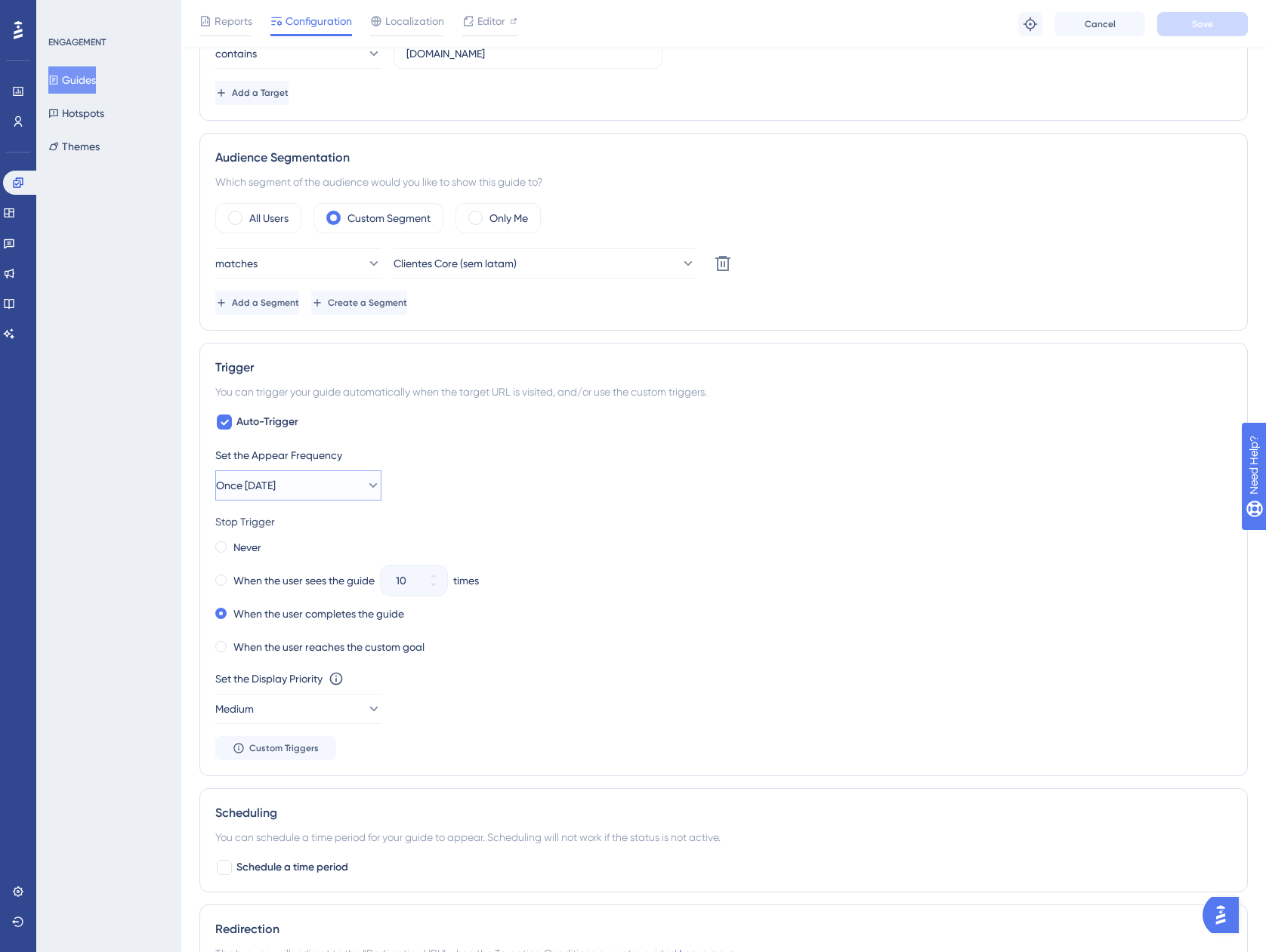
click at [346, 472] on button "Once [DATE]" at bounding box center [298, 485] width 166 height 30
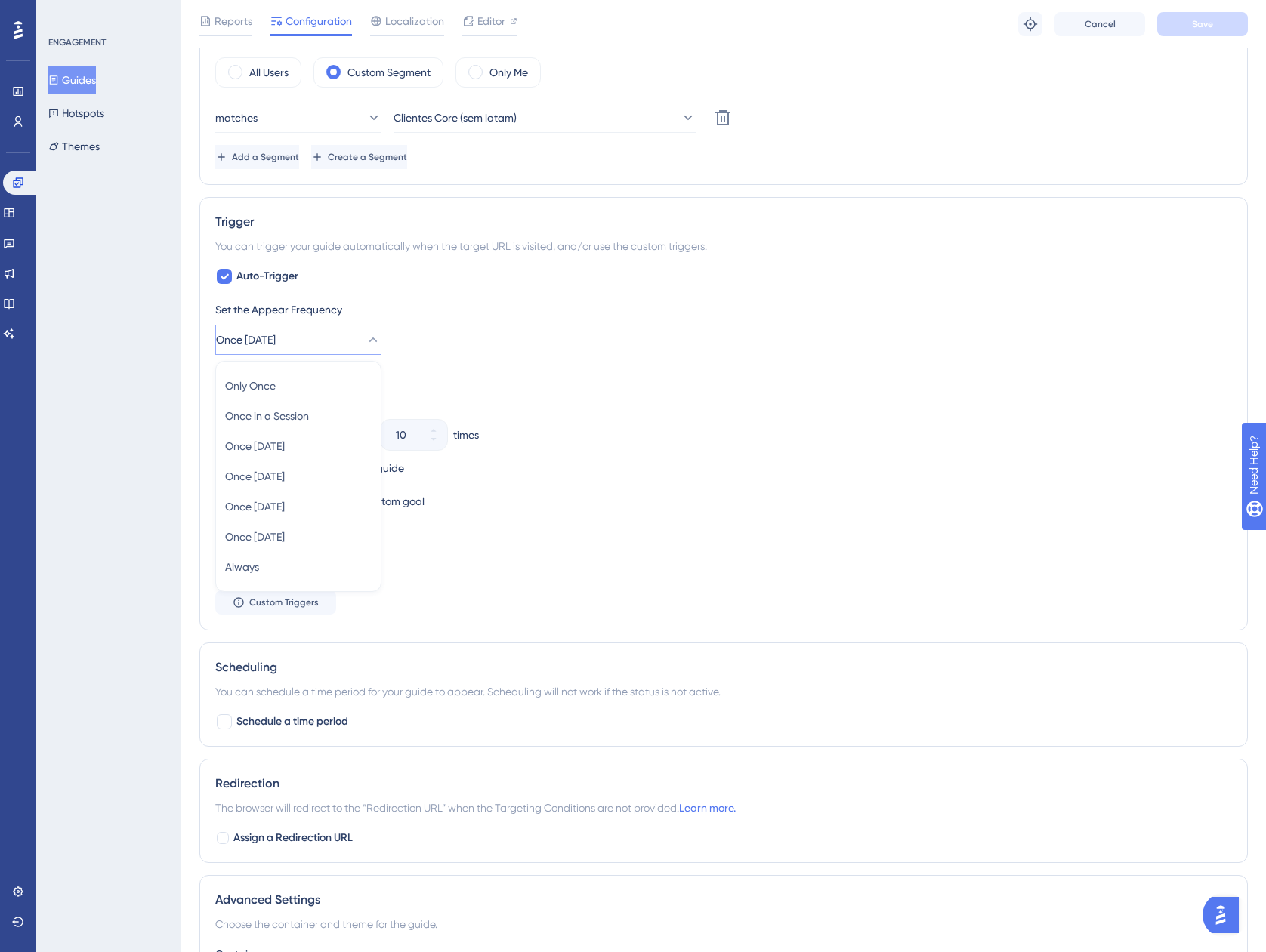
click at [282, 585] on div "Only Once Only Once Once in a Session Once in a Session Once [DATE] Once [DATE]…" at bounding box center [298, 476] width 166 height 231
click at [282, 582] on div "Always Always" at bounding box center [298, 566] width 147 height 30
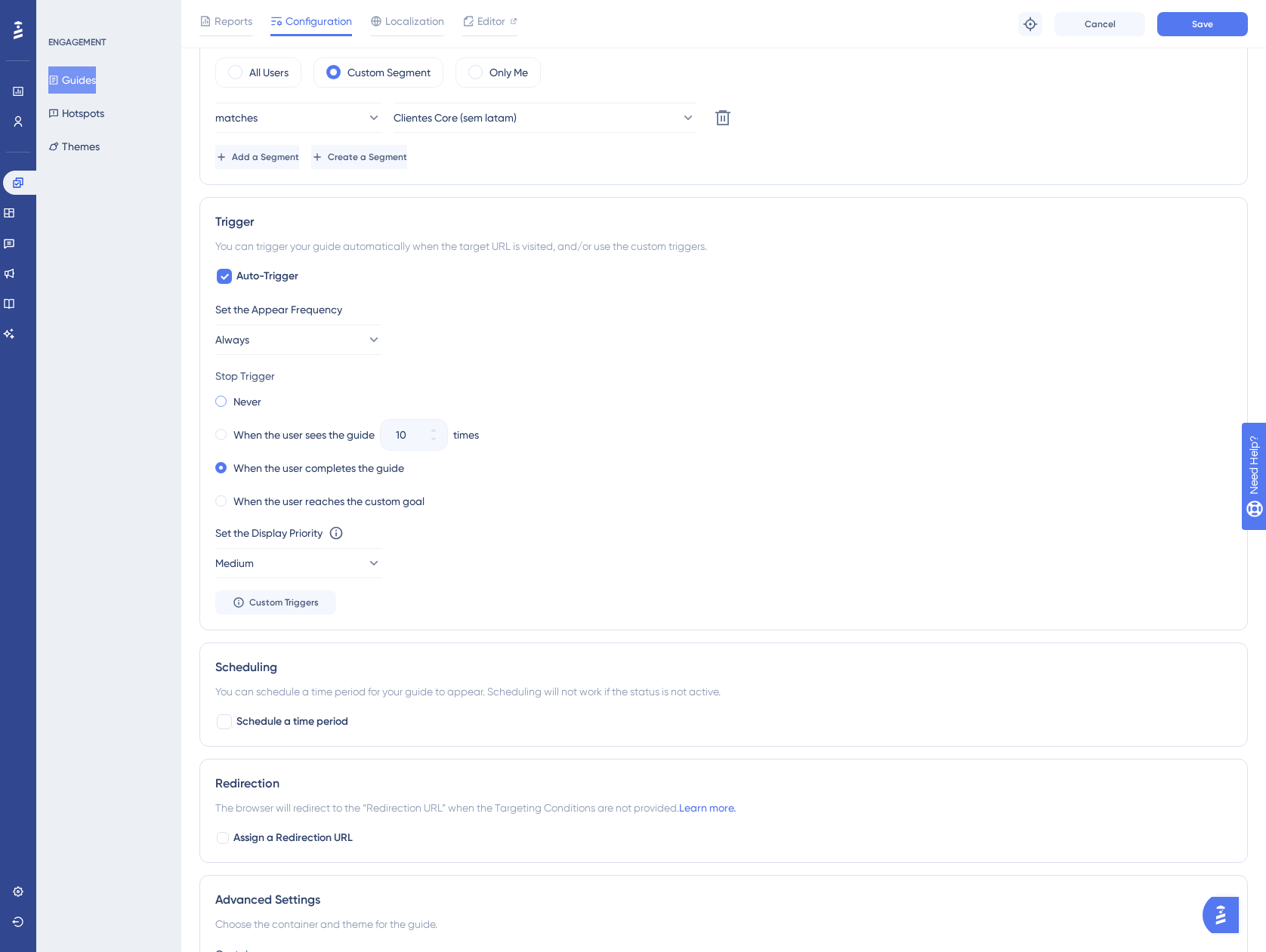
click at [241, 395] on label "Never" at bounding box center [247, 402] width 28 height 18
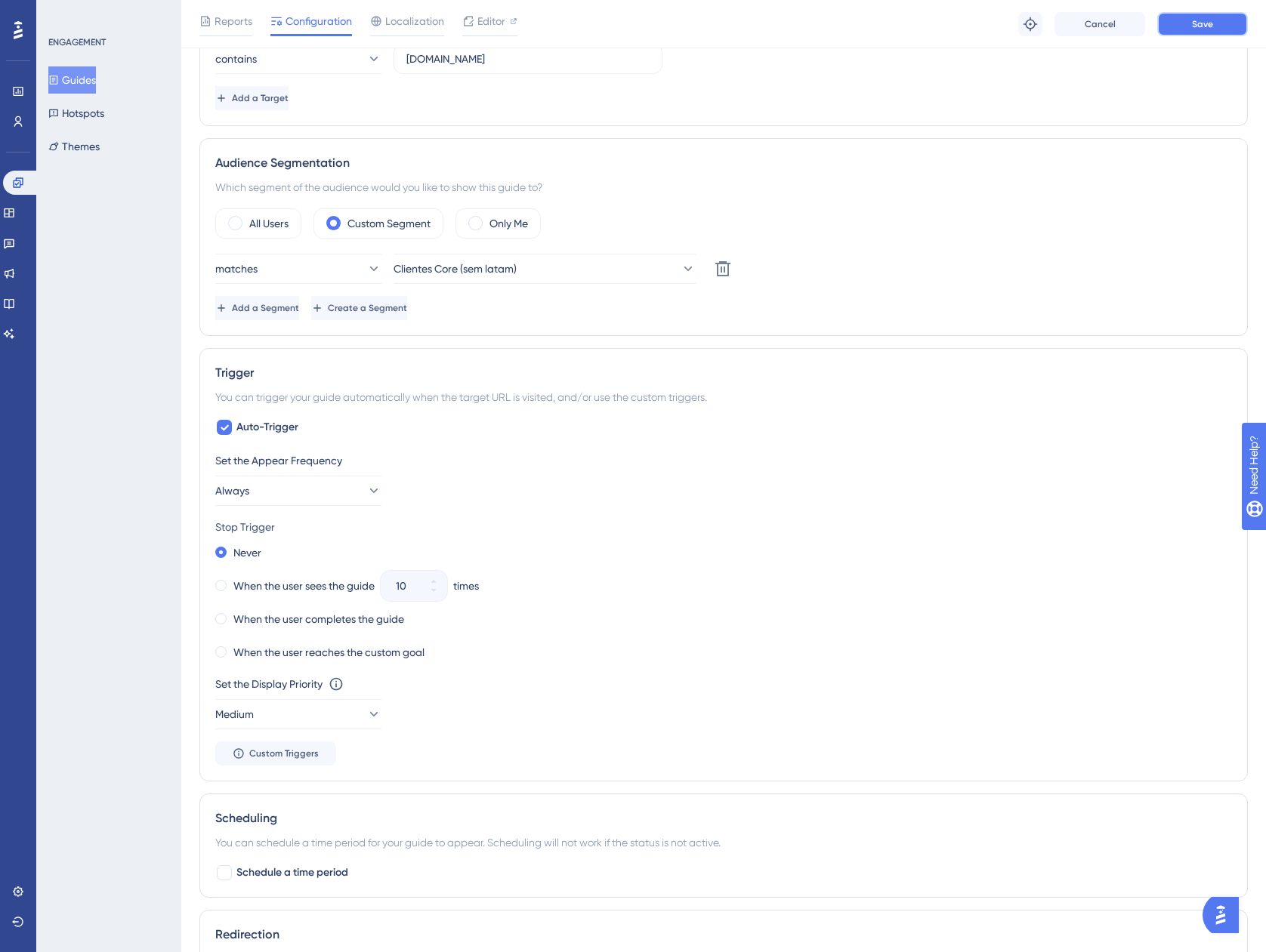
click at [1193, 34] on button "Save" at bounding box center [1203, 24] width 91 height 24
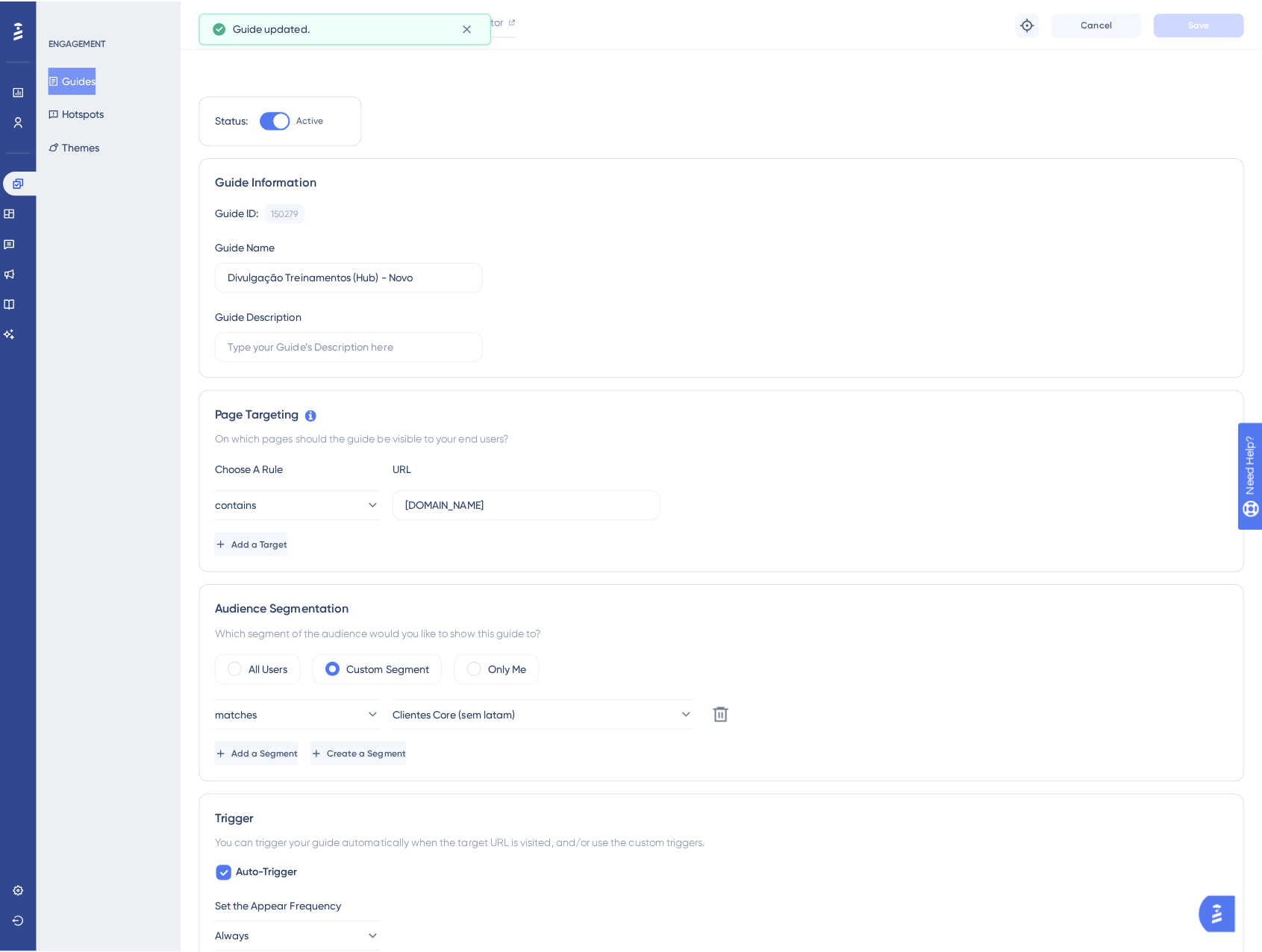
scroll to position [0, 0]
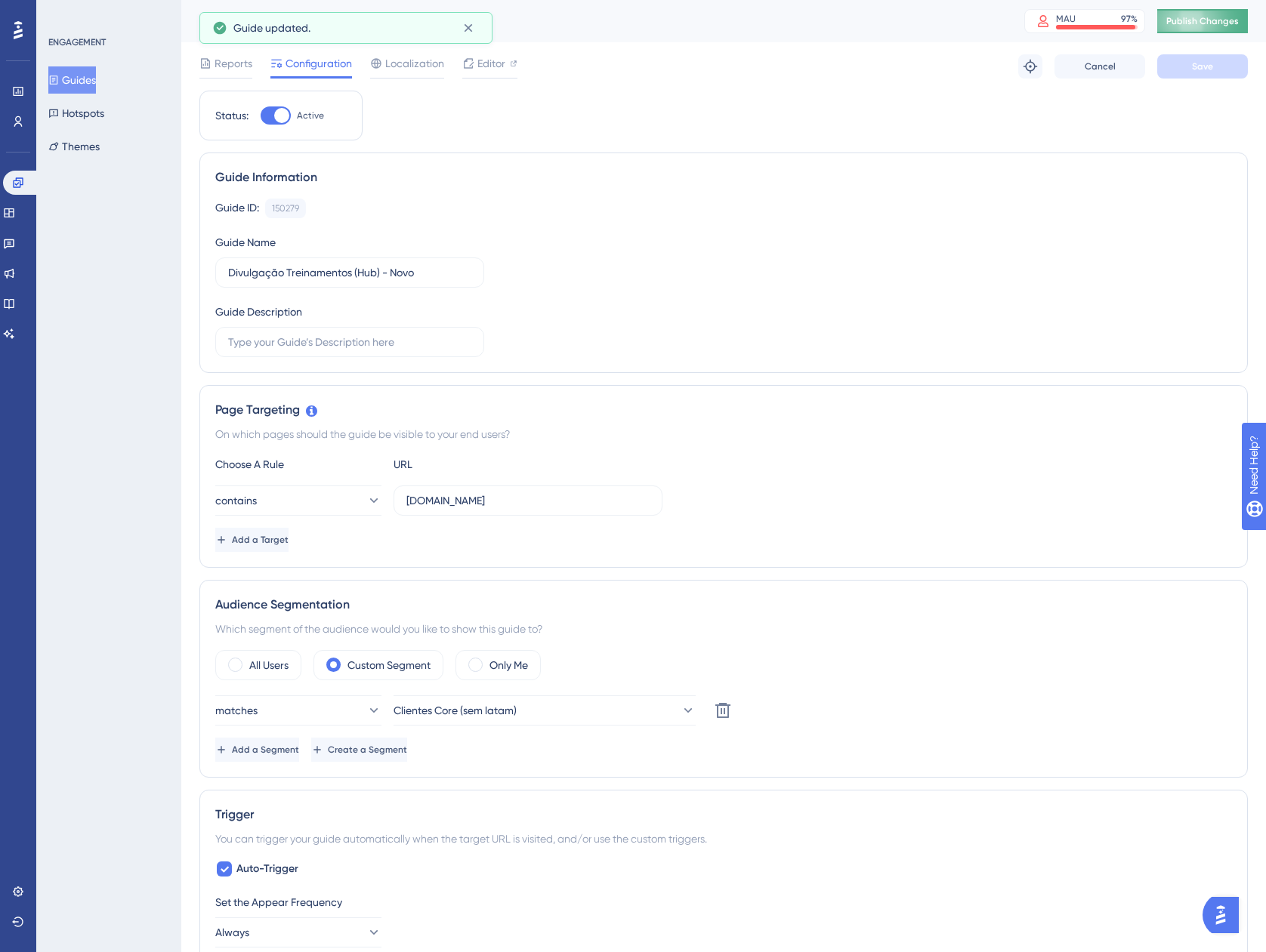
click at [1205, 23] on span "Publish Changes" at bounding box center [1202, 21] width 72 height 12
click at [24, 922] on button at bounding box center [18, 922] width 12 height 24
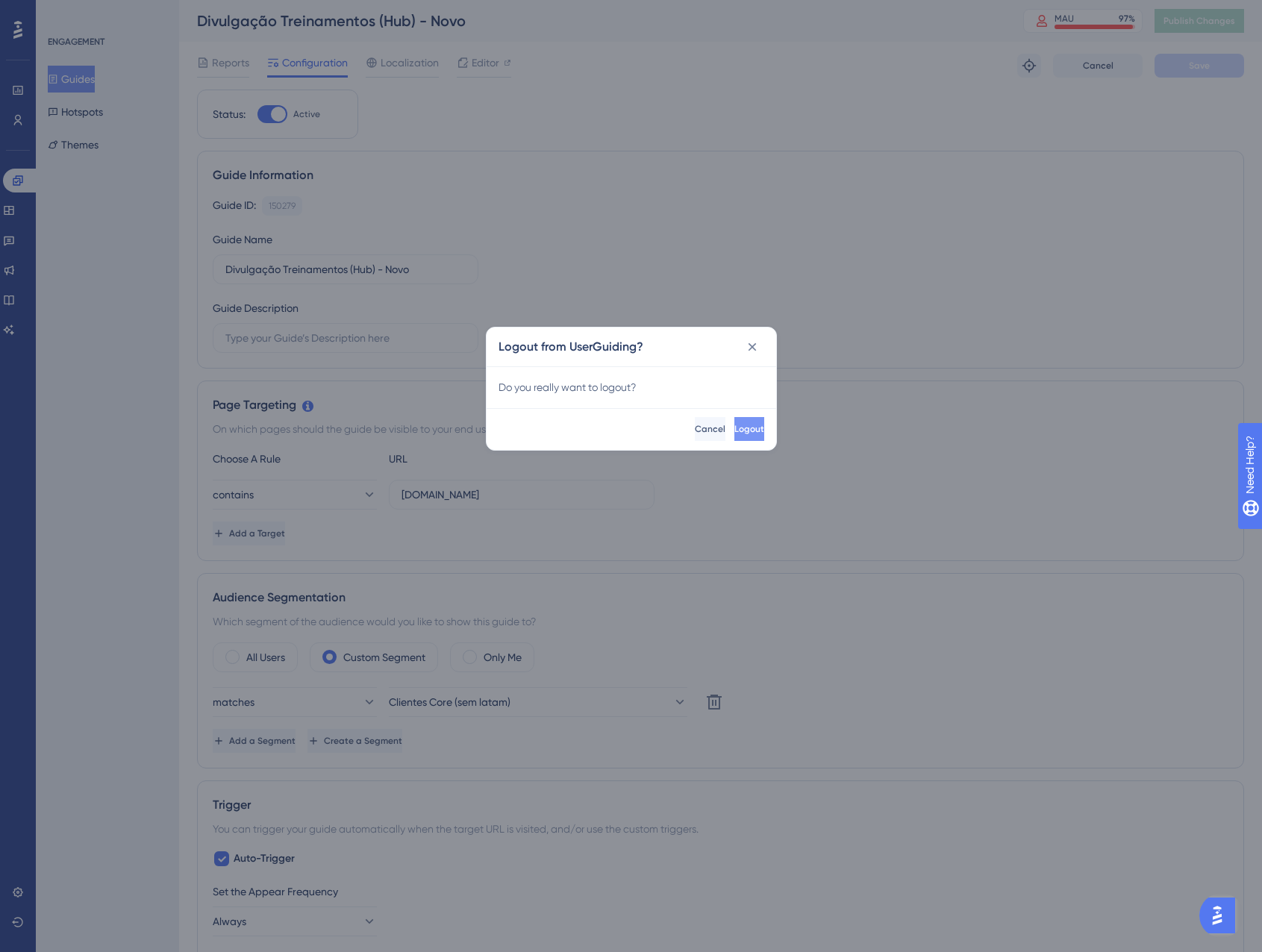
drag, startPoint x: 709, startPoint y: 408, endPoint x: 716, endPoint y: 425, distance: 18.4
click at [710, 408] on div "Logout Cancel" at bounding box center [632, 429] width 290 height 42
click at [733, 425] on span "Logout" at bounding box center [747, 429] width 30 height 12
